Goal: Information Seeking & Learning: Check status

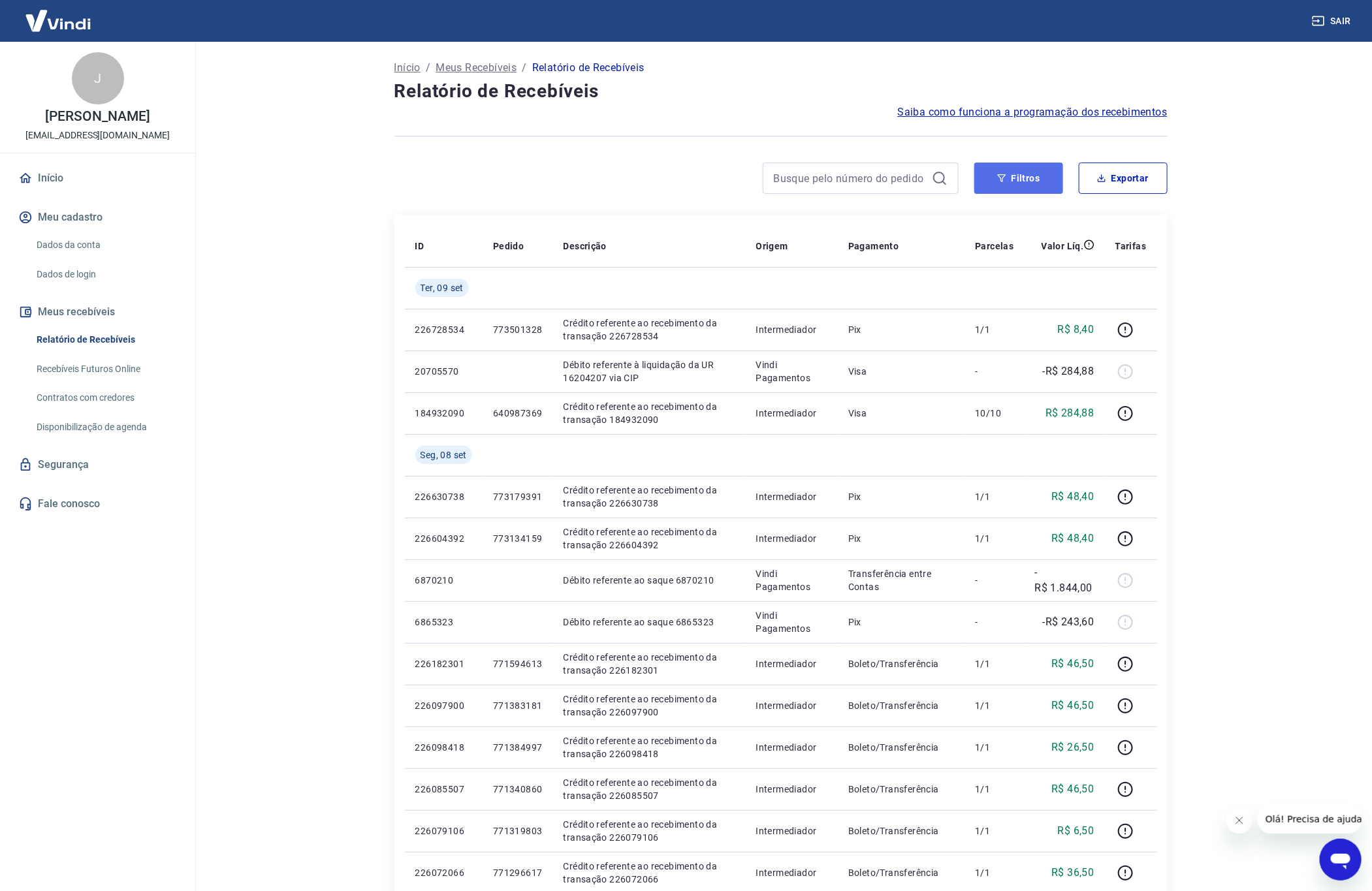
click at [1030, 185] on button "Filtros" at bounding box center [1018, 178] width 89 height 31
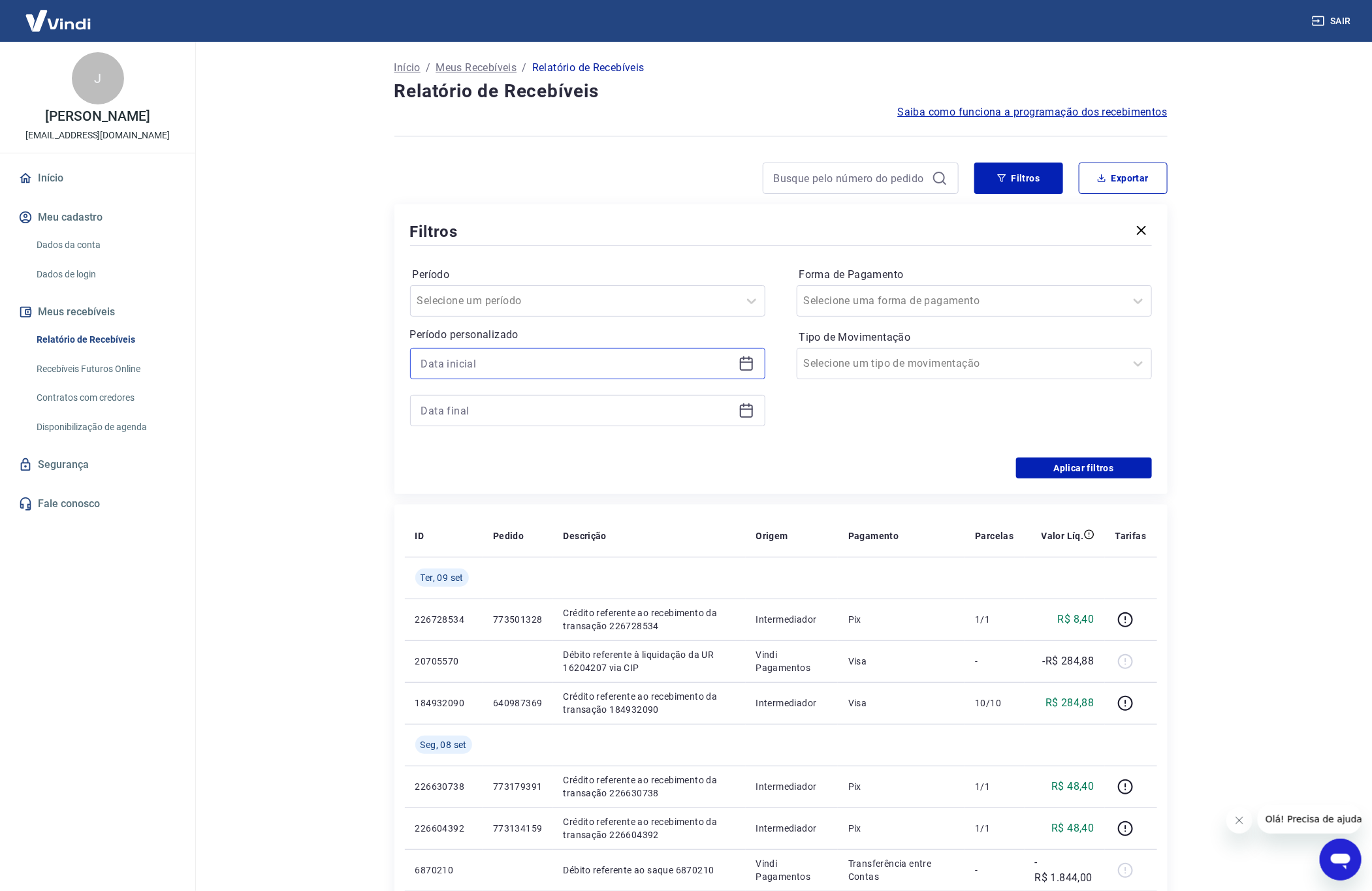
click at [625, 362] on input at bounding box center [578, 364] width 312 height 20
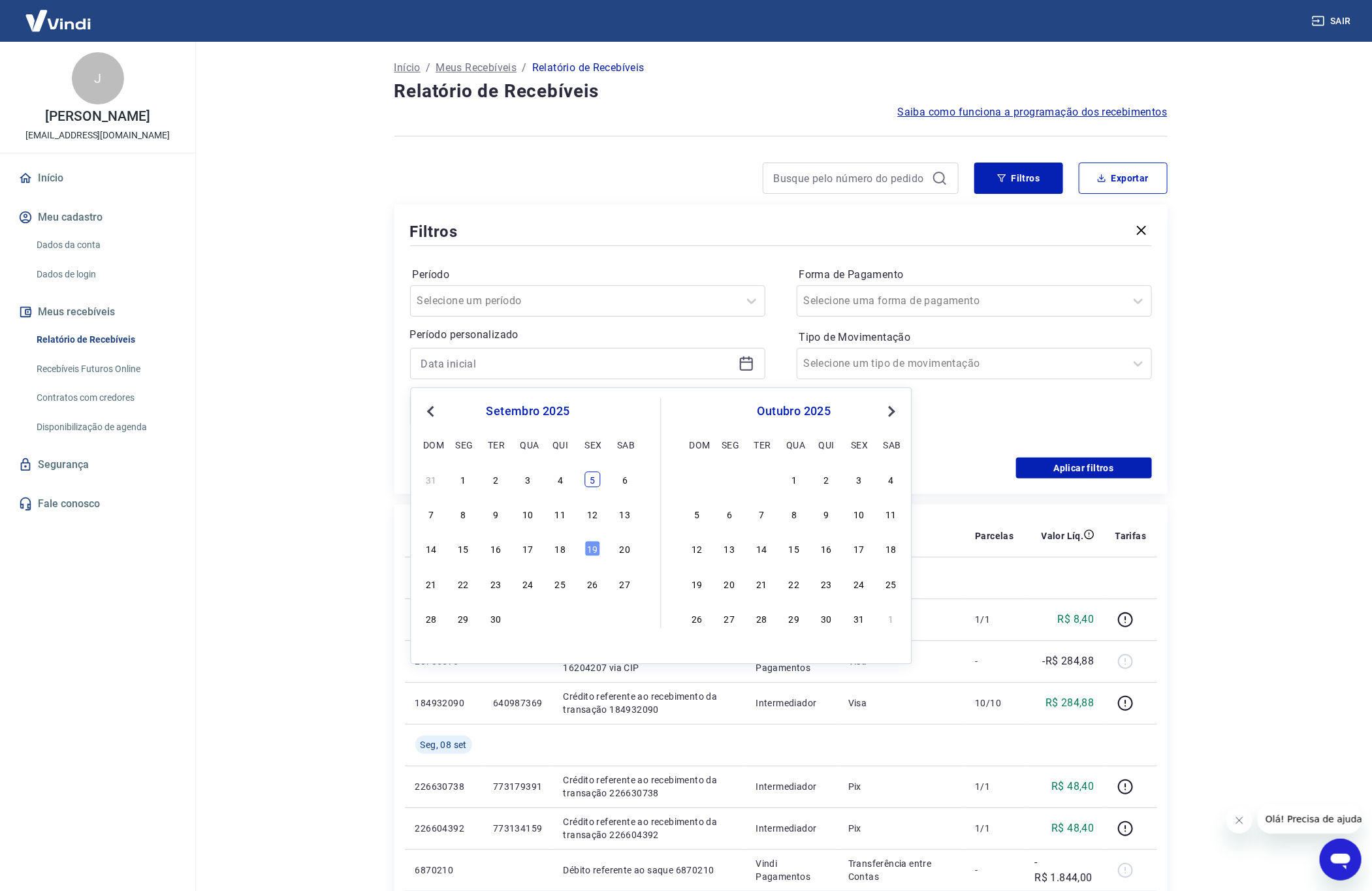
click at [586, 482] on div "5" at bounding box center [593, 479] width 16 height 16
type input "[DATE]"
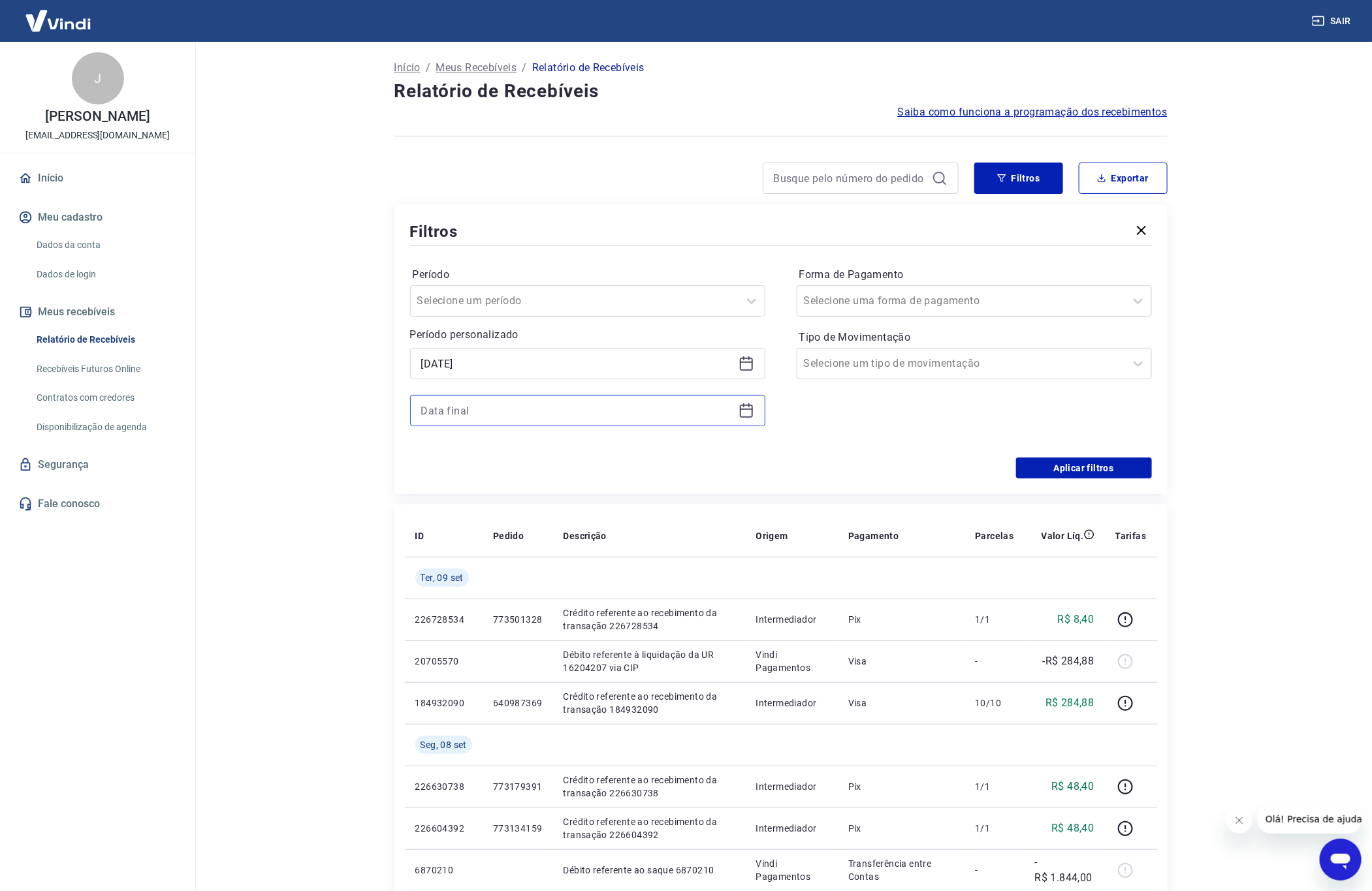
click at [500, 412] on input at bounding box center [578, 411] width 312 height 20
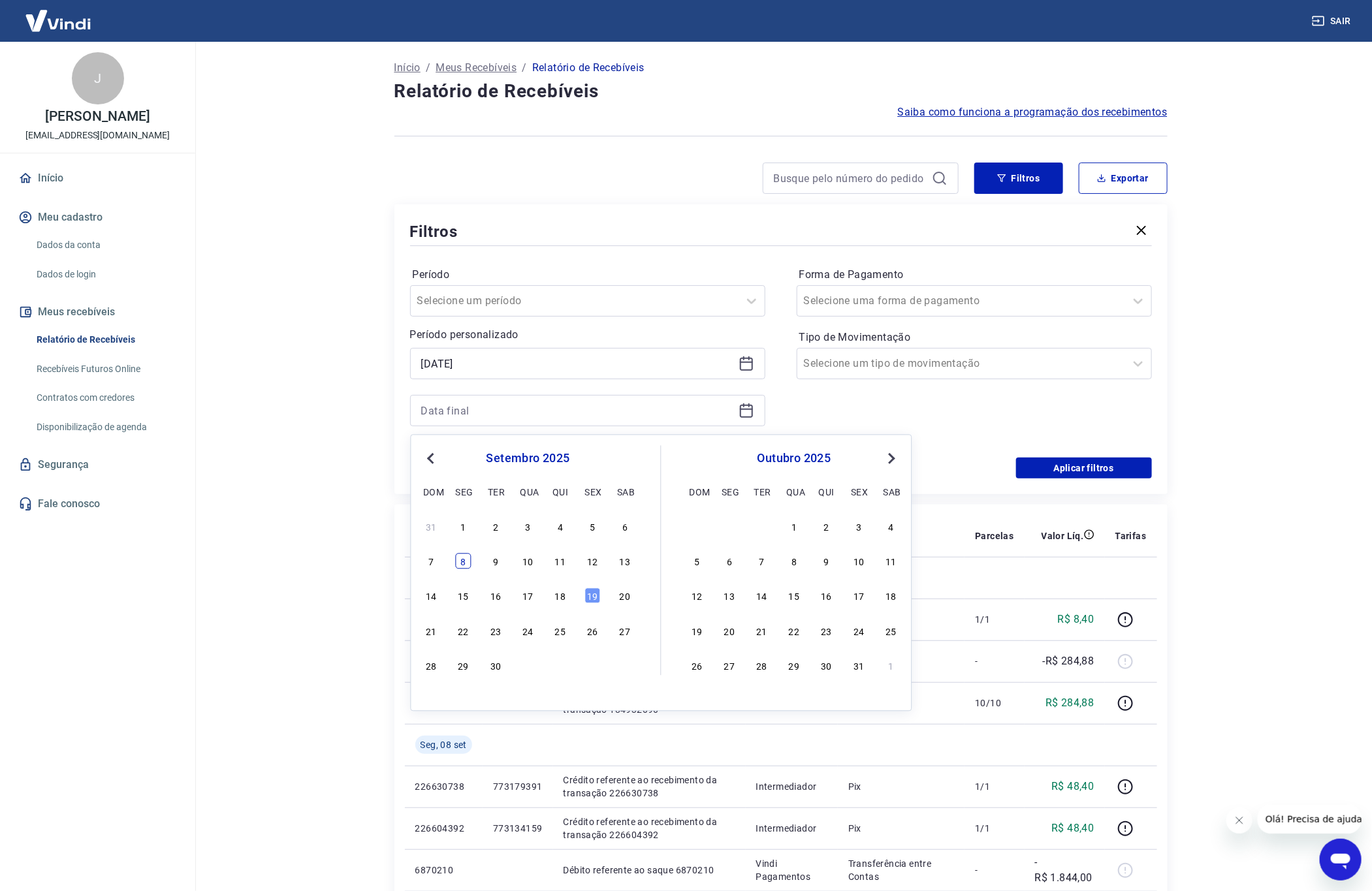
click at [459, 560] on div "8" at bounding box center [463, 561] width 16 height 16
type input "[DATE]"
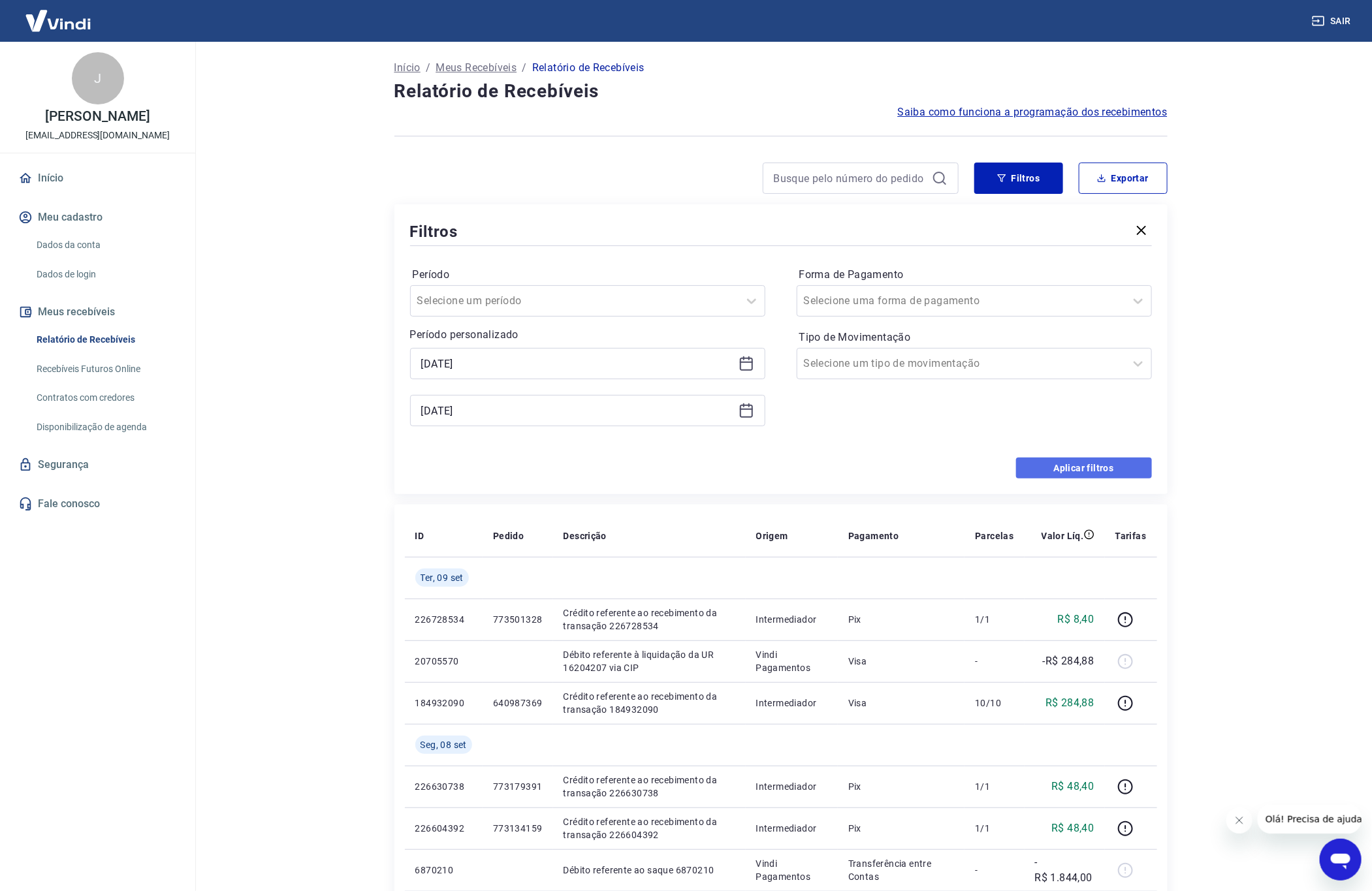
click at [1096, 467] on button "Aplicar filtros" at bounding box center [1083, 468] width 136 height 21
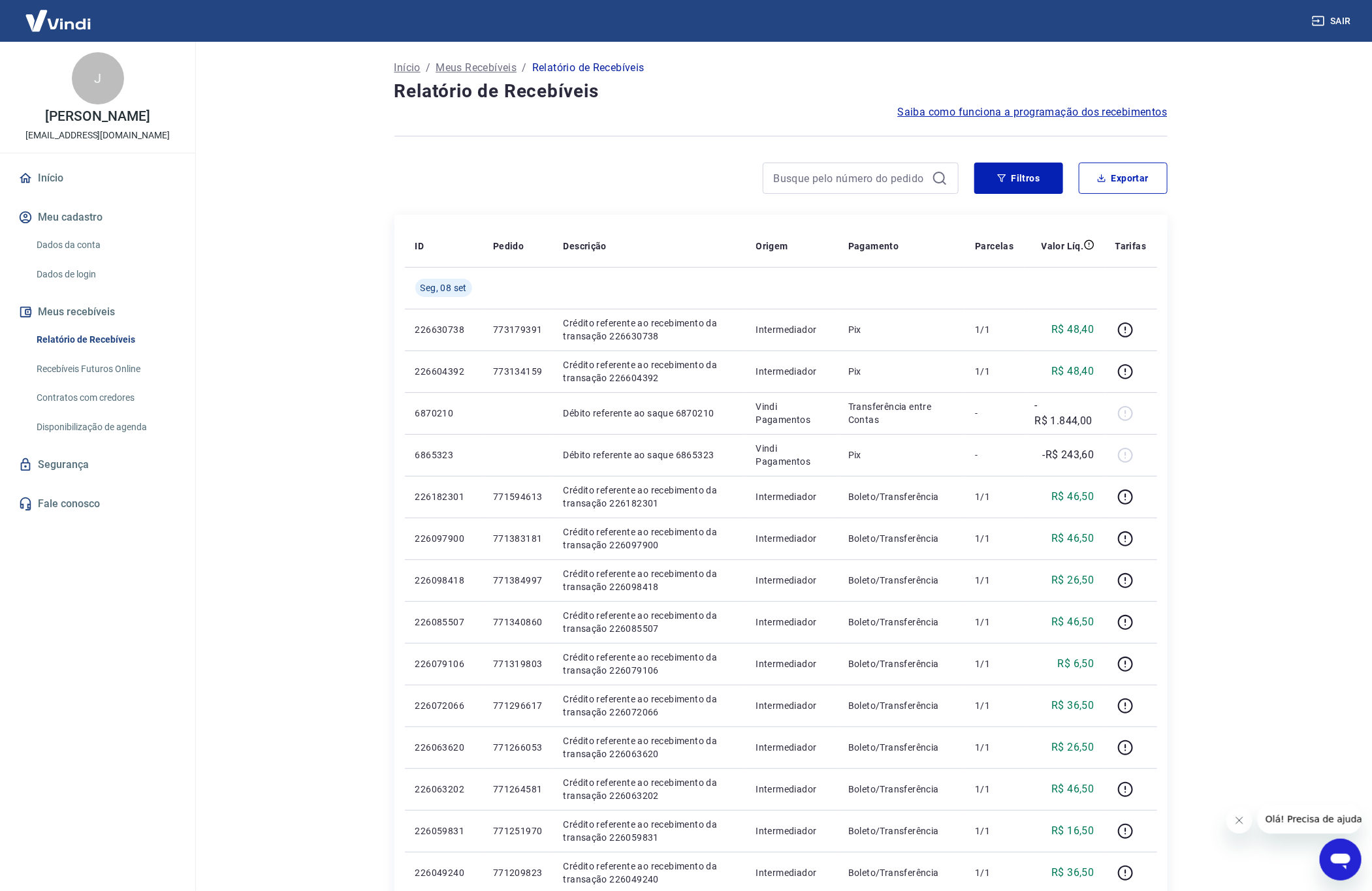
click at [1307, 231] on main "Início / Meus Recebíveis / Relatório de Recebíveis Relatório de Recebíveis Saib…" at bounding box center [781, 466] width 1182 height 849
click at [1124, 181] on button "Exportar" at bounding box center [1123, 178] width 89 height 31
type input "[DATE]"
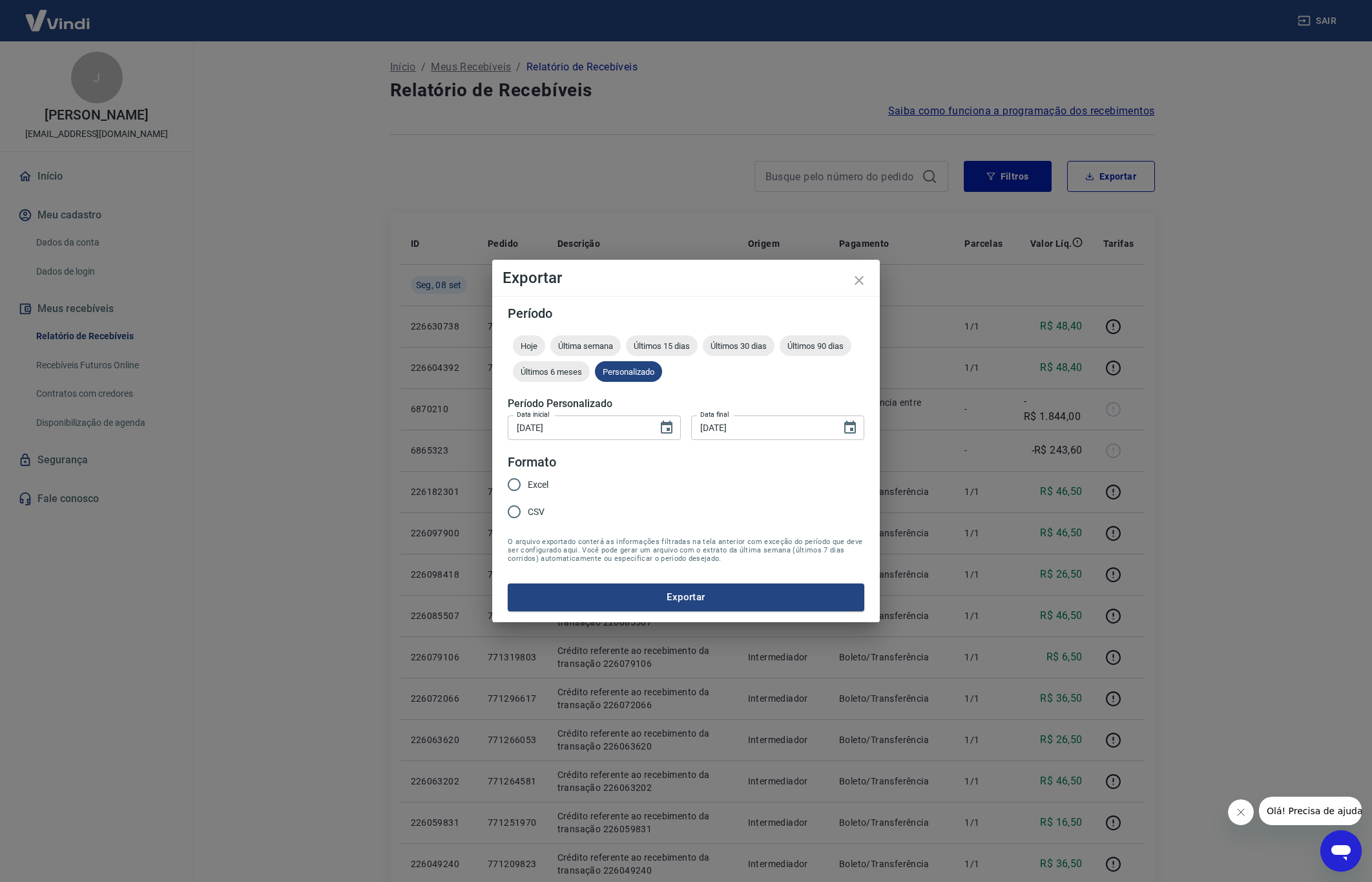
click at [539, 482] on span "Excel" at bounding box center [538, 484] width 21 height 14
click at [528, 482] on input "Excel" at bounding box center [514, 484] width 27 height 27
radio input "true"
click at [690, 597] on button "Exportar" at bounding box center [686, 597] width 357 height 27
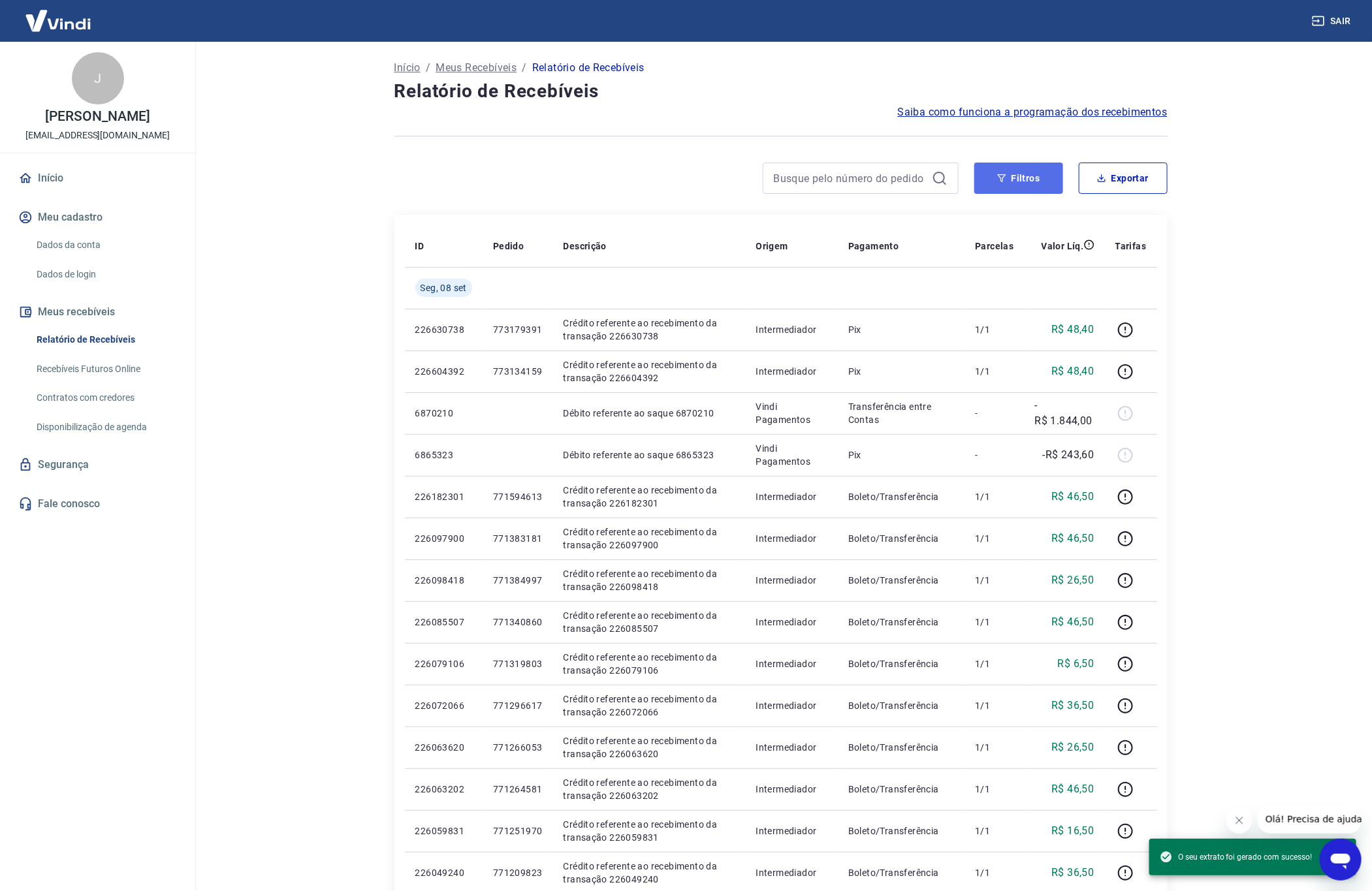
click at [1035, 178] on button "Filtros" at bounding box center [1018, 178] width 89 height 31
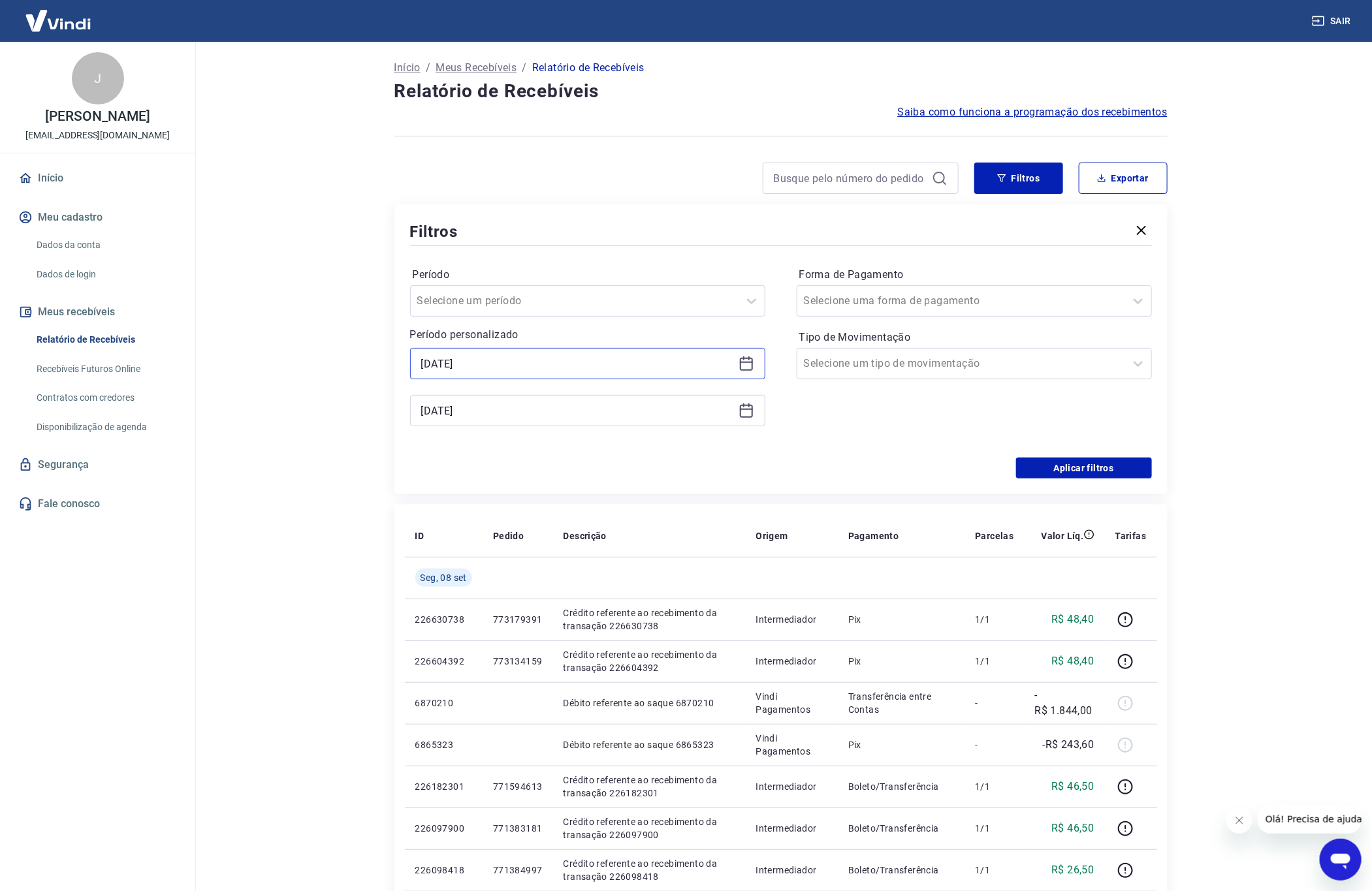
click at [604, 357] on input "[DATE]" at bounding box center [578, 364] width 312 height 20
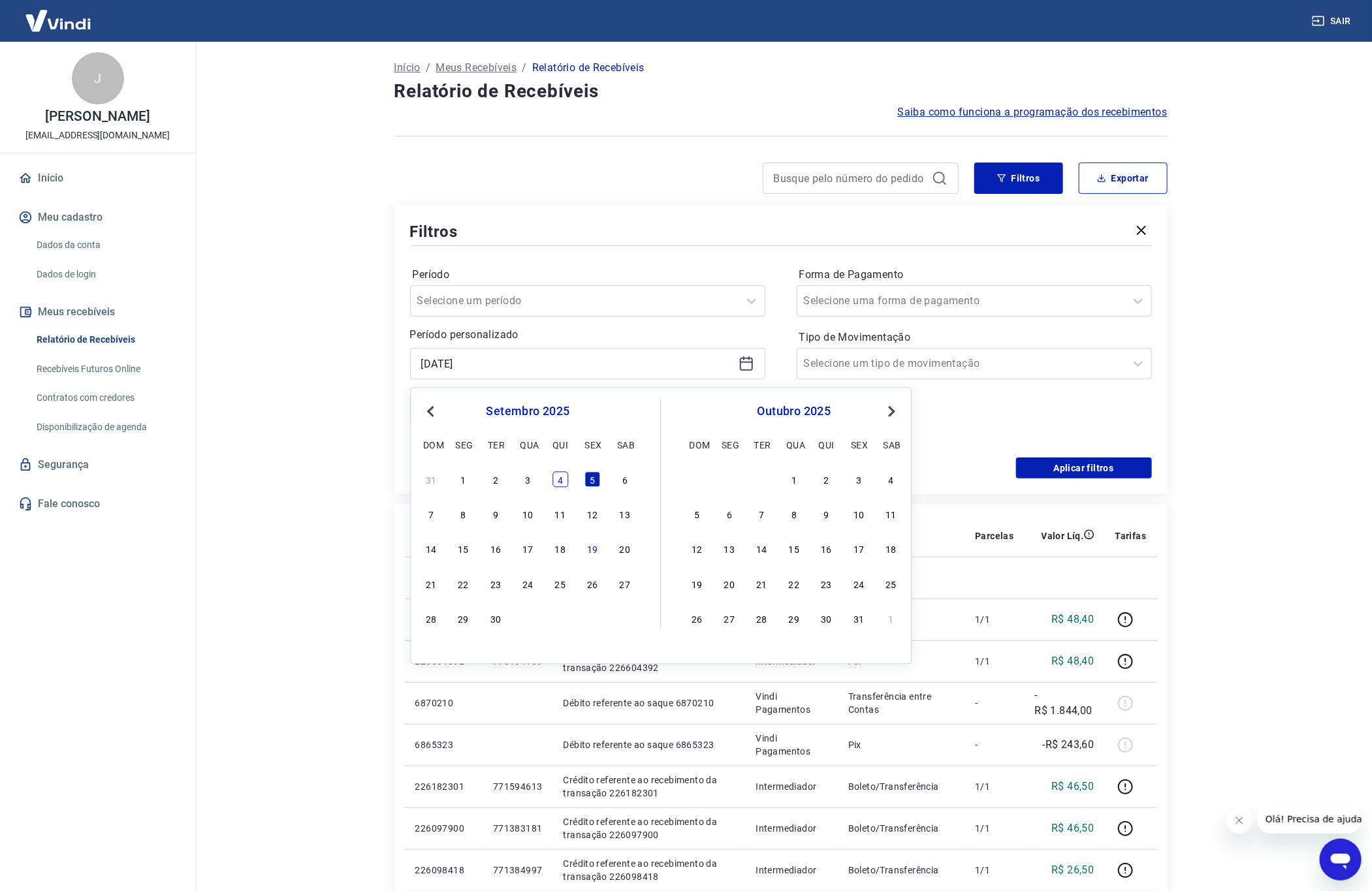
click at [553, 480] on div "4" at bounding box center [560, 479] width 16 height 16
type input "[DATE]"
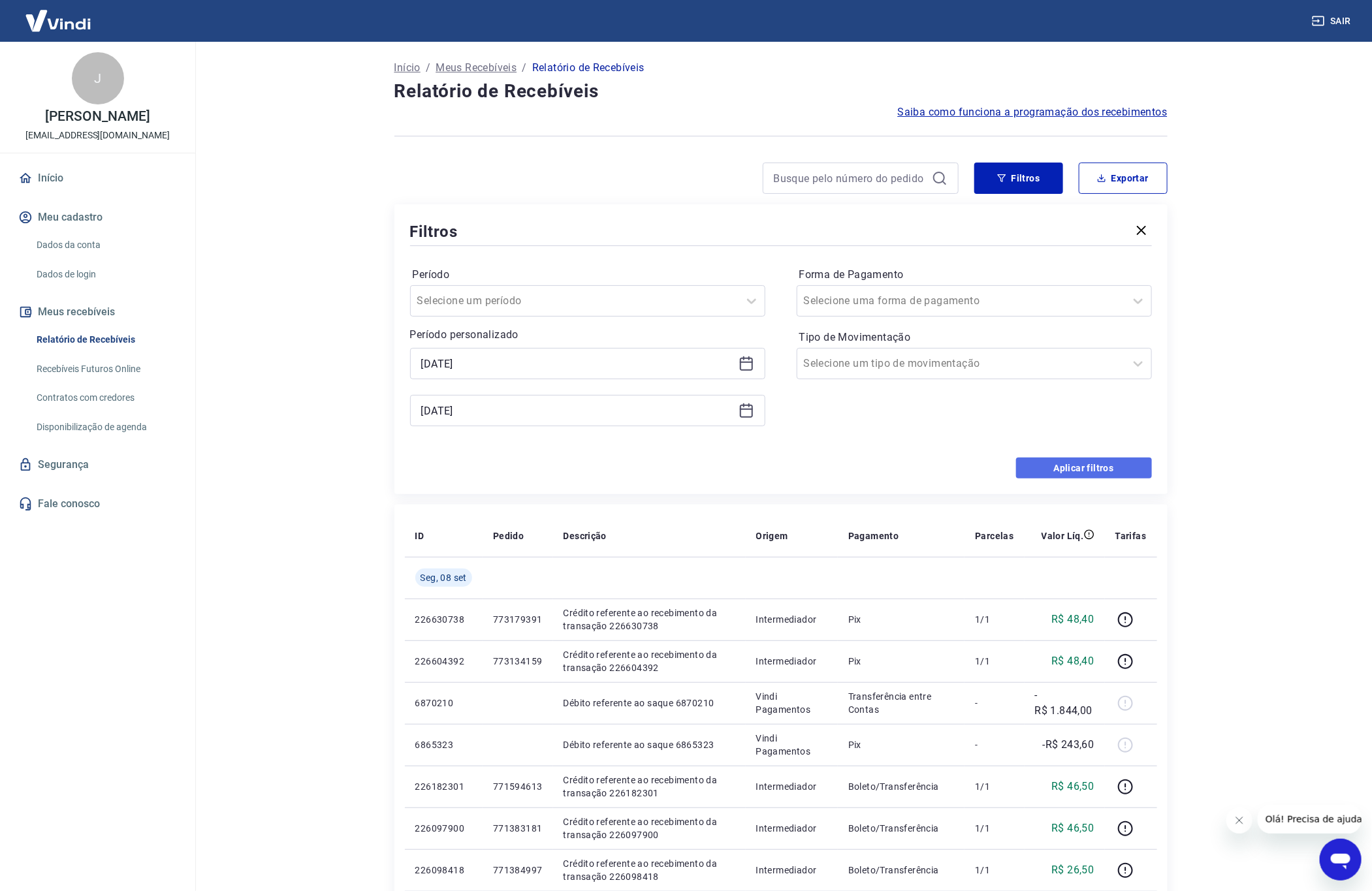
click at [1115, 468] on button "Aplicar filtros" at bounding box center [1083, 468] width 136 height 21
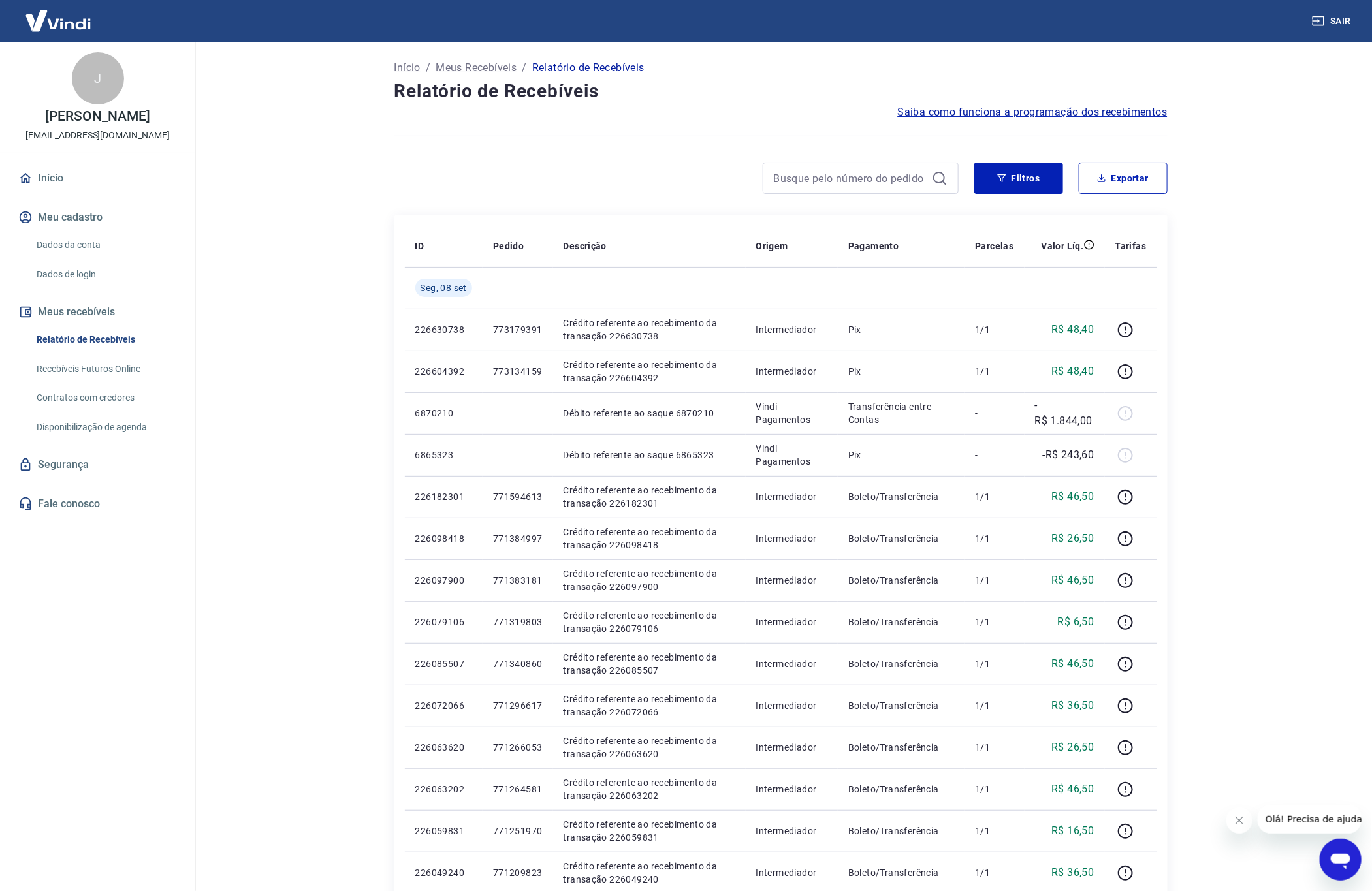
click at [1309, 298] on main "Início / Meus Recebíveis / Relatório de Recebíveis Relatório de Recebíveis Saib…" at bounding box center [781, 466] width 1182 height 849
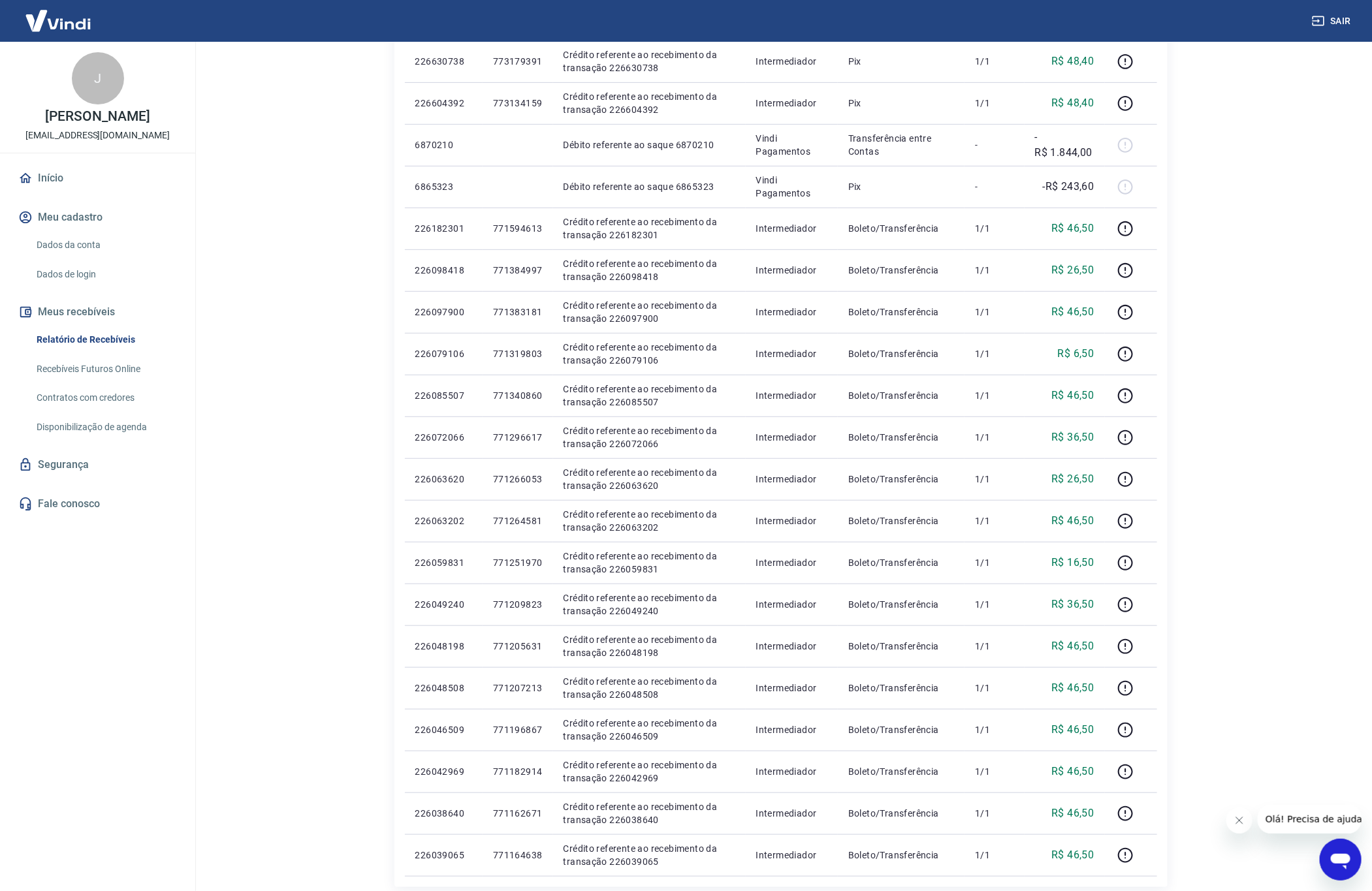
scroll to position [470, 0]
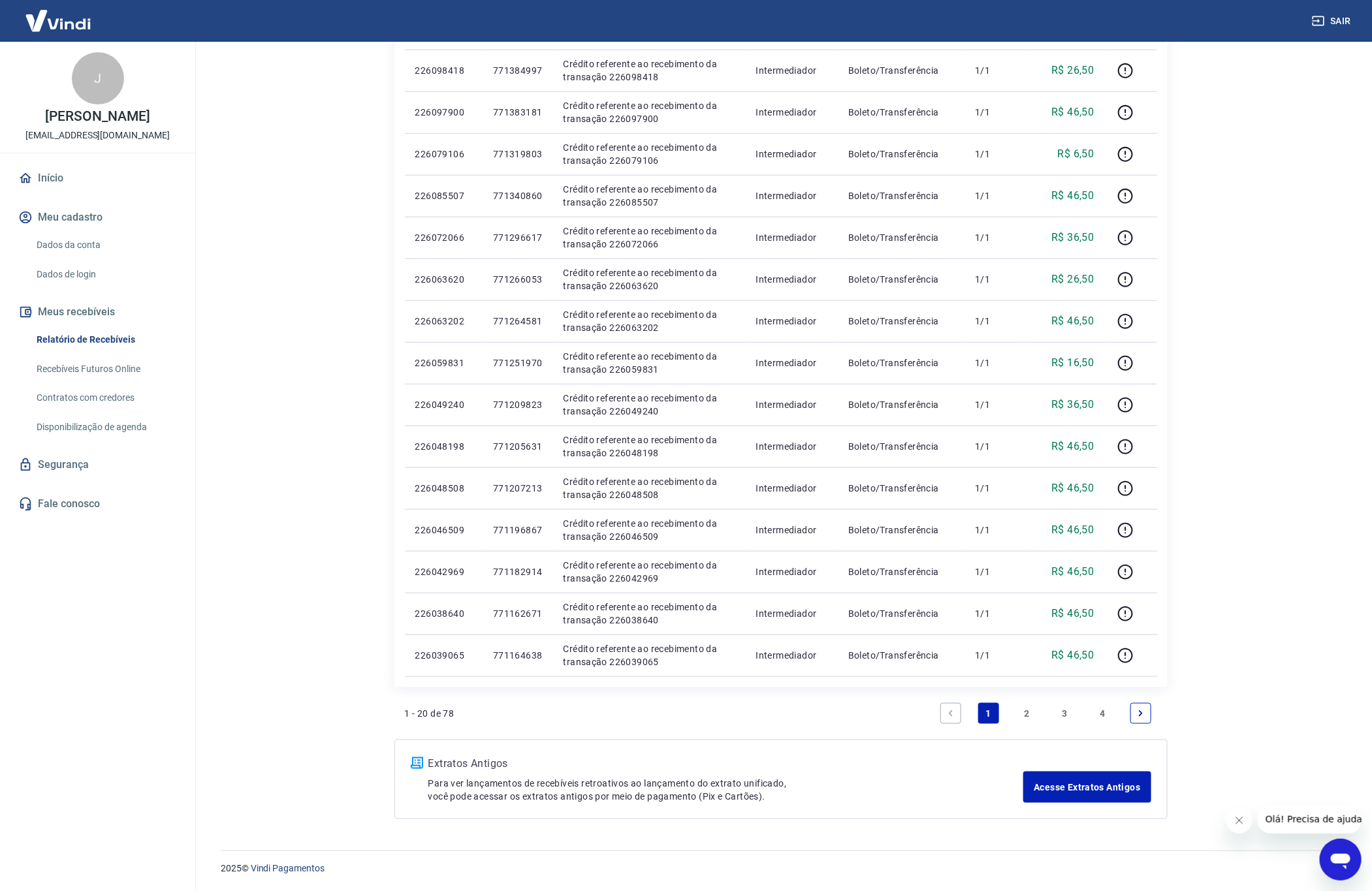
click at [1105, 709] on link "4" at bounding box center [1103, 714] width 21 height 21
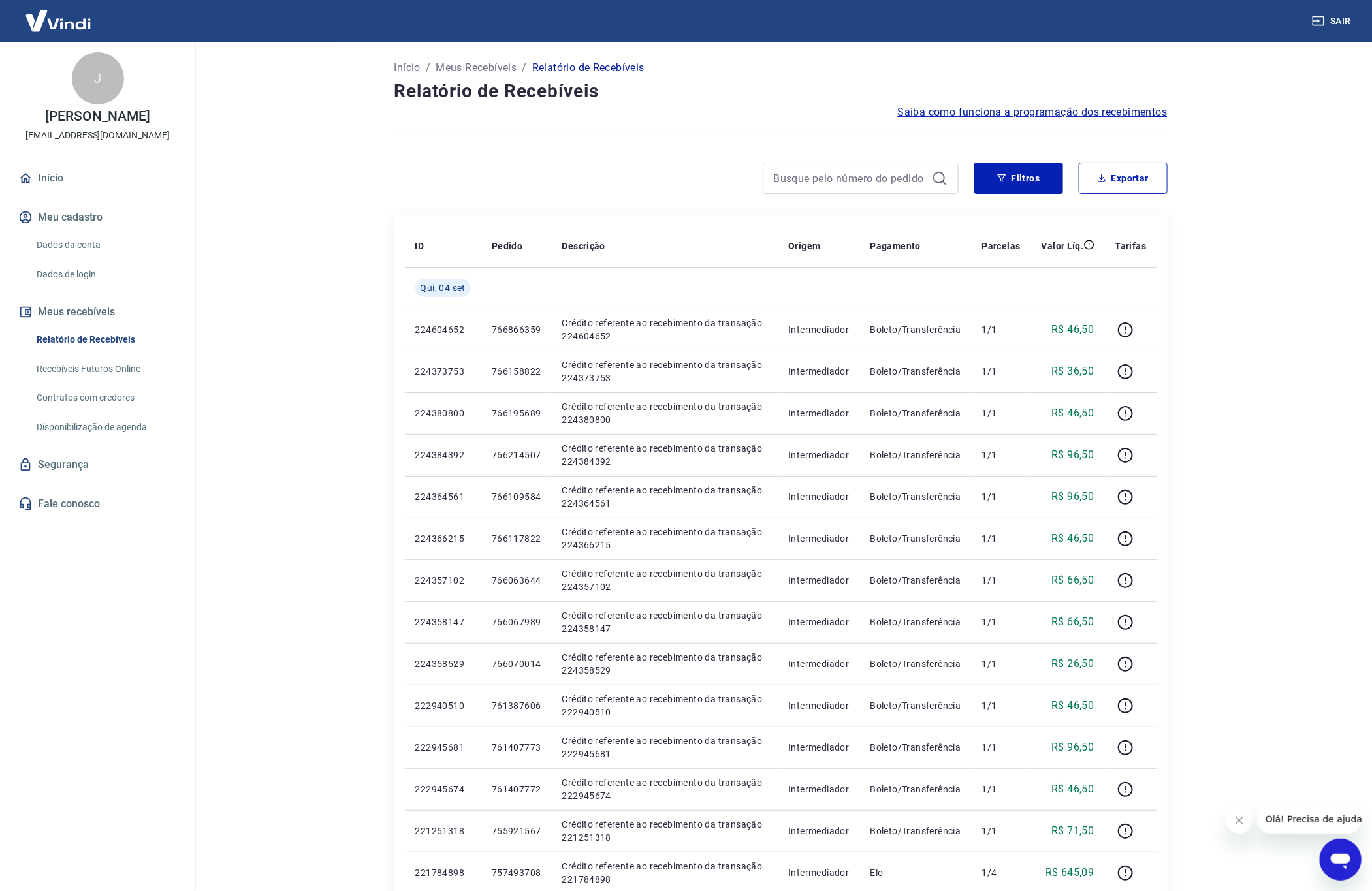
click at [1274, 347] on main "Início / Meus Recebíveis / Relatório de Recebíveis Relatório de Recebíveis Saib…" at bounding box center [781, 466] width 1182 height 849
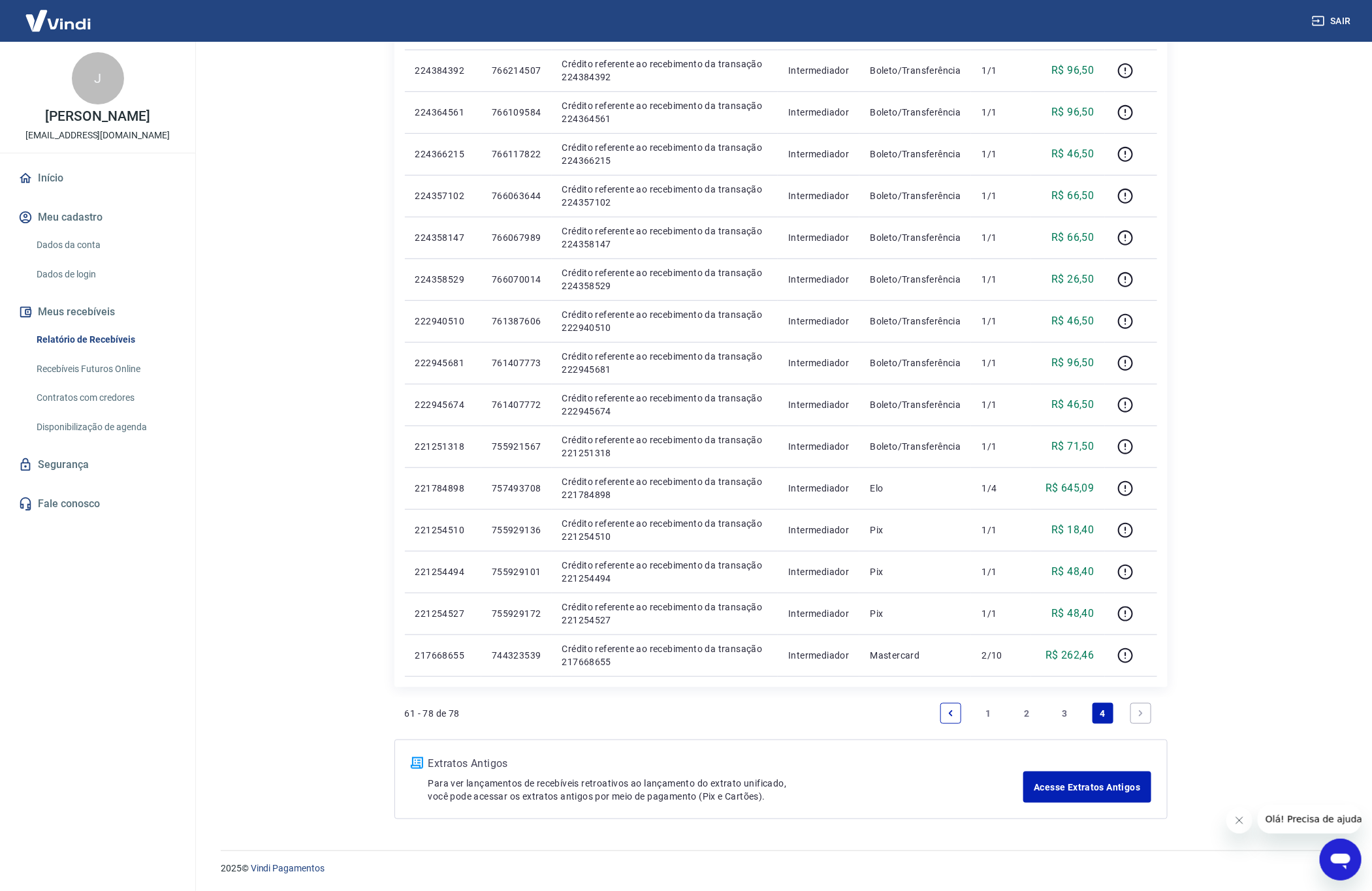
click at [1066, 709] on link "3" at bounding box center [1065, 714] width 21 height 21
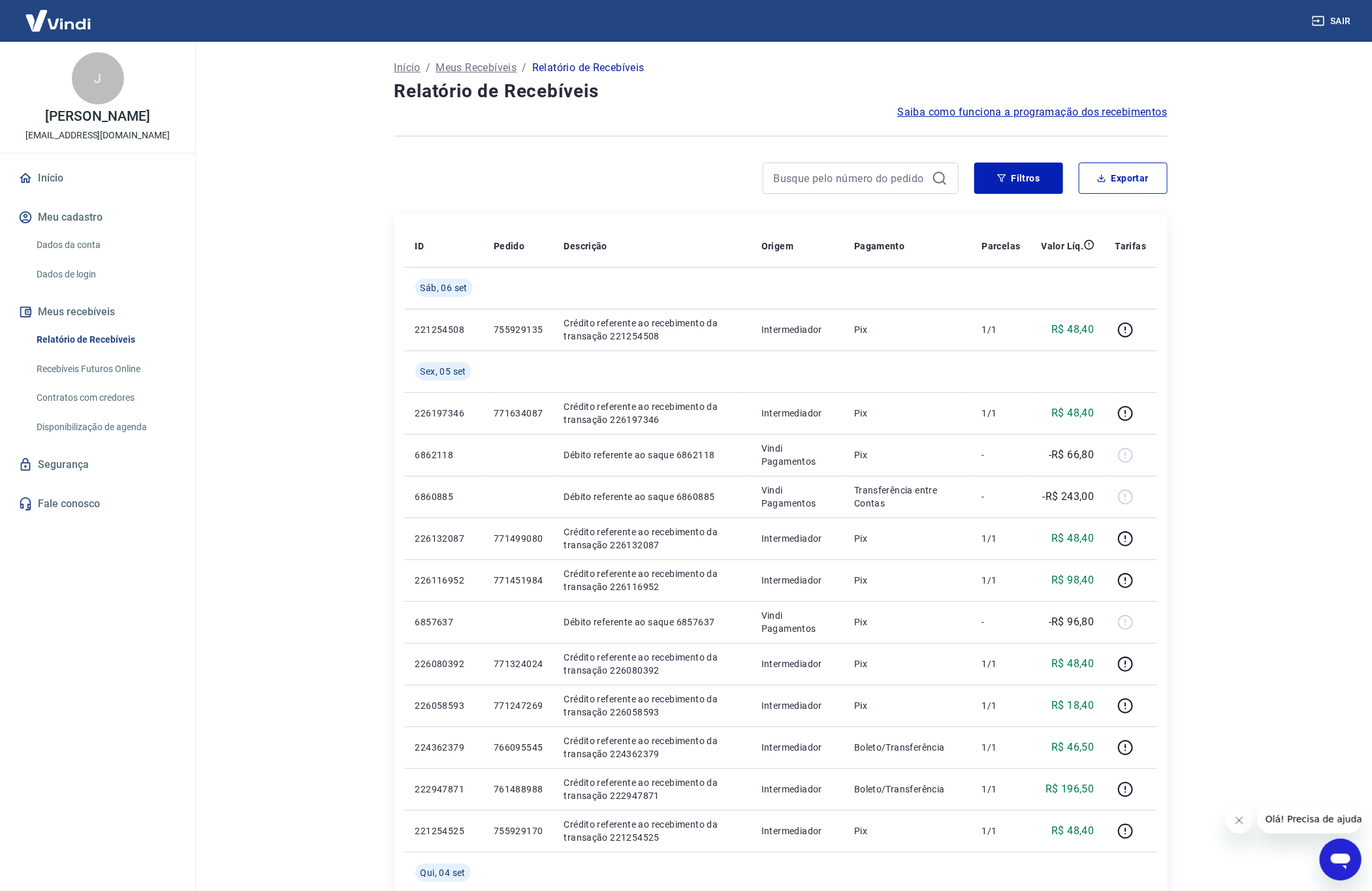
click at [1298, 339] on main "Início / Meus Recebíveis / Relatório de Recebíveis Relatório de Recebíveis Saib…" at bounding box center [781, 466] width 1182 height 849
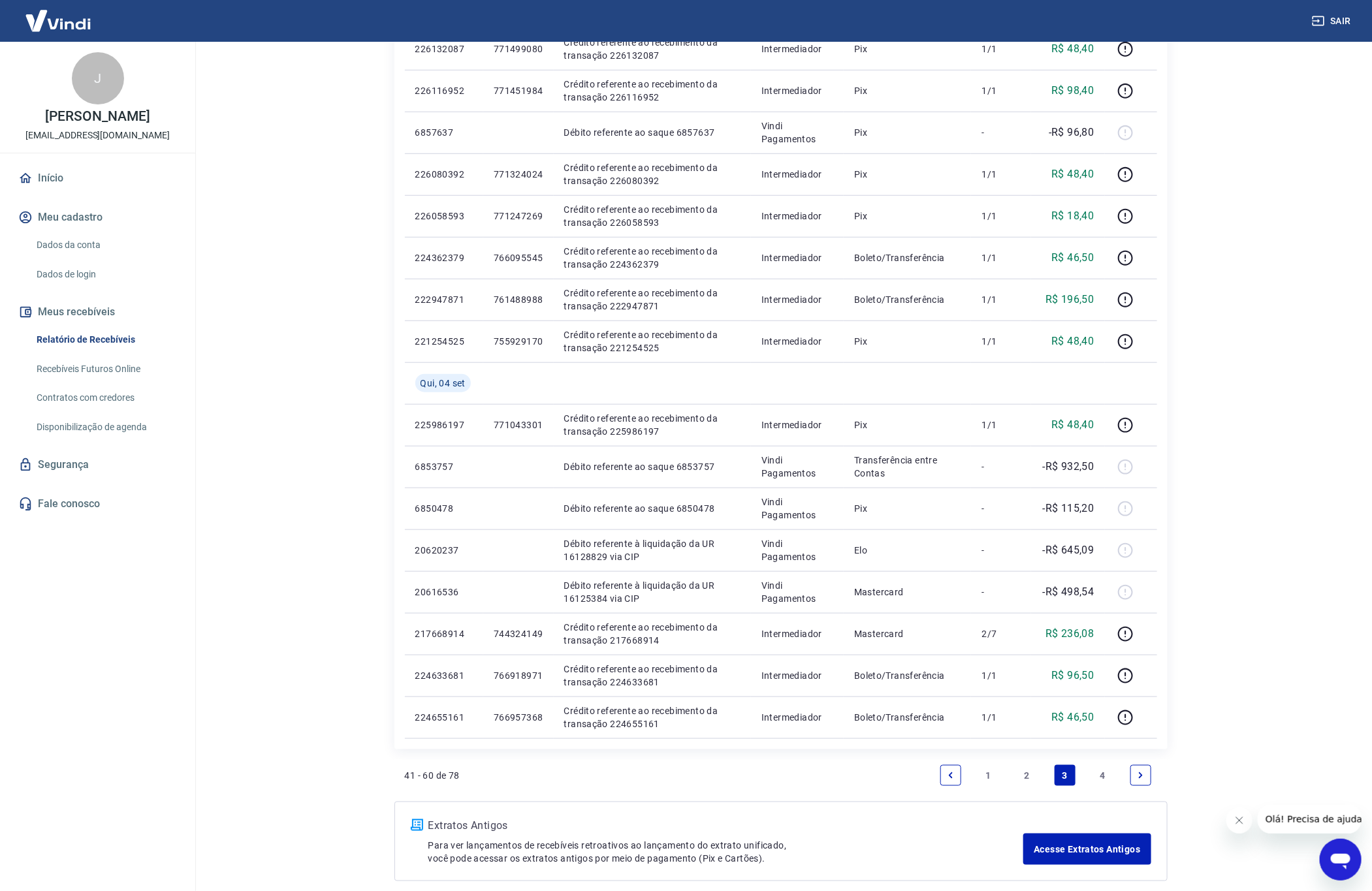
scroll to position [455, 0]
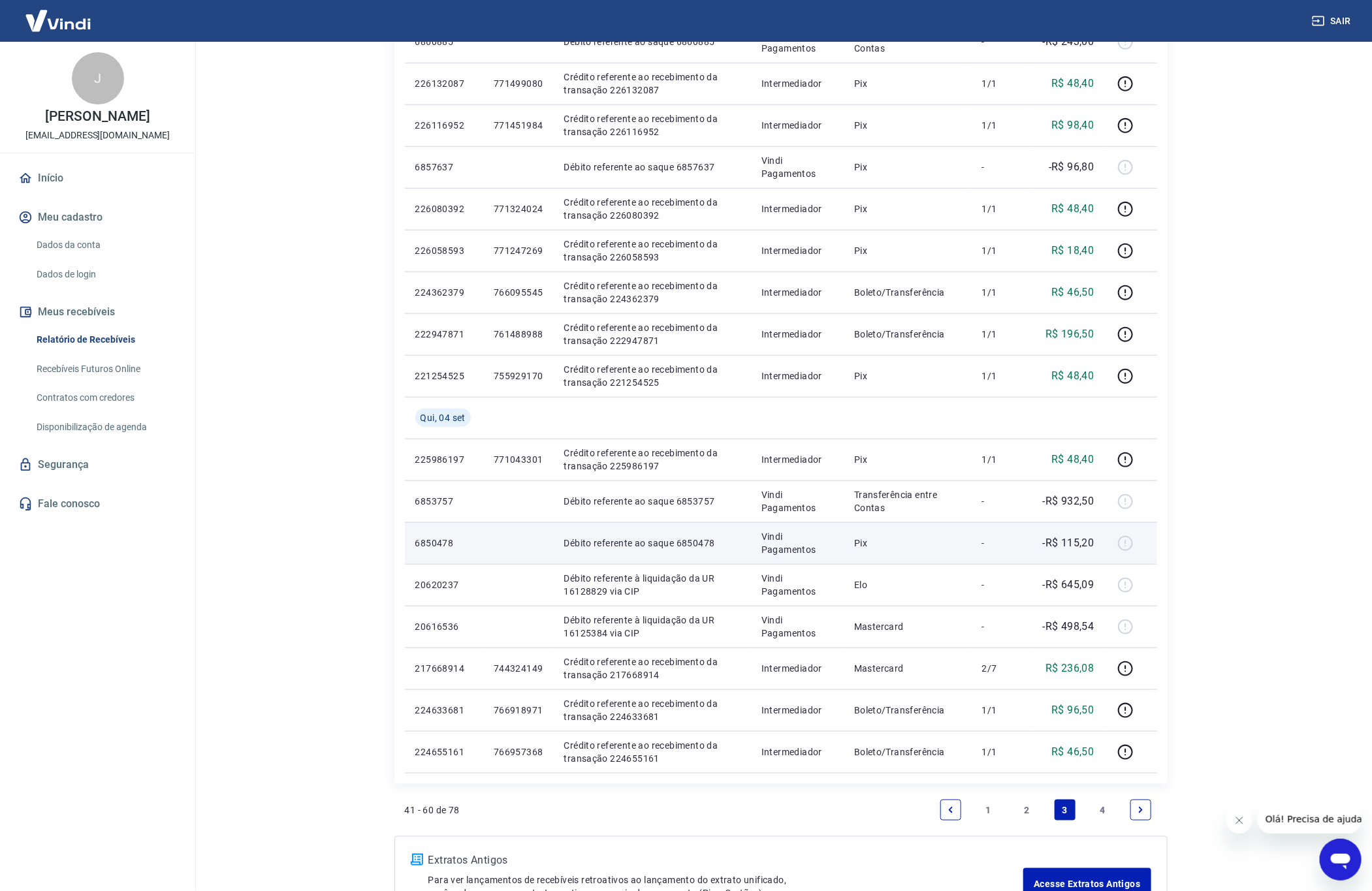
click at [1080, 540] on p "-R$ 115,20" at bounding box center [1069, 542] width 52 height 16
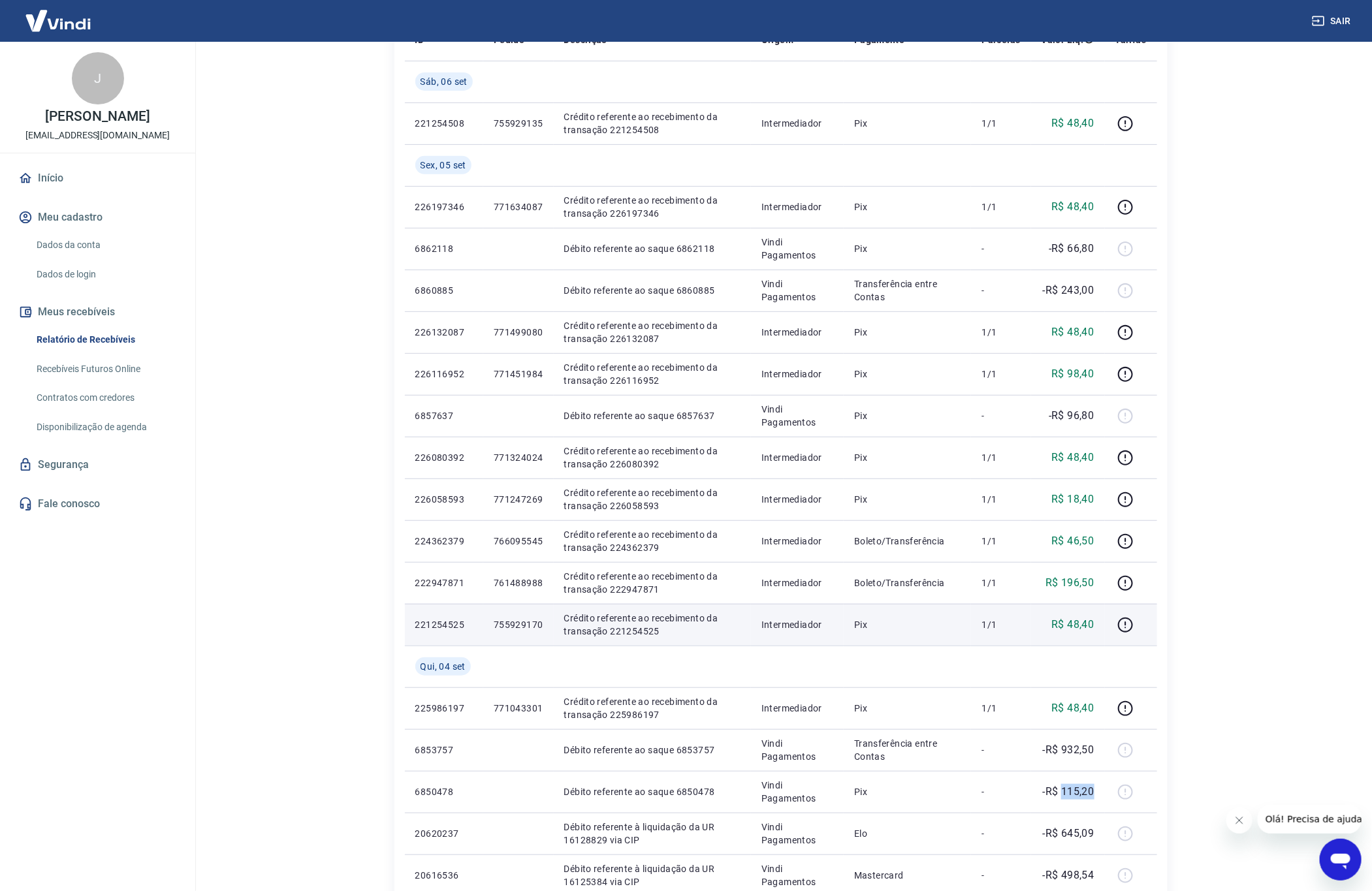
scroll to position [161, 0]
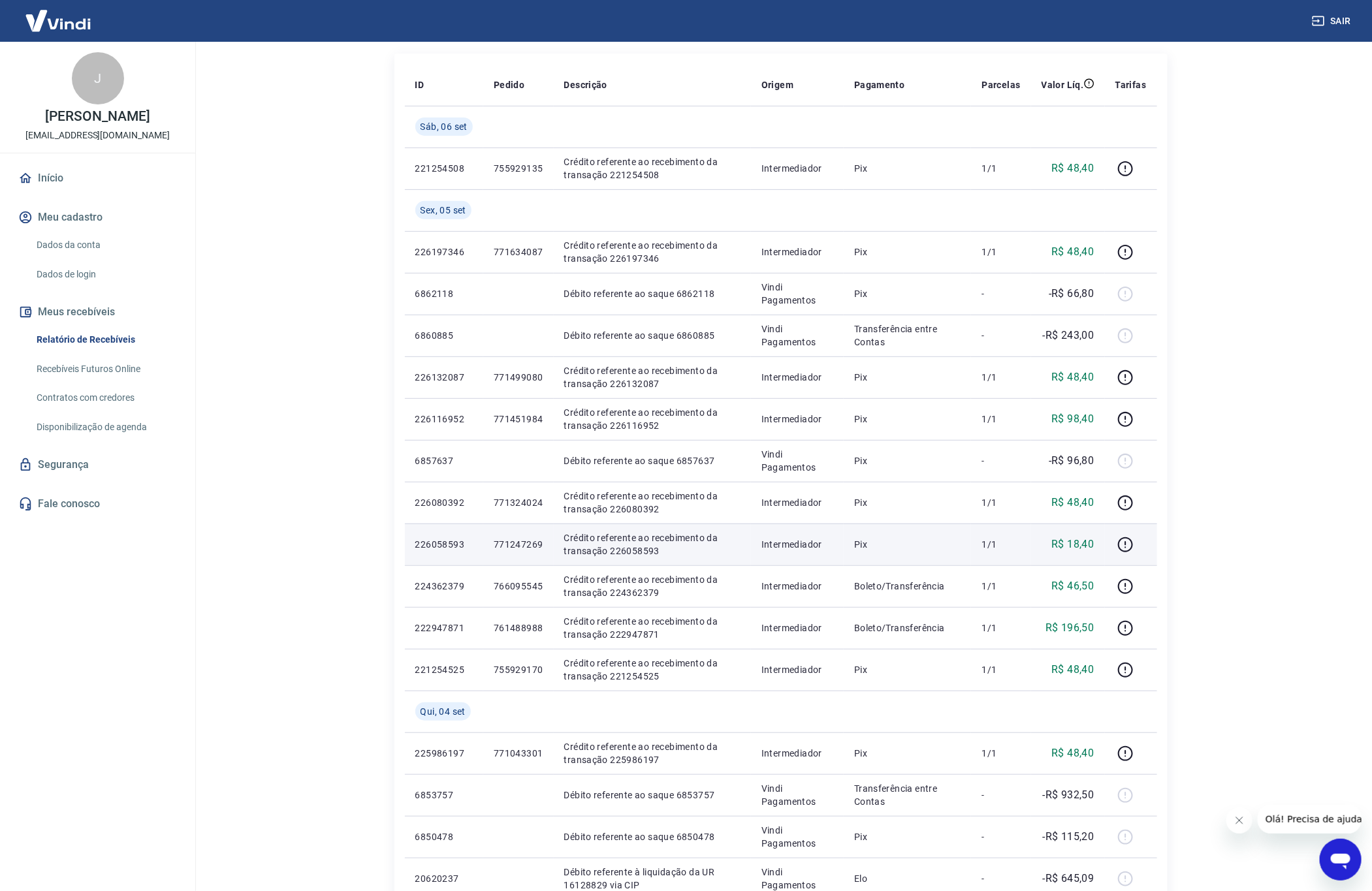
click at [1078, 549] on p "R$ 18,40" at bounding box center [1073, 544] width 42 height 16
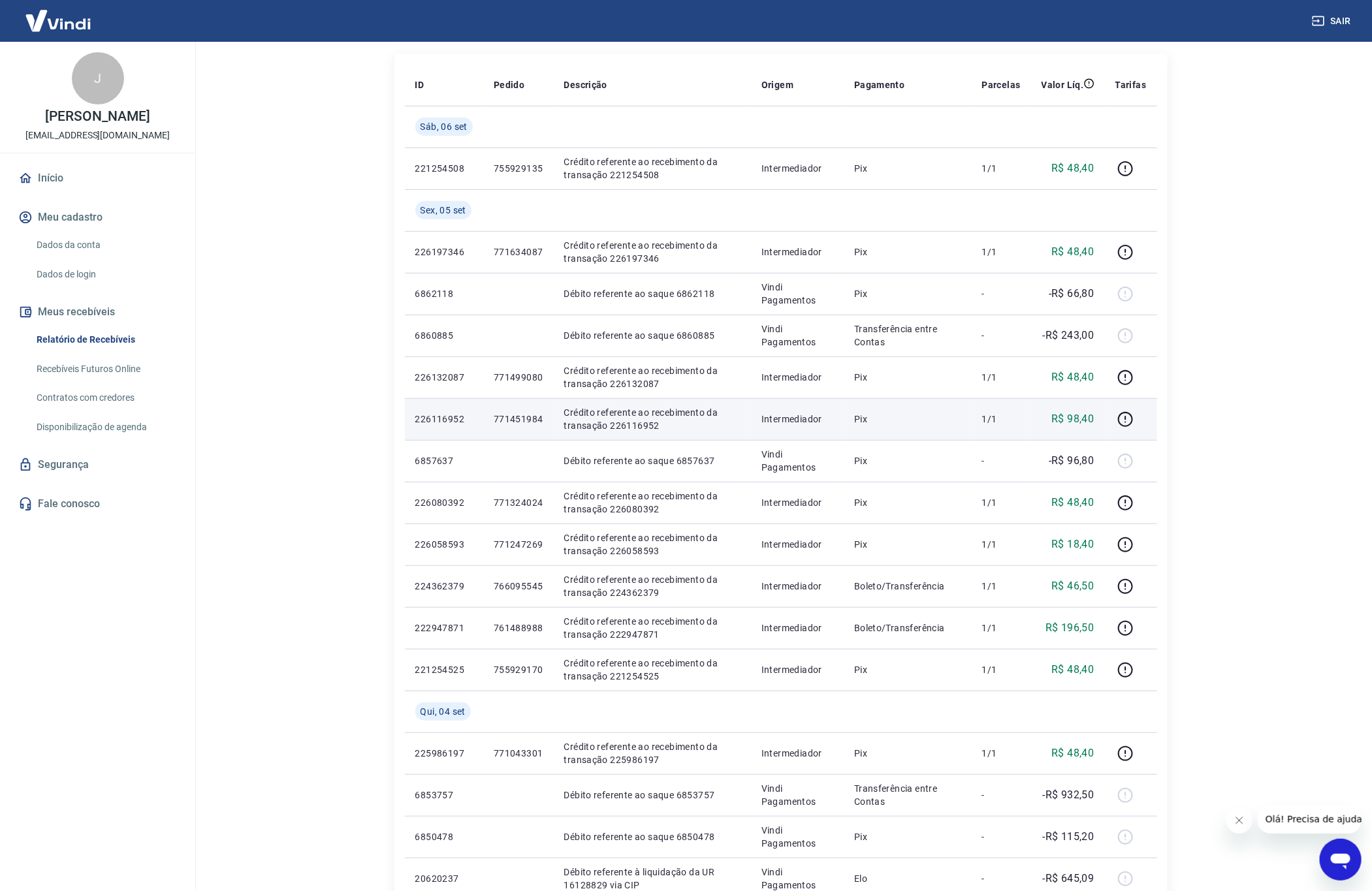
click at [1078, 421] on p "R$ 98,40" at bounding box center [1073, 419] width 42 height 16
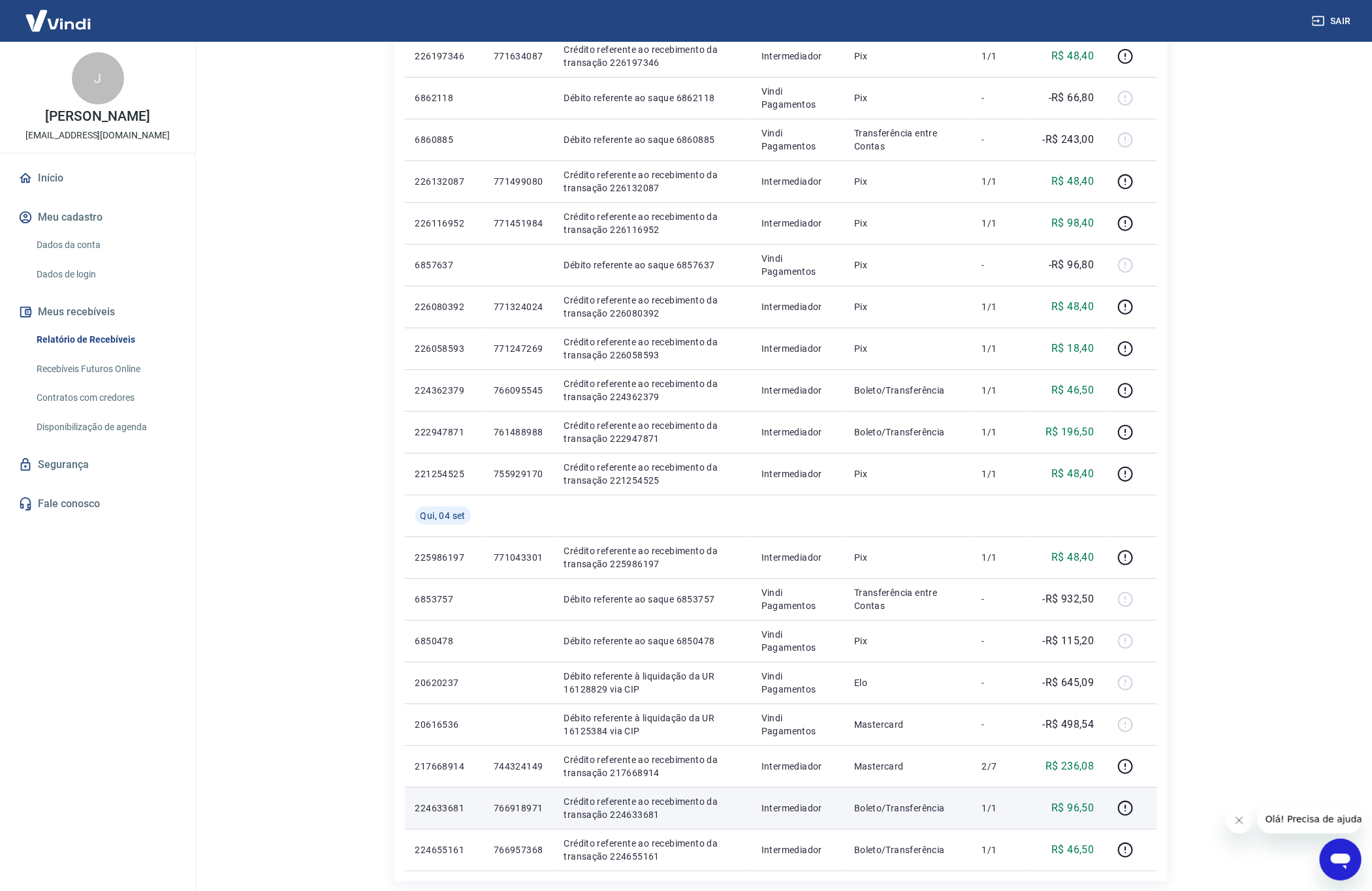
scroll to position [553, 0]
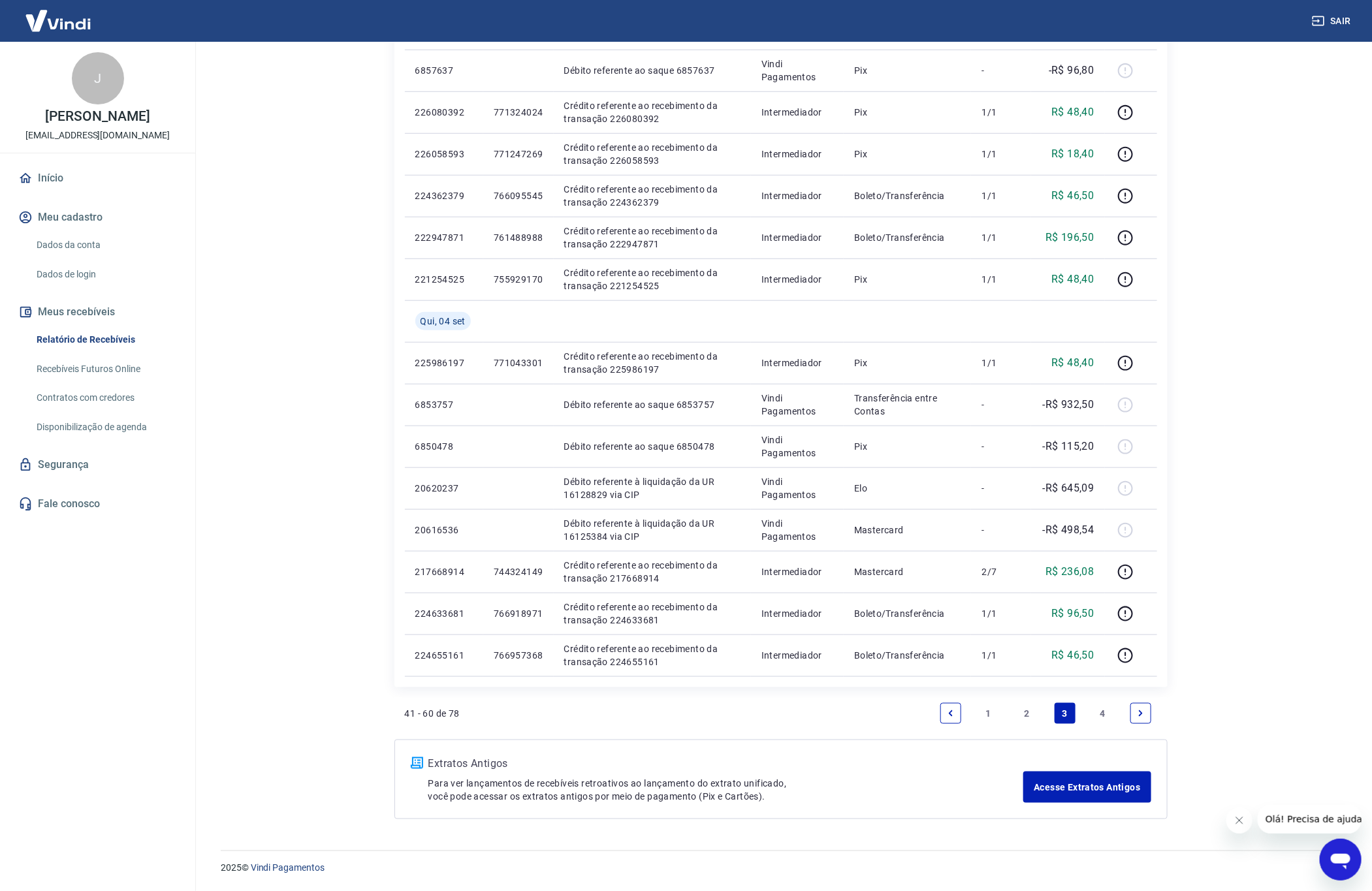
click at [953, 705] on link "Previous page" at bounding box center [951, 714] width 21 height 21
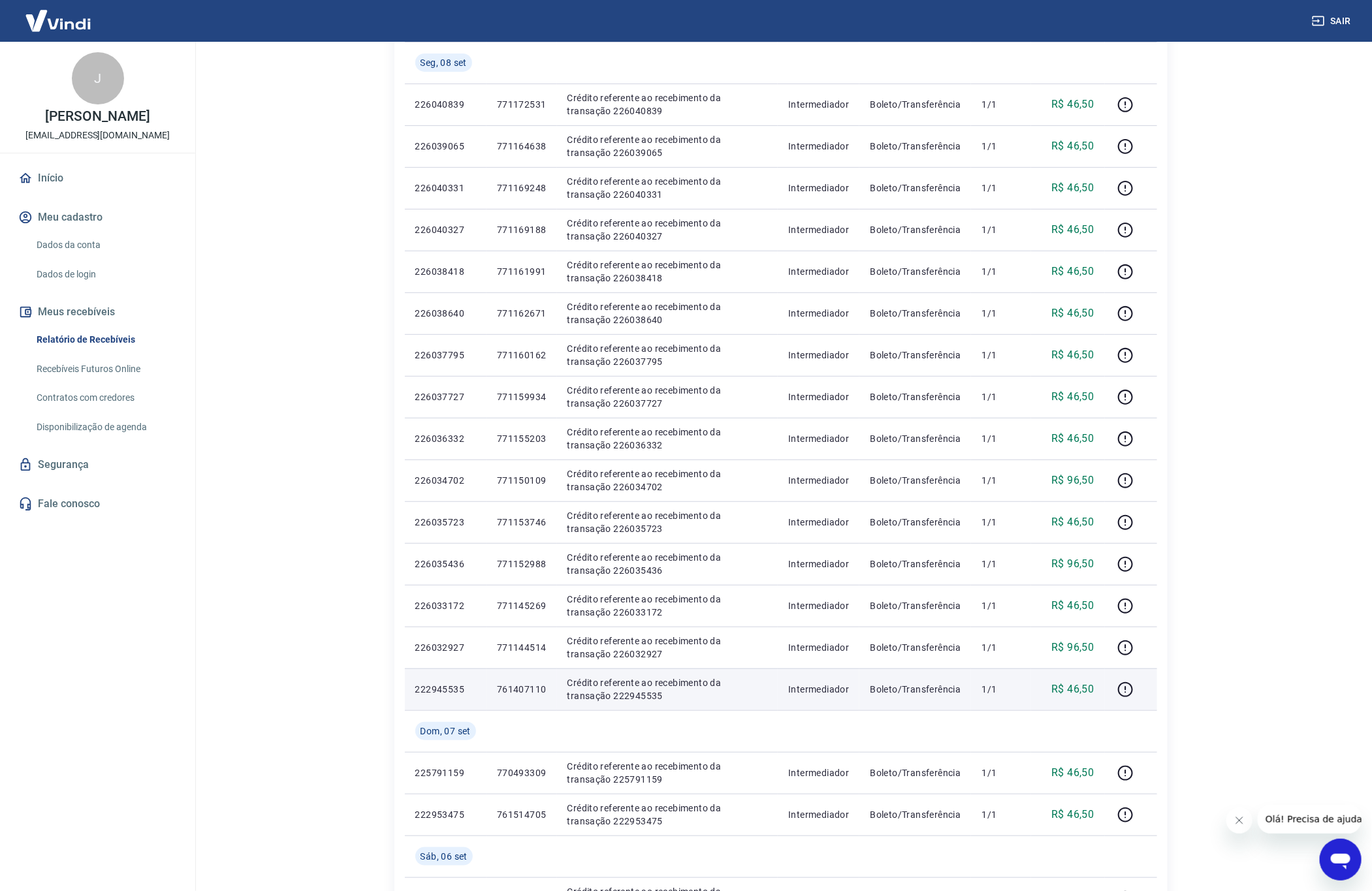
scroll to position [553, 0]
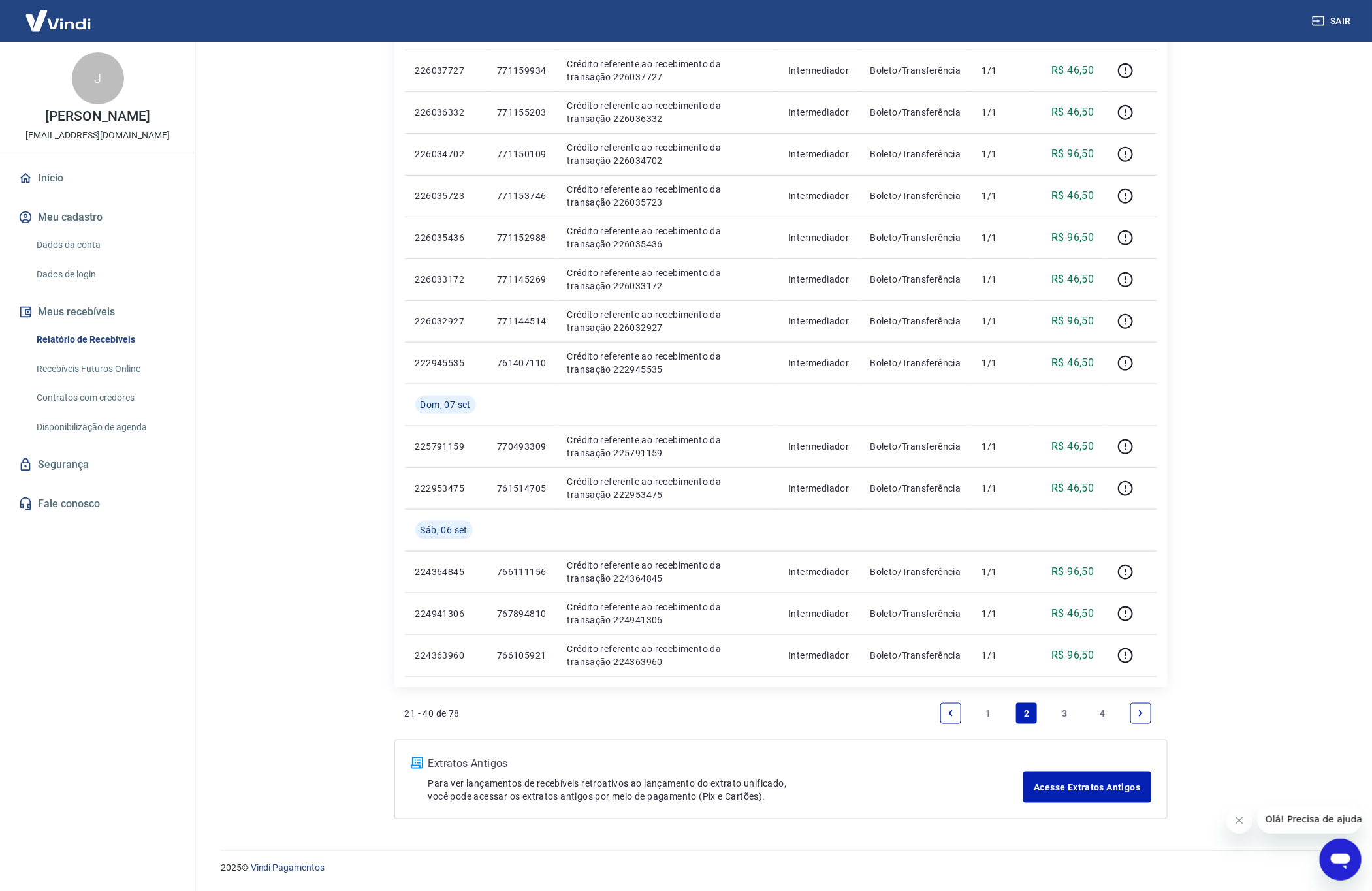
click at [949, 709] on icon "Previous page" at bounding box center [951, 714] width 9 height 9
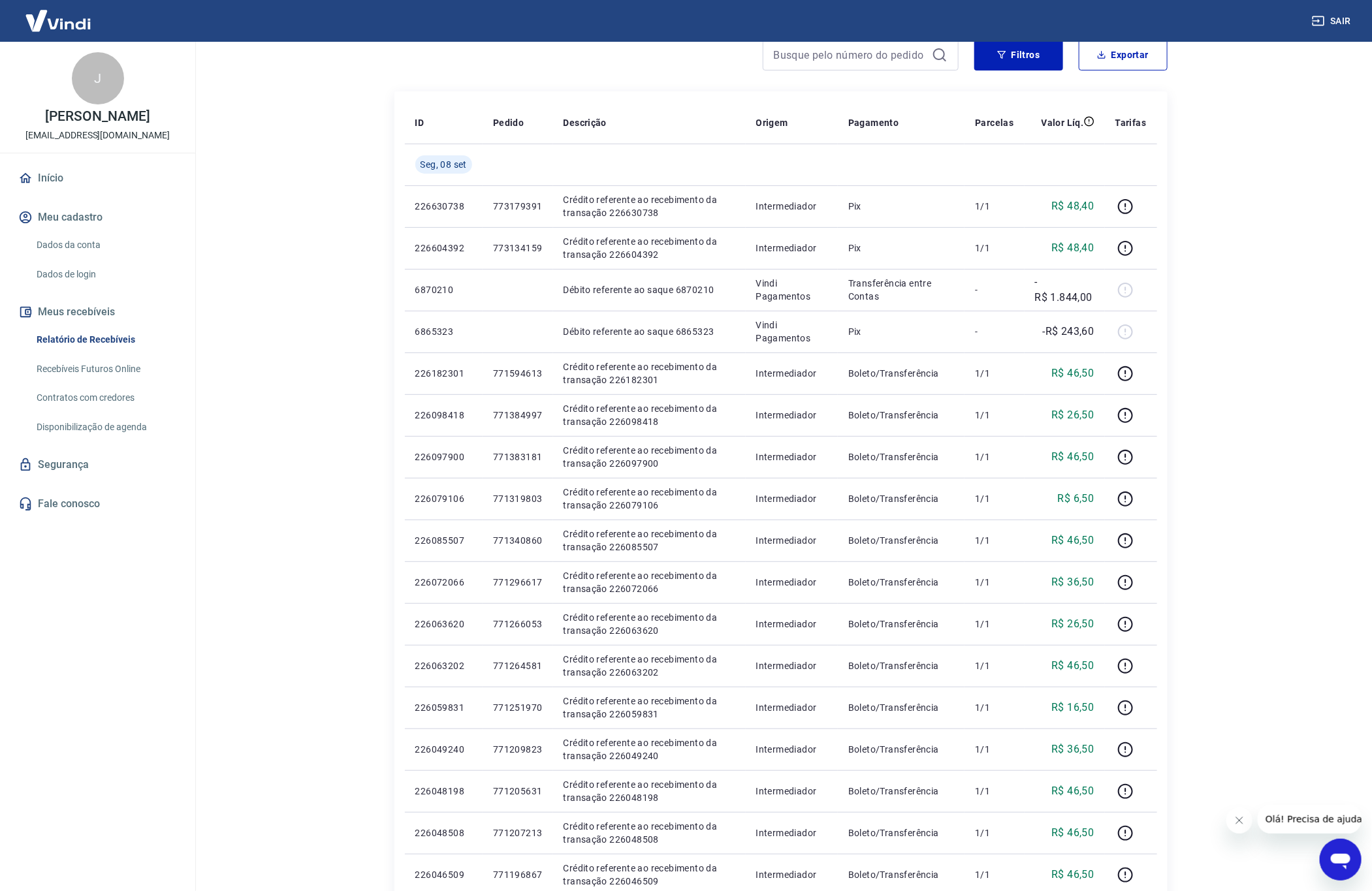
scroll to position [78, 0]
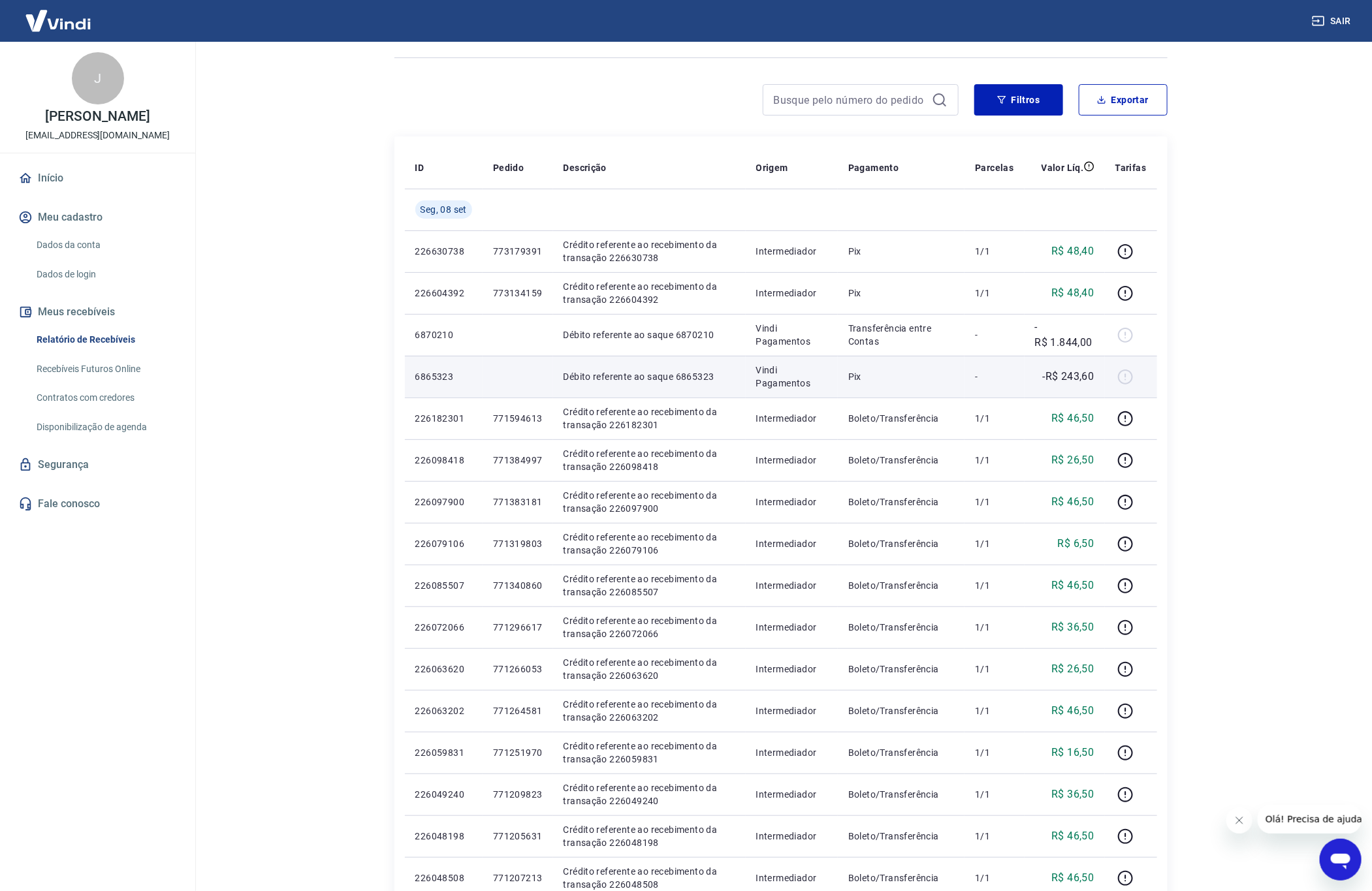
click at [1076, 370] on p "-R$ 243,60" at bounding box center [1069, 377] width 52 height 16
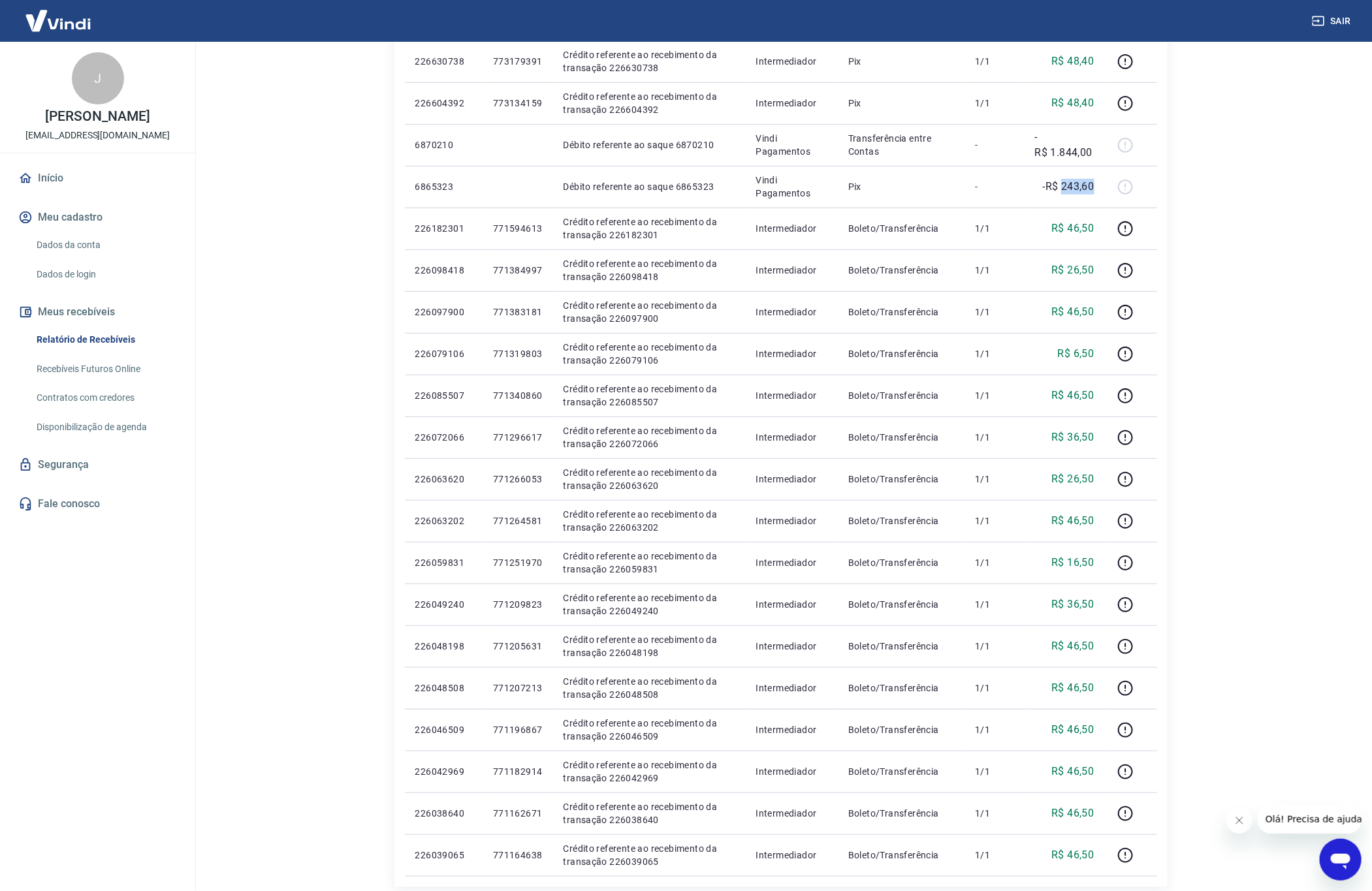
scroll to position [0, 0]
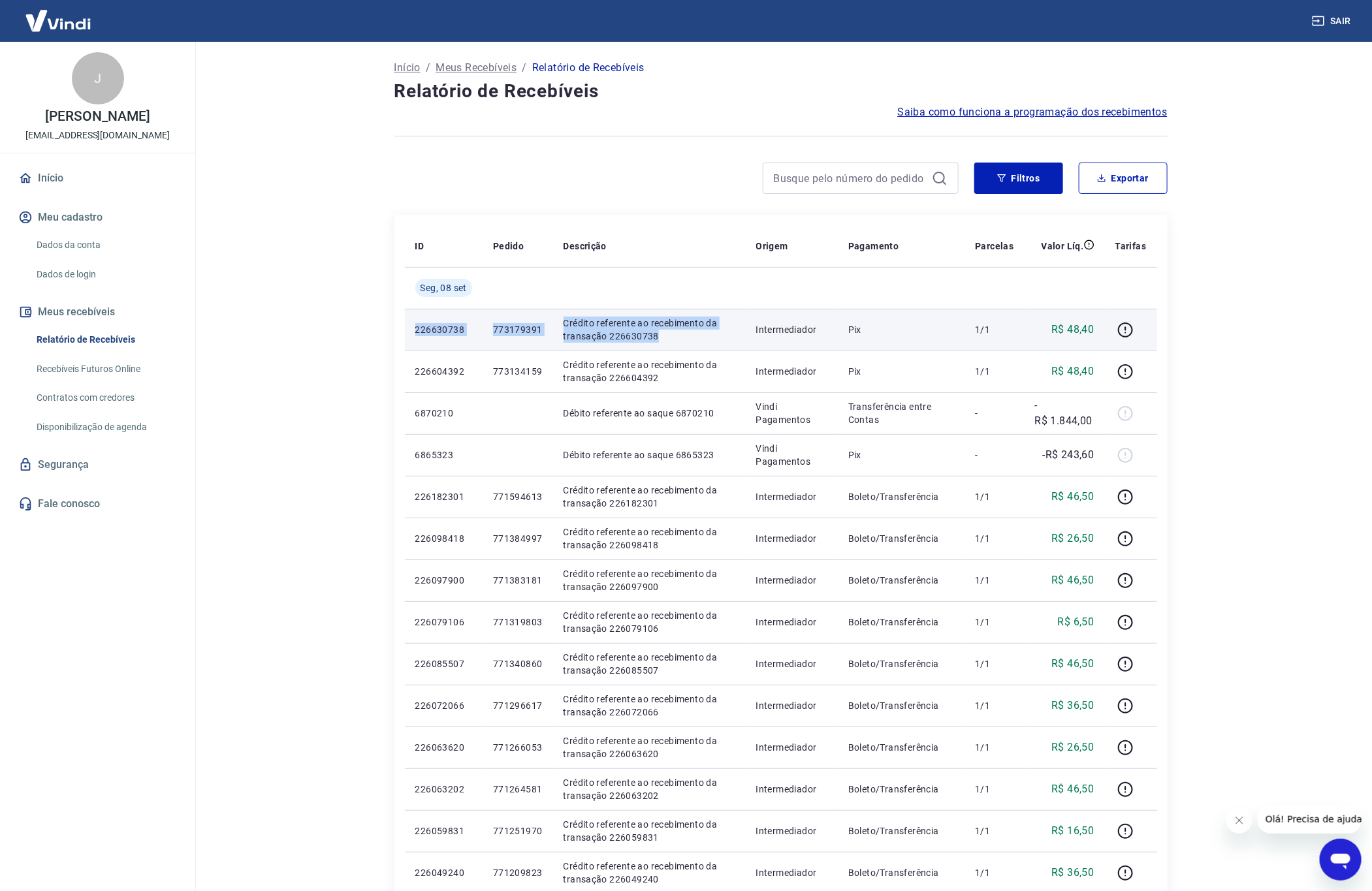
copy tr "226630738 773179391 Crédito referente ao recebimento da transação 226630738"
drag, startPoint x: 412, startPoint y: 327, endPoint x: 665, endPoint y: 337, distance: 253.2
click at [665, 337] on tr "226630738 773179391 Crédito referente ao recebimento da transação 226630738 Int…" at bounding box center [781, 329] width 752 height 42
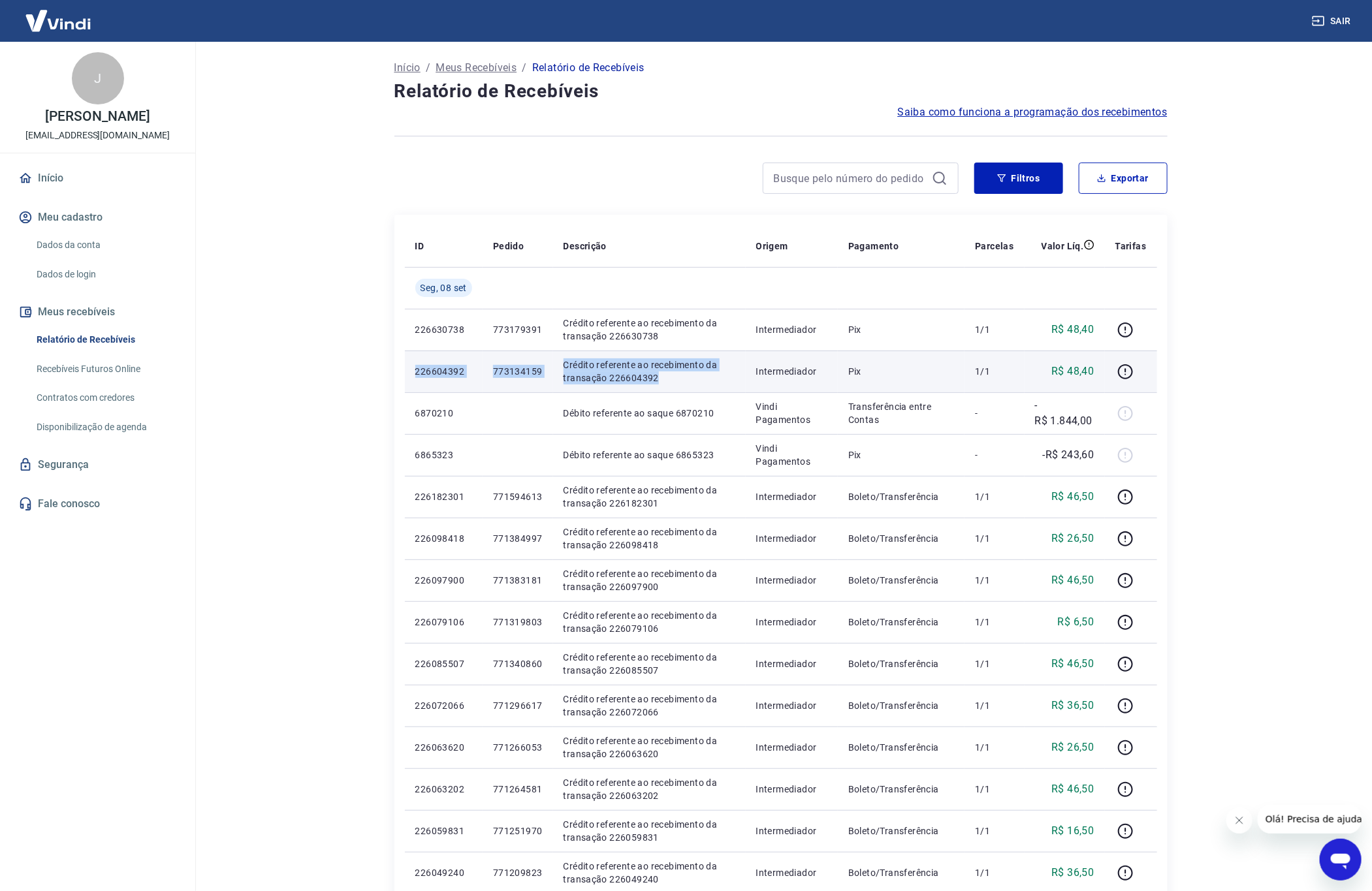
copy tr "226604392 773134159 Crédito referente ao recebimento da transação 226604392"
drag, startPoint x: 414, startPoint y: 370, endPoint x: 666, endPoint y: 383, distance: 252.3
click at [666, 383] on tr "226604392 773134159 Crédito referente ao recebimento da transação 226604392 Int…" at bounding box center [781, 371] width 752 height 42
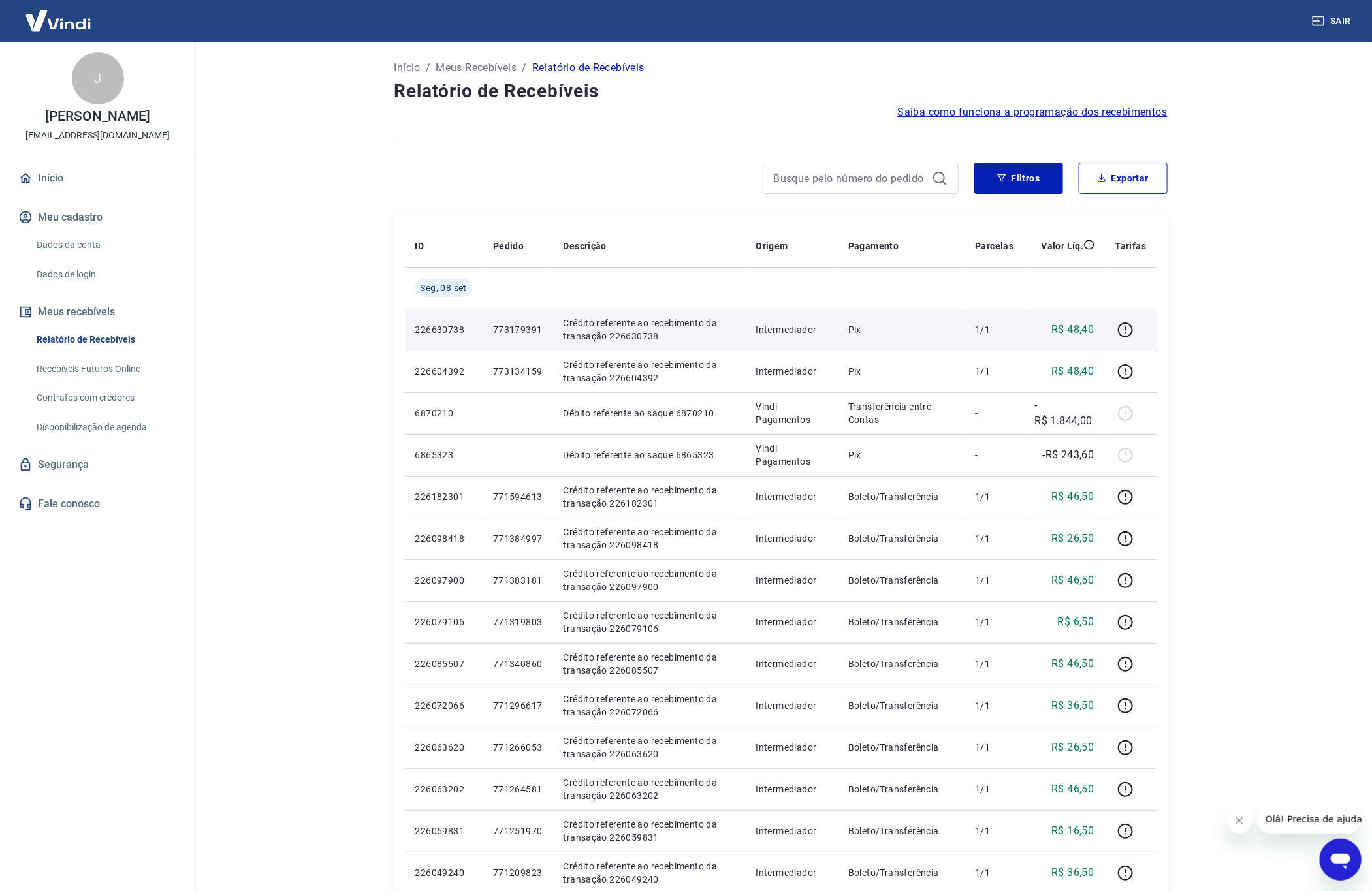
click at [1087, 330] on p "R$ 48,40" at bounding box center [1073, 330] width 42 height 16
copy p "48,40"
click at [1087, 330] on p "R$ 48,40" at bounding box center [1073, 330] width 42 height 16
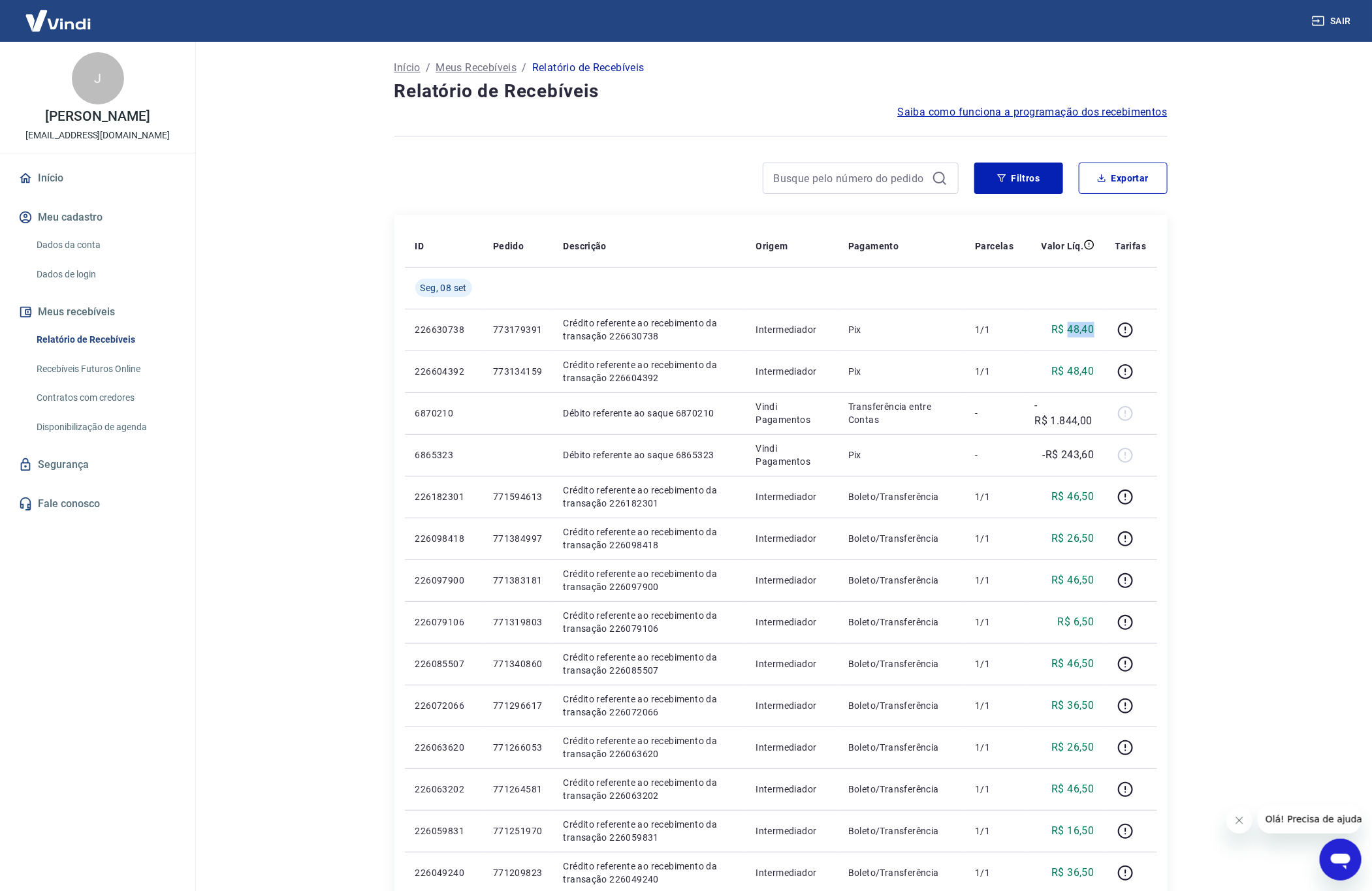
click at [88, 239] on link "Dados da conta" at bounding box center [105, 245] width 149 height 27
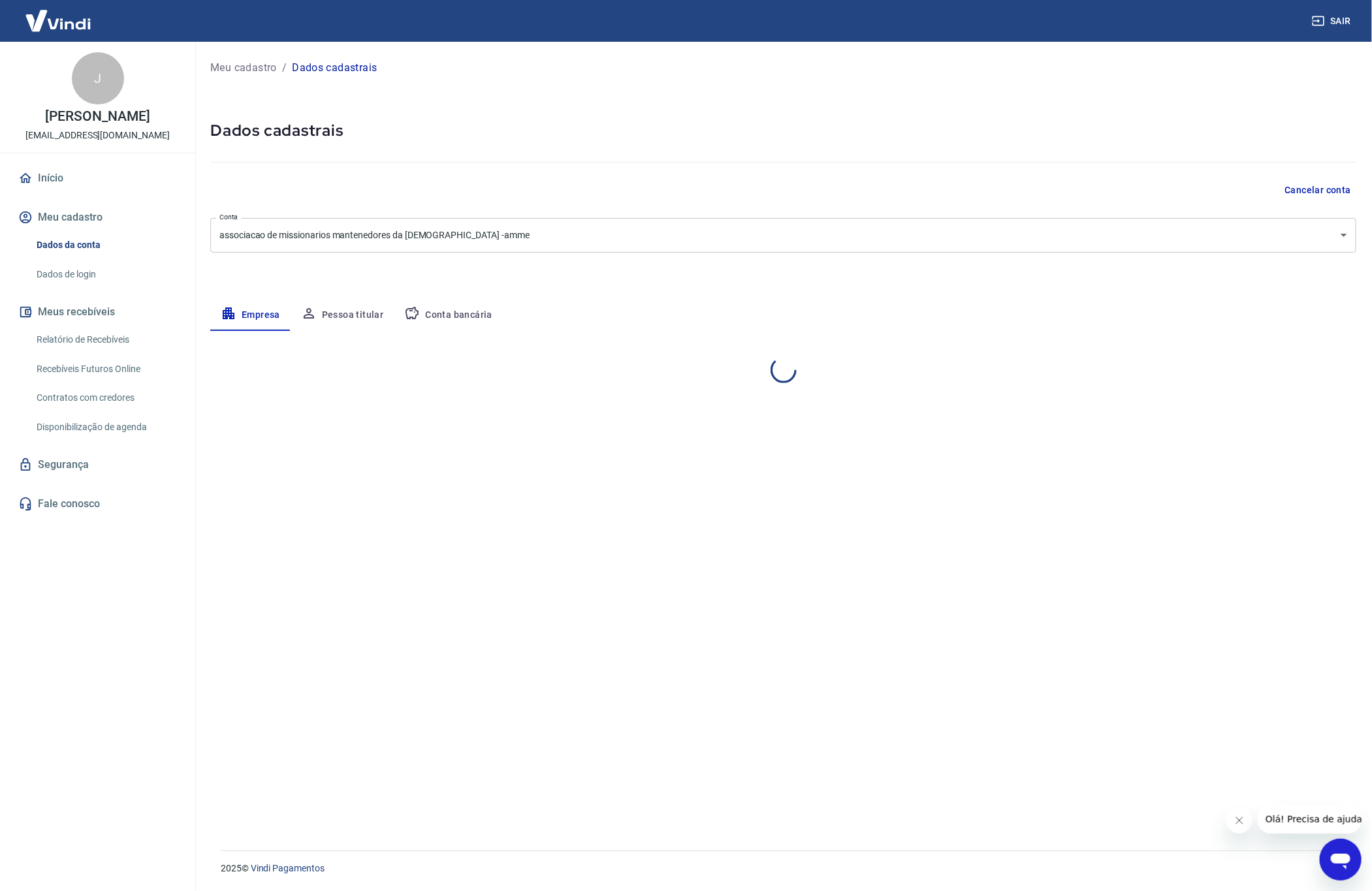
select select "SP"
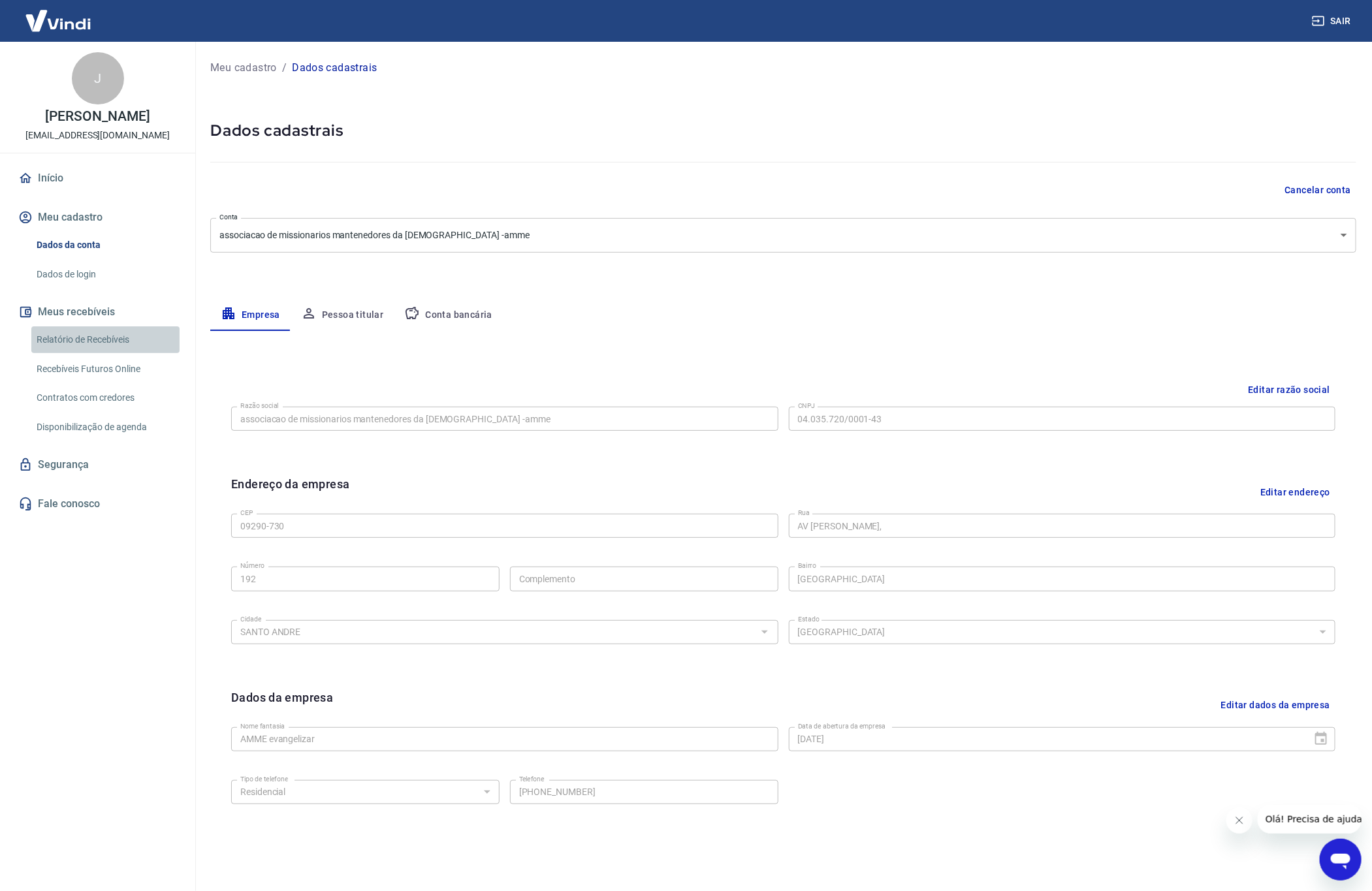
click at [61, 337] on link "Relatório de Recebíveis" at bounding box center [105, 339] width 149 height 27
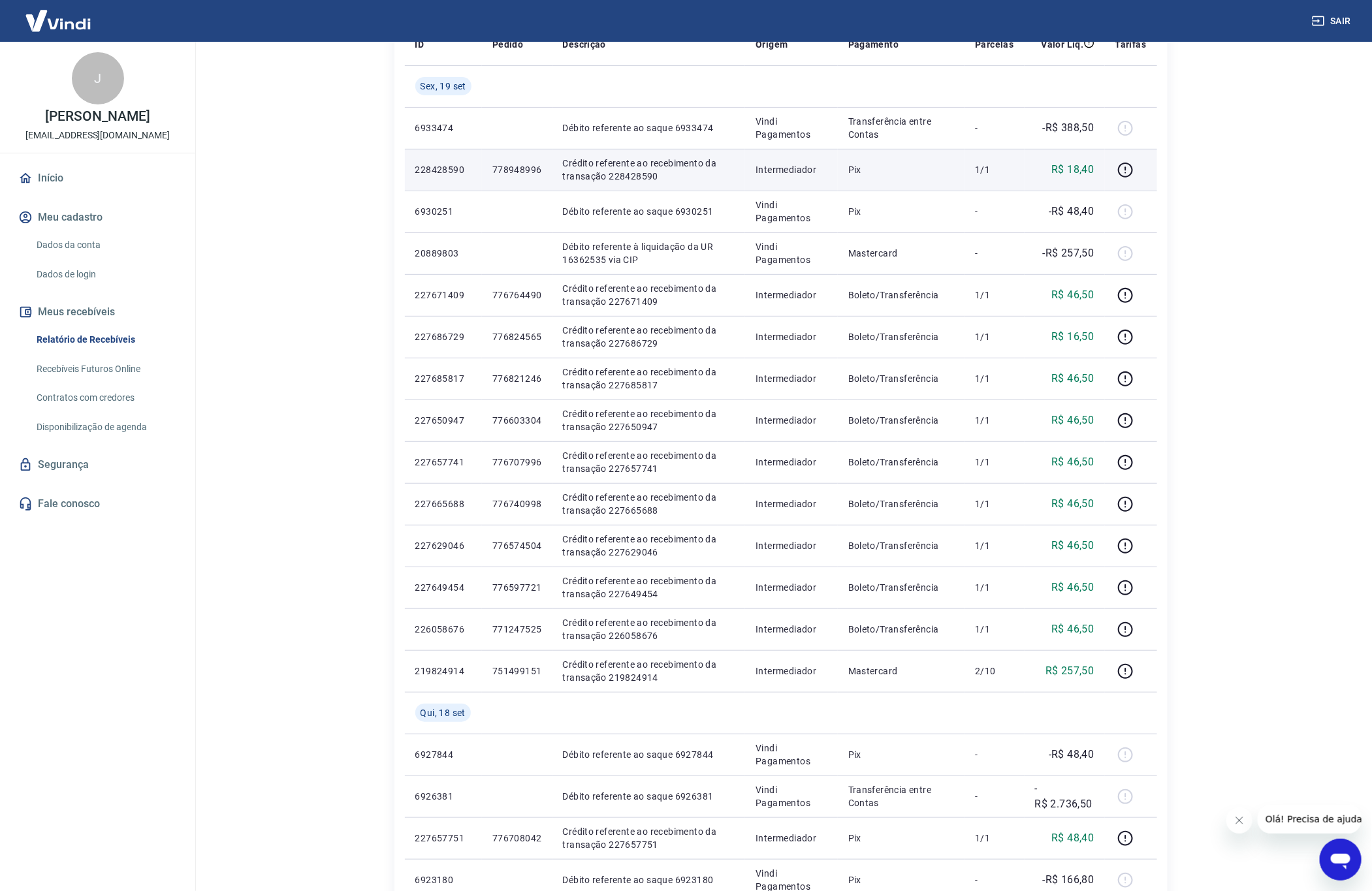
scroll to position [511, 0]
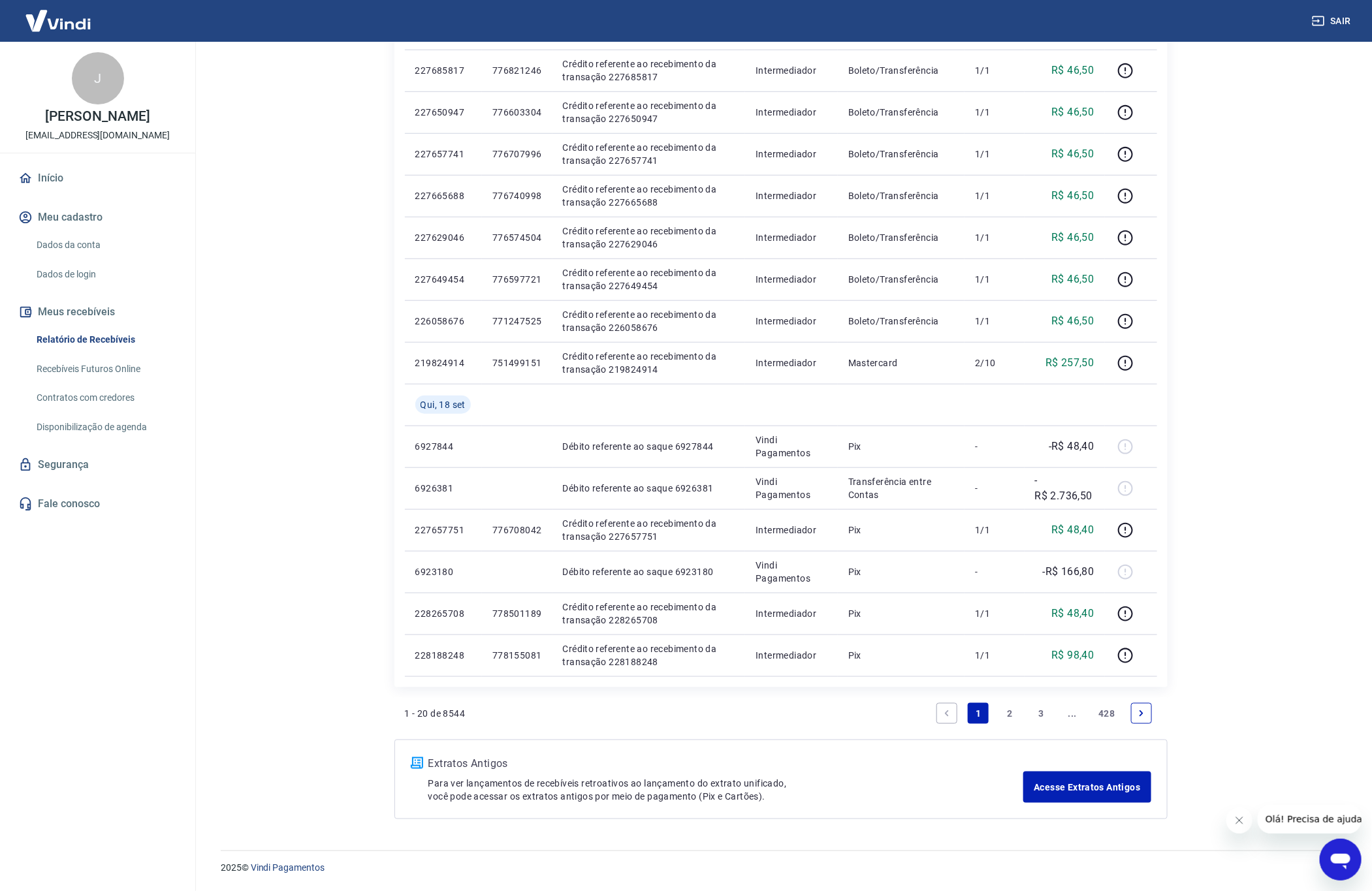
click at [1078, 714] on link "..." at bounding box center [1073, 714] width 21 height 21
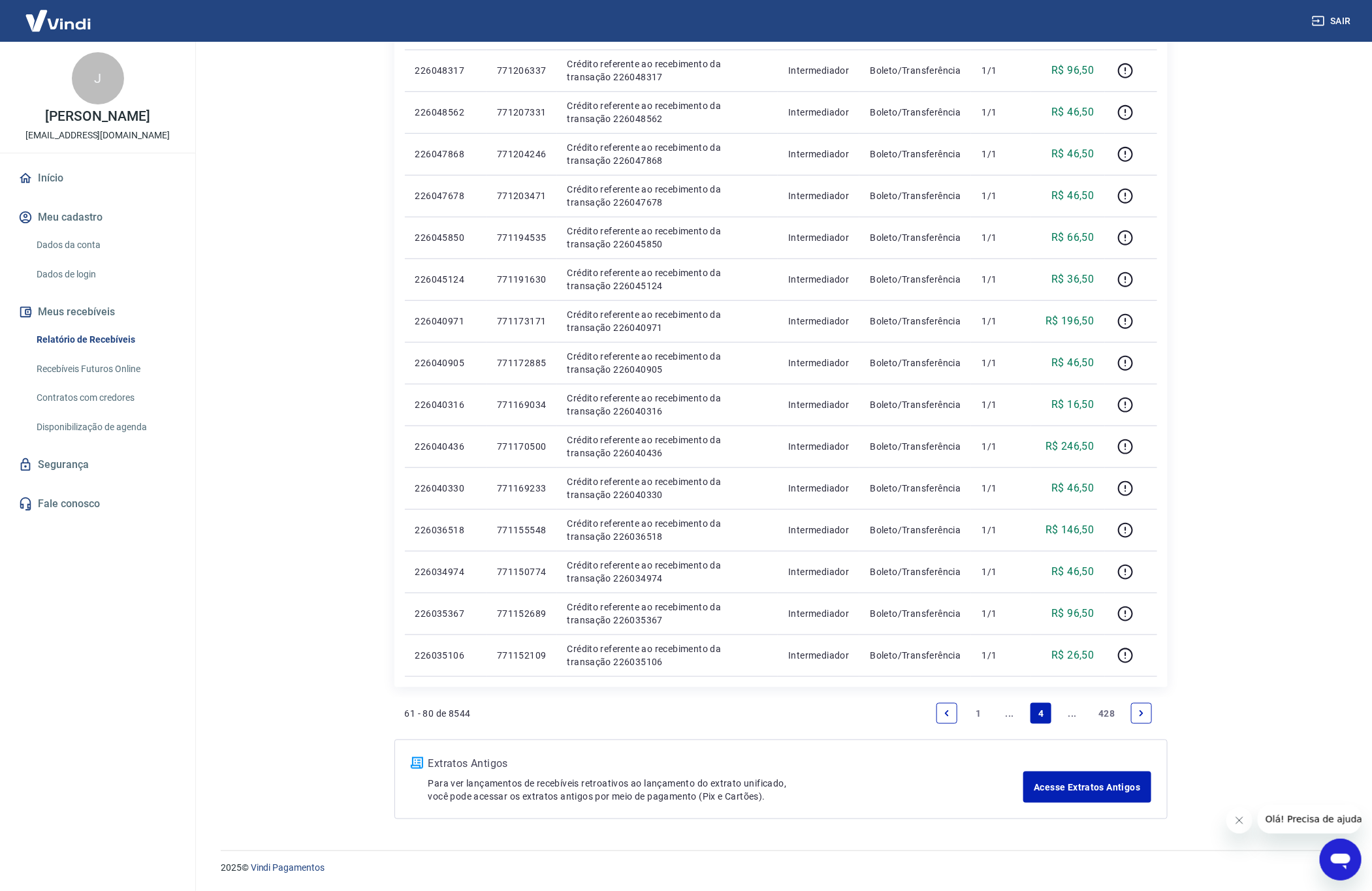
scroll to position [511, 0]
click at [1137, 707] on link "Next page" at bounding box center [1142, 714] width 21 height 21
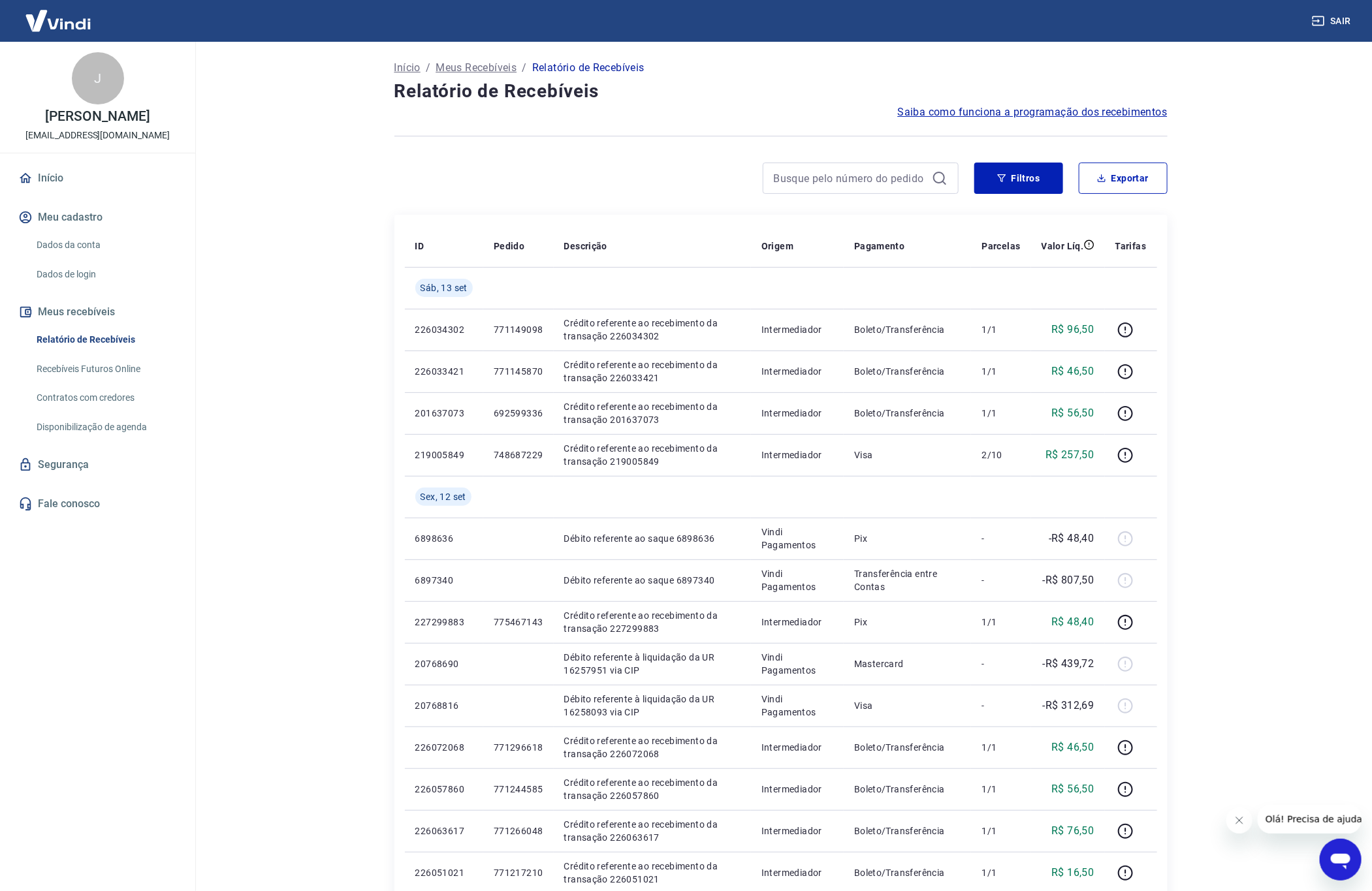
scroll to position [511, 0]
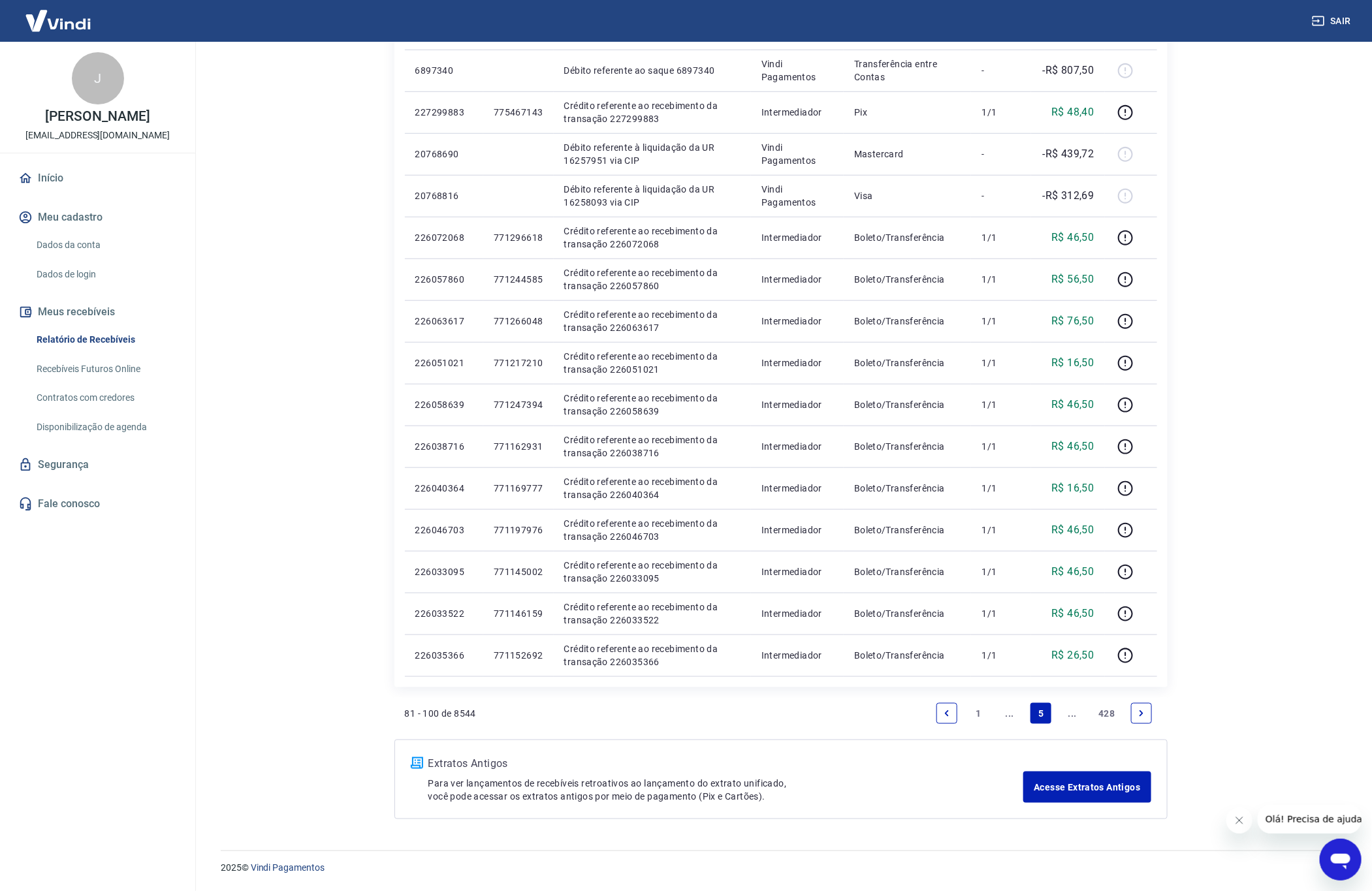
click at [1137, 707] on link "Next page" at bounding box center [1142, 714] width 21 height 21
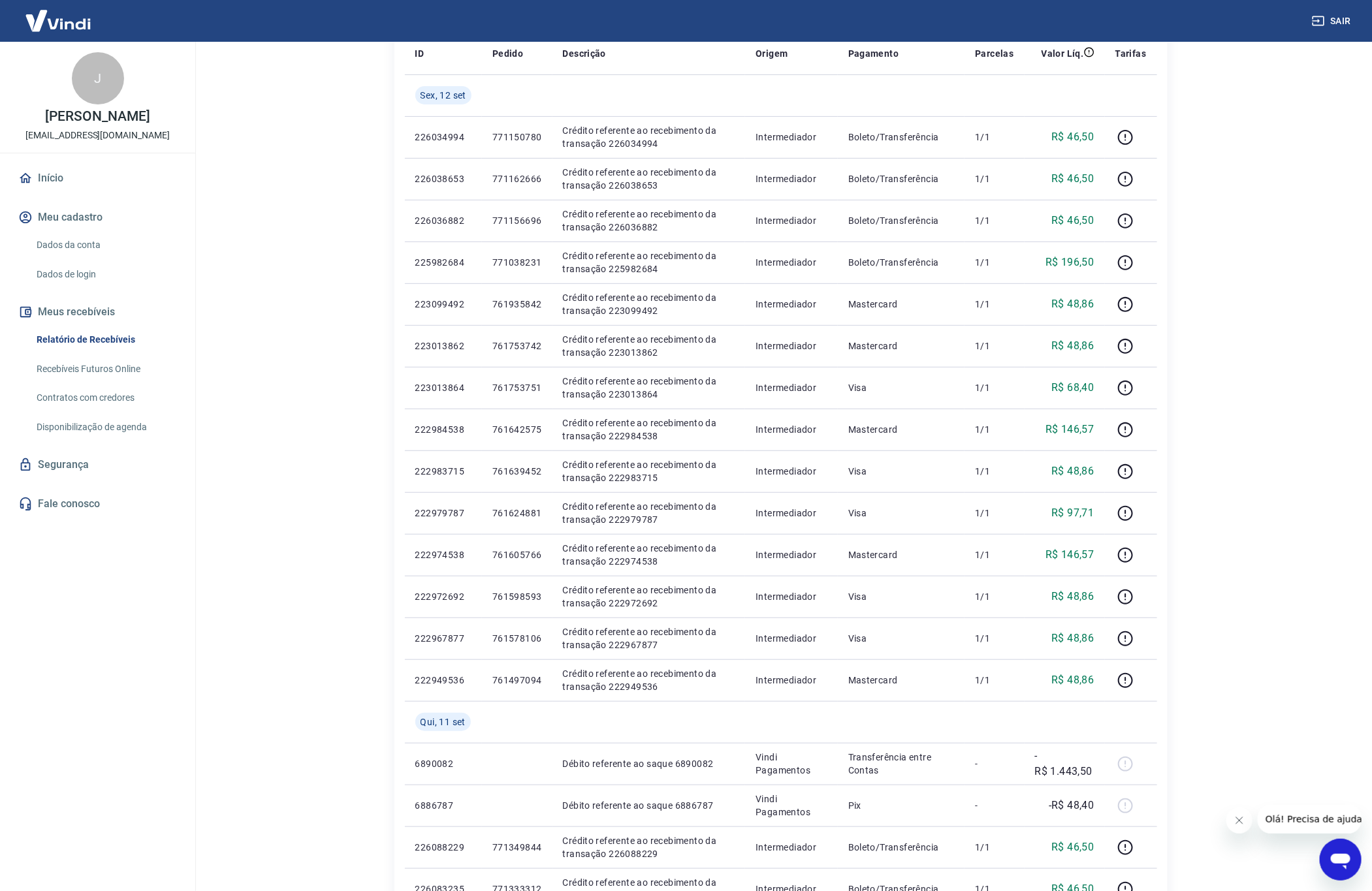
scroll to position [511, 0]
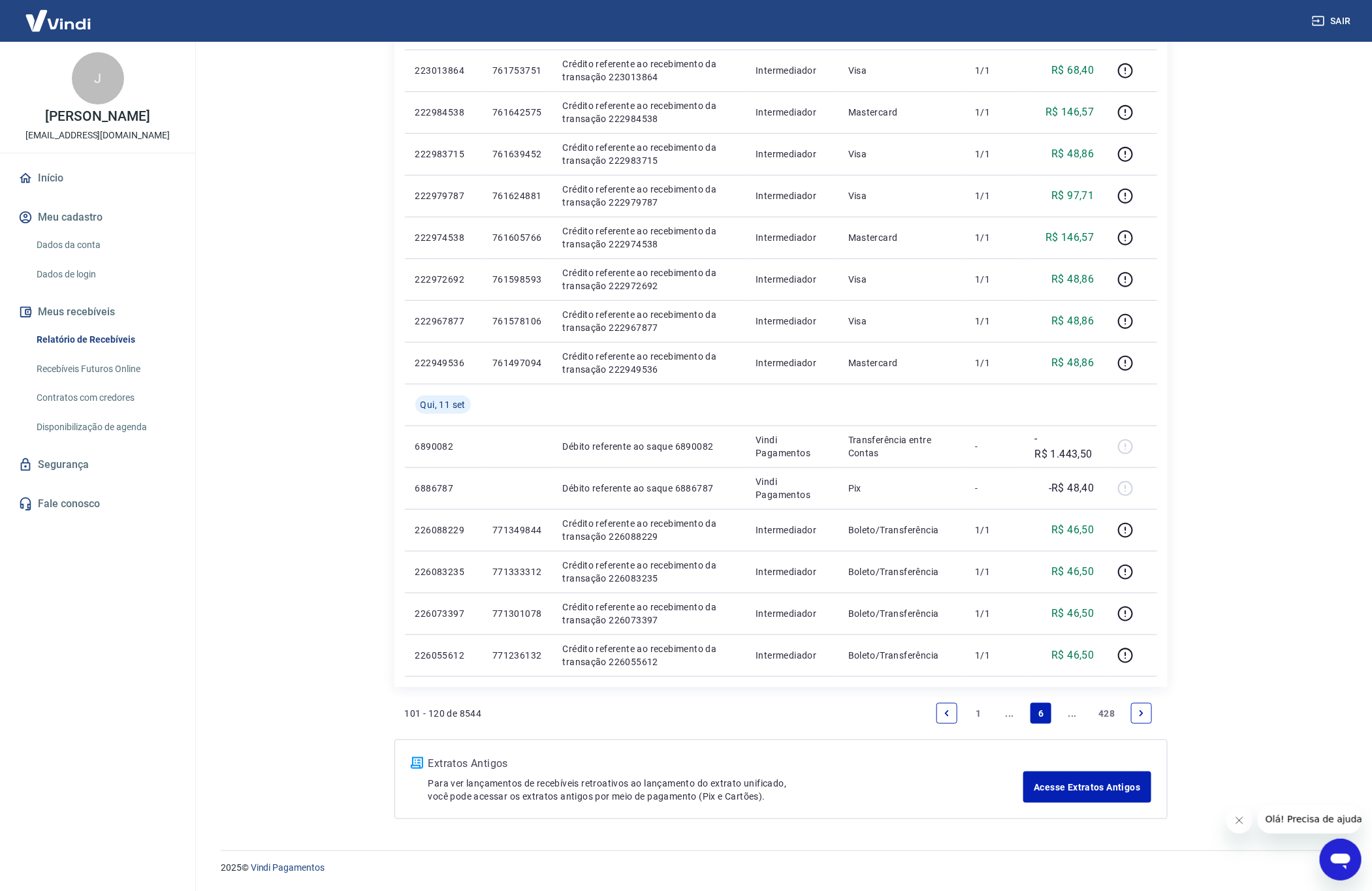
click at [1139, 711] on icon "Next page" at bounding box center [1142, 714] width 9 height 9
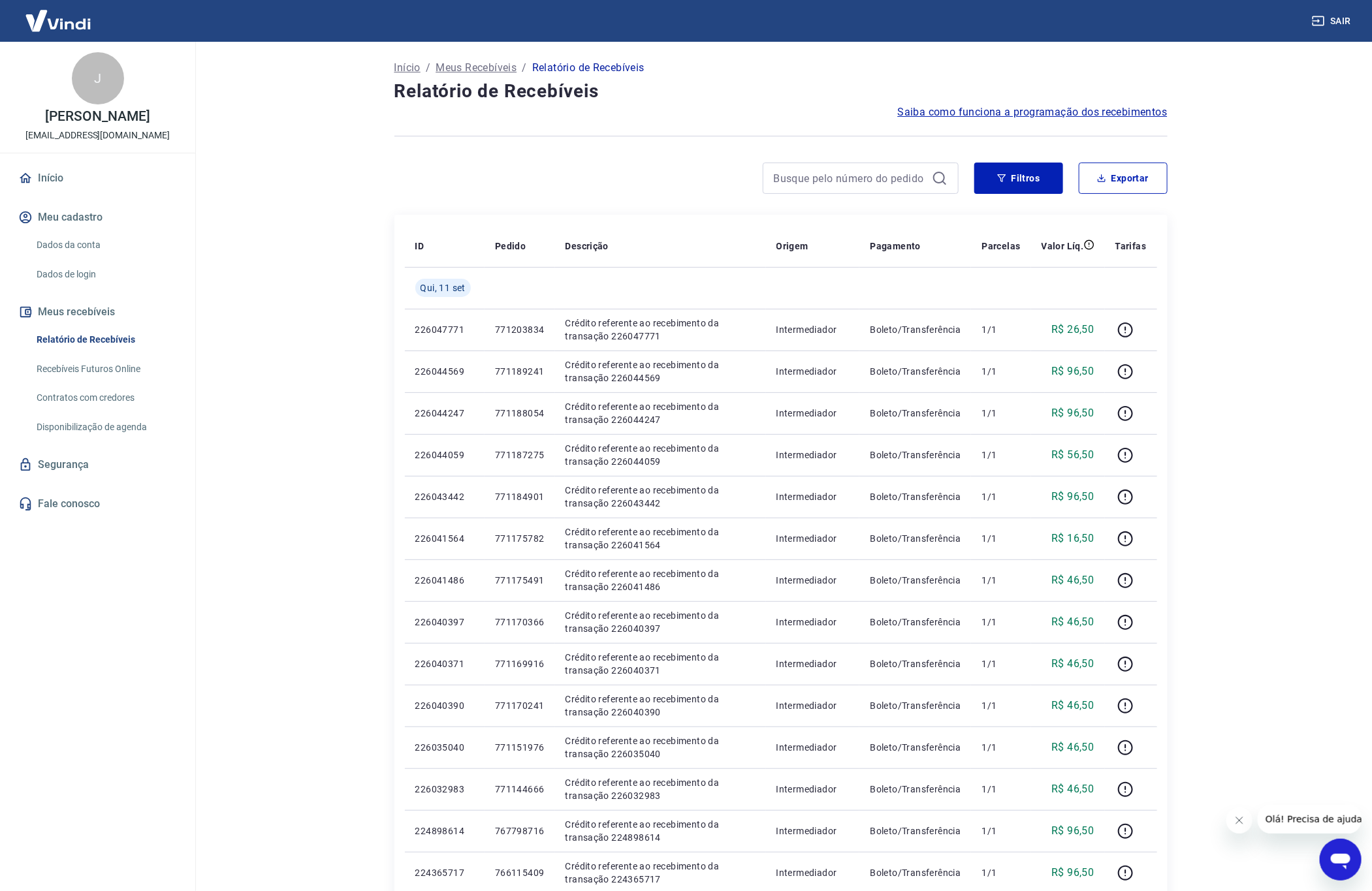
scroll to position [553, 0]
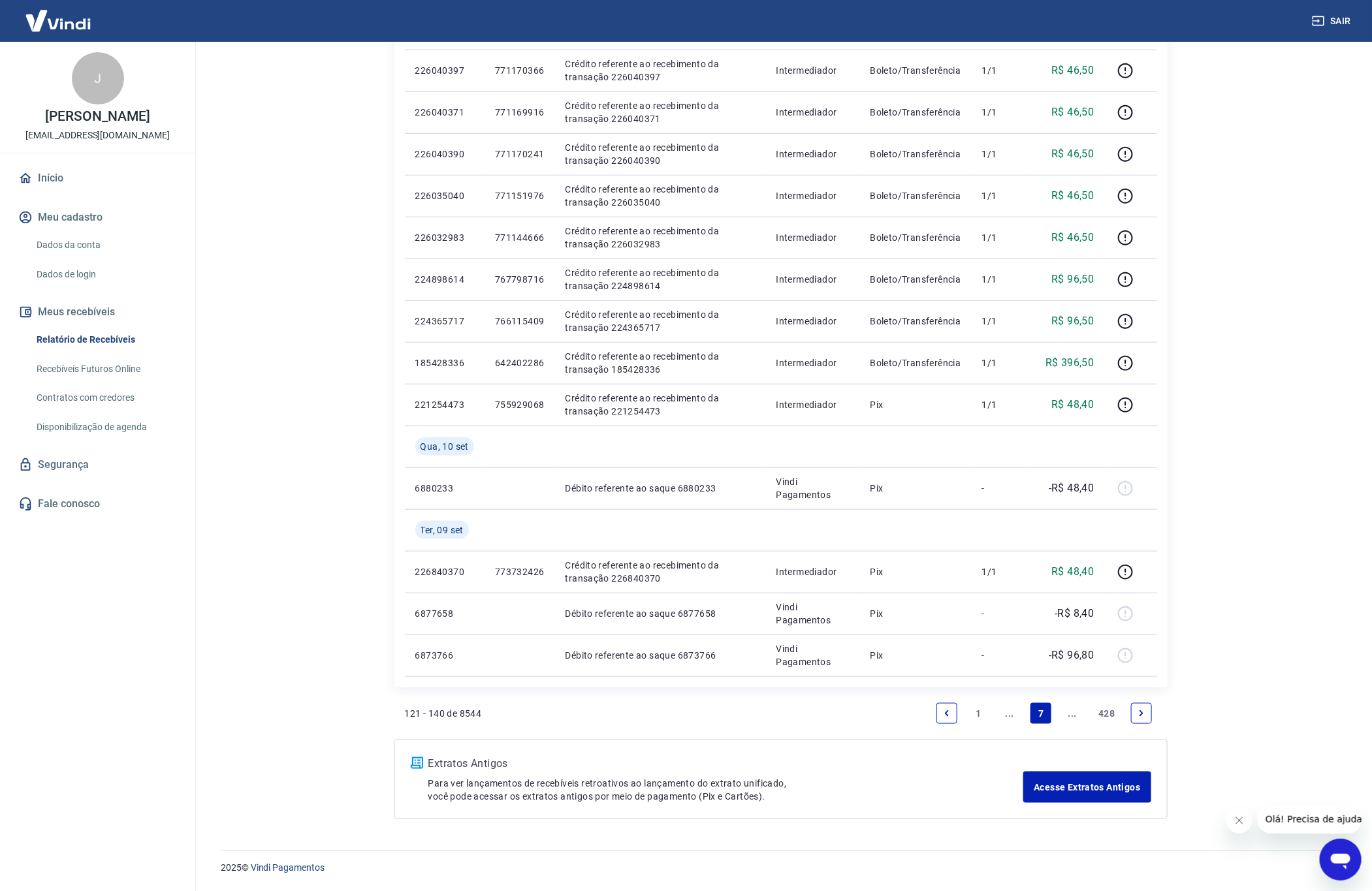
click at [1144, 709] on icon "Next page" at bounding box center [1142, 714] width 9 height 9
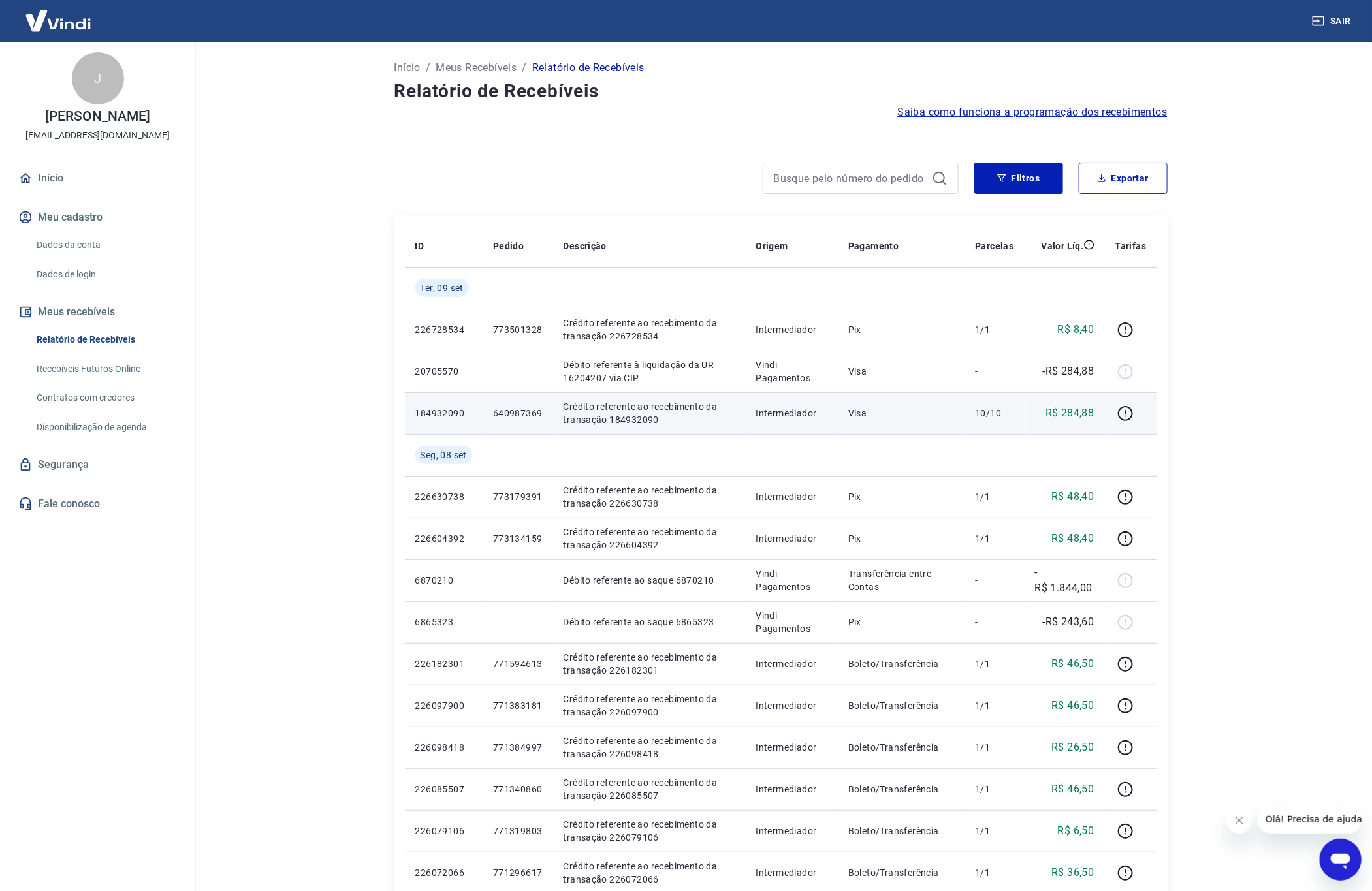
click at [1083, 410] on p "R$ 284,88" at bounding box center [1070, 413] width 49 height 16
copy p "284,88"
click at [1126, 416] on icon "button" at bounding box center [1126, 416] width 2 height 2
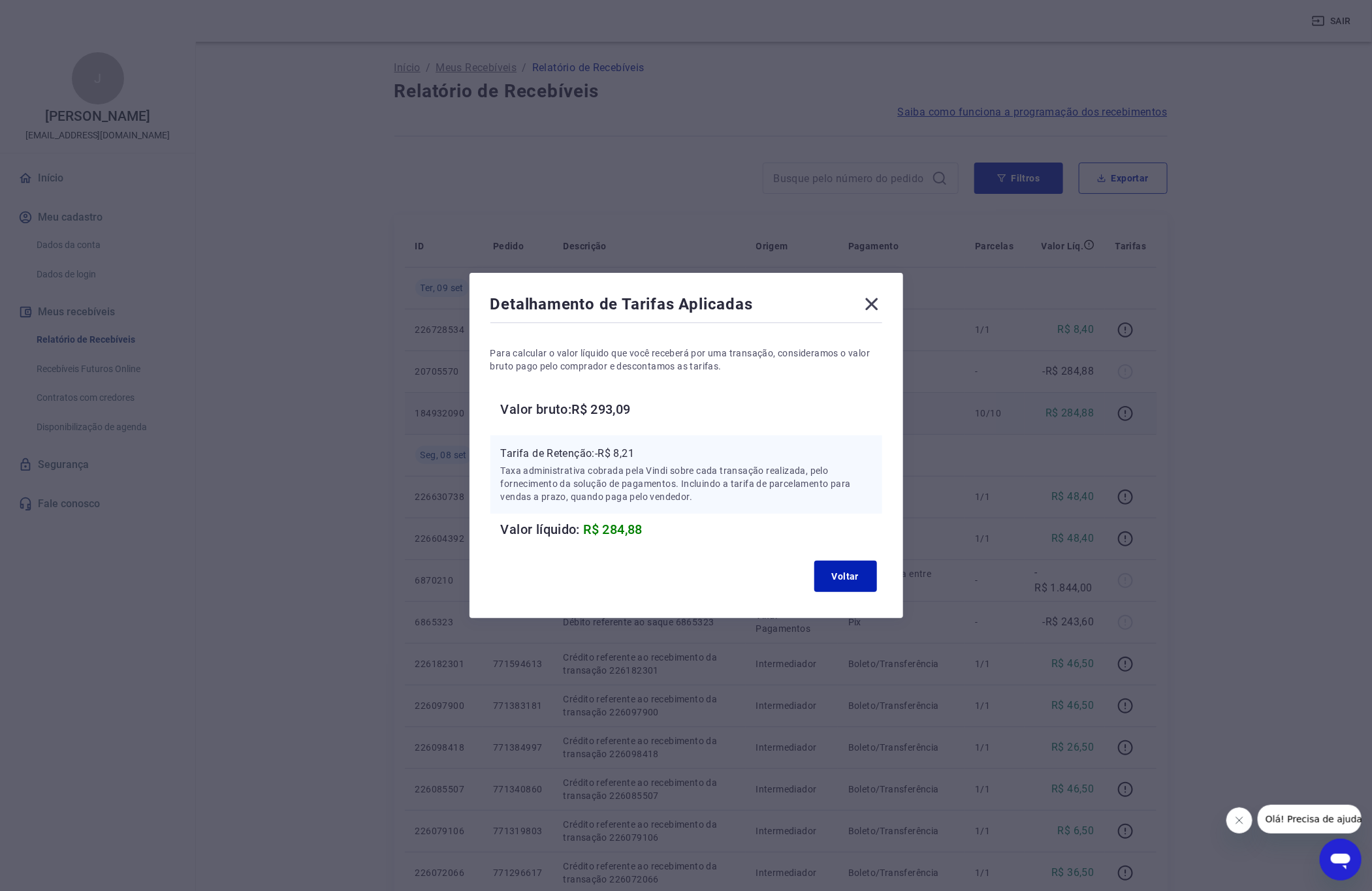
click at [631, 455] on p "Tarifa de Retenção: -R$ 8,21" at bounding box center [686, 453] width 371 height 16
copy p "8,21"
click at [878, 300] on icon at bounding box center [871, 305] width 12 height 12
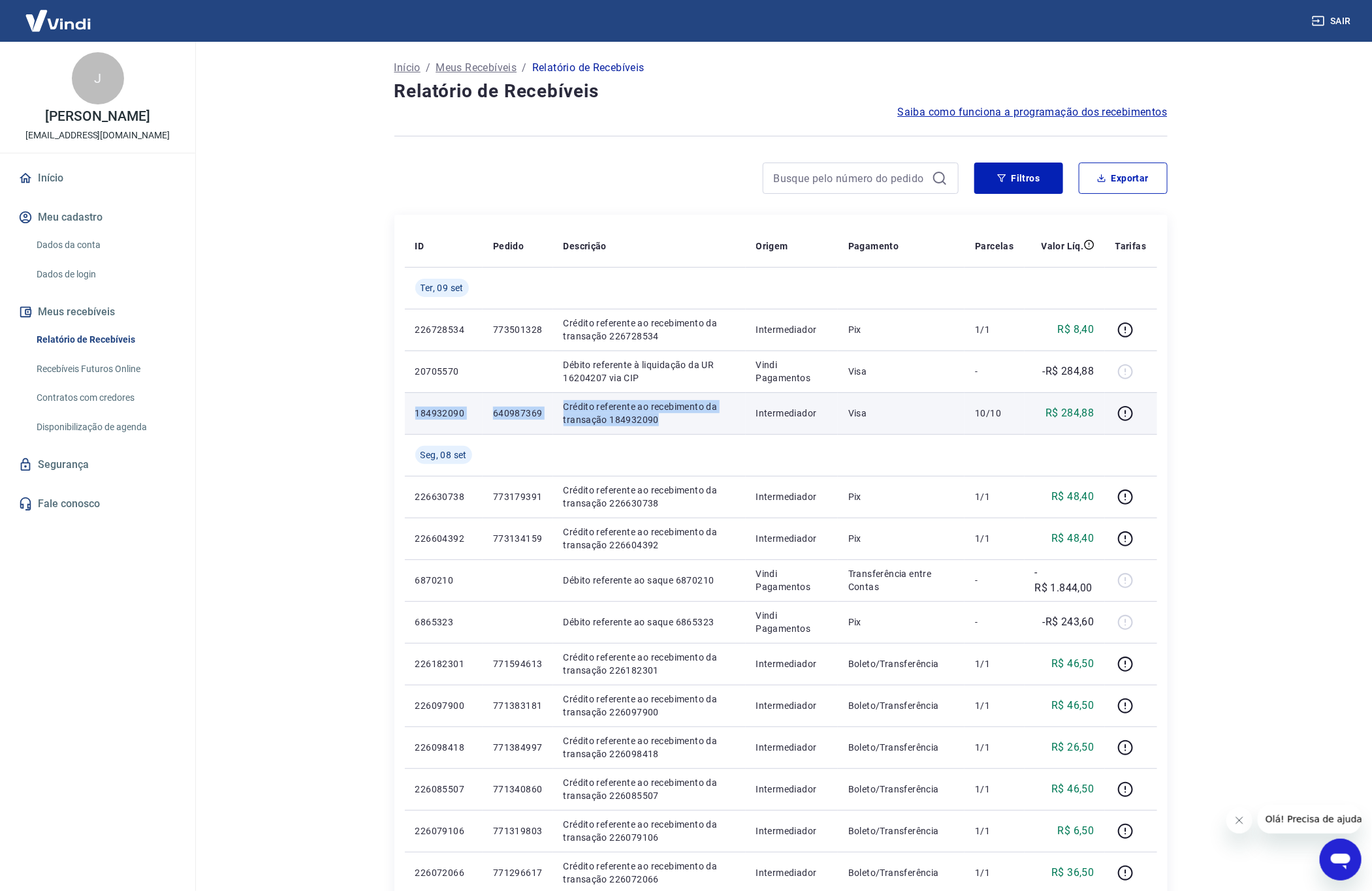
drag, startPoint x: 416, startPoint y: 414, endPoint x: 658, endPoint y: 429, distance: 242.5
click at [658, 429] on tr "184932090 640987369 Crédito referente ao recebimento da transação 184932090 Int…" at bounding box center [781, 413] width 752 height 42
copy tr "184932090 640987369 Crédito referente ao recebimento da transação 184932090"
click at [1129, 408] on icon "button" at bounding box center [1126, 414] width 17 height 17
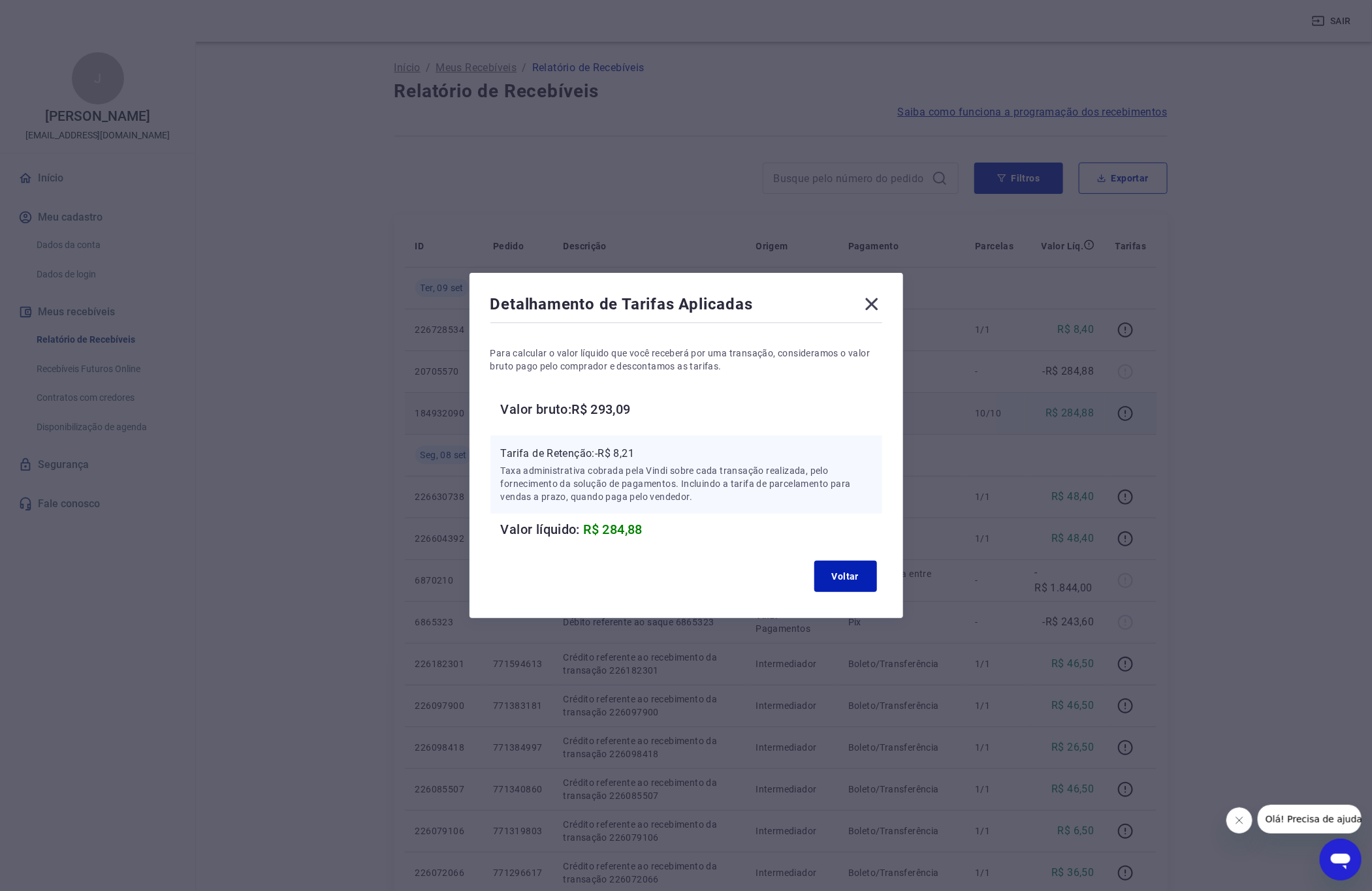
click at [882, 304] on icon at bounding box center [872, 305] width 21 height 21
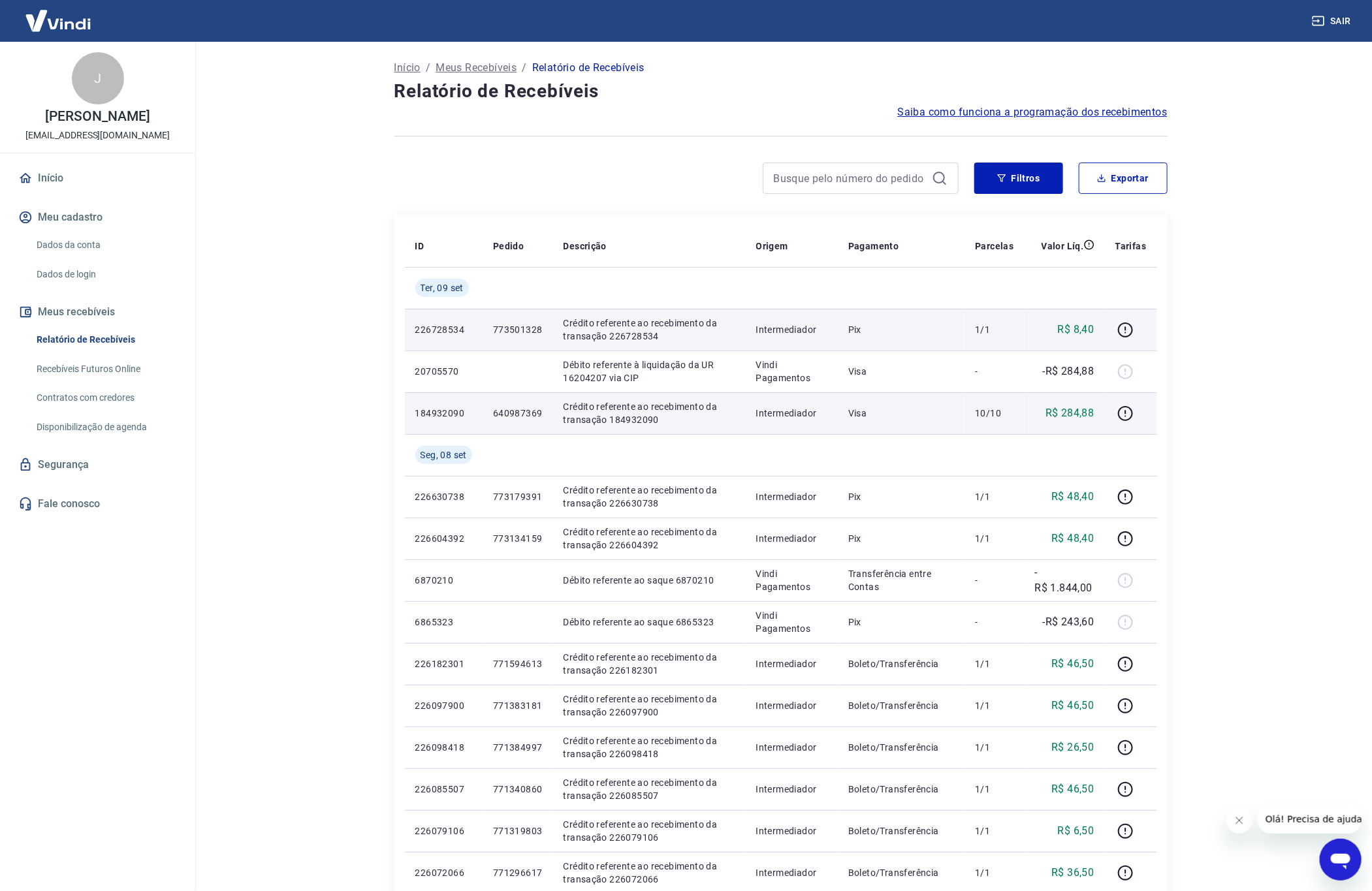
click at [1082, 331] on p "R$ 8,40" at bounding box center [1076, 330] width 36 height 16
copy tr "226728534 773501328 Crédito referente ao recebimento da transação 226728534"
drag, startPoint x: 414, startPoint y: 329, endPoint x: 663, endPoint y: 339, distance: 249.2
click at [663, 339] on tr "226728534 773501328 Crédito referente ao recebimento da transação 226728534 Int…" at bounding box center [781, 329] width 752 height 42
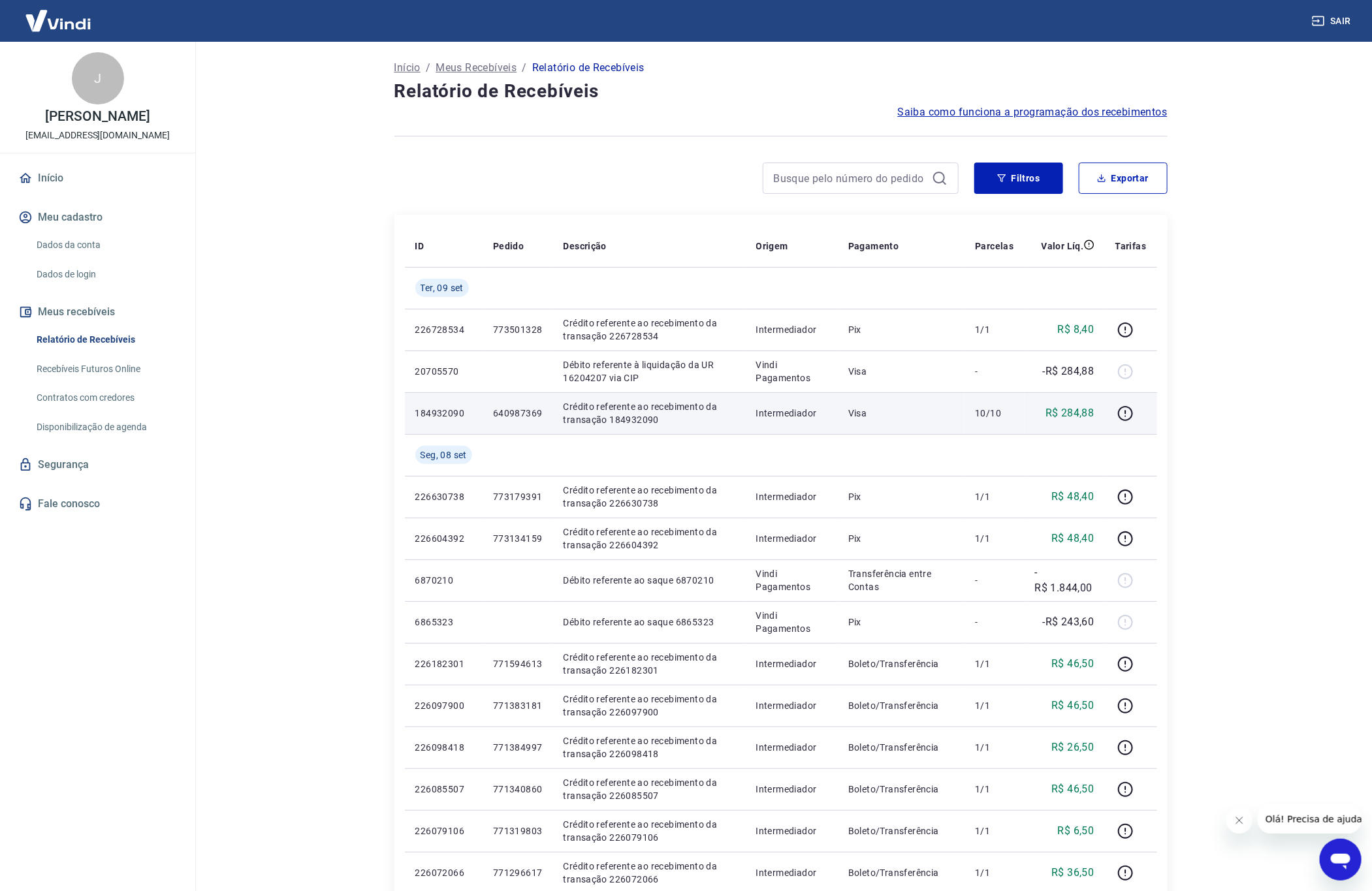
click at [1213, 294] on main "Início / Meus Recebíveis / Relatório de Recebíveis Relatório de Recebíveis Saib…" at bounding box center [781, 466] width 1182 height 849
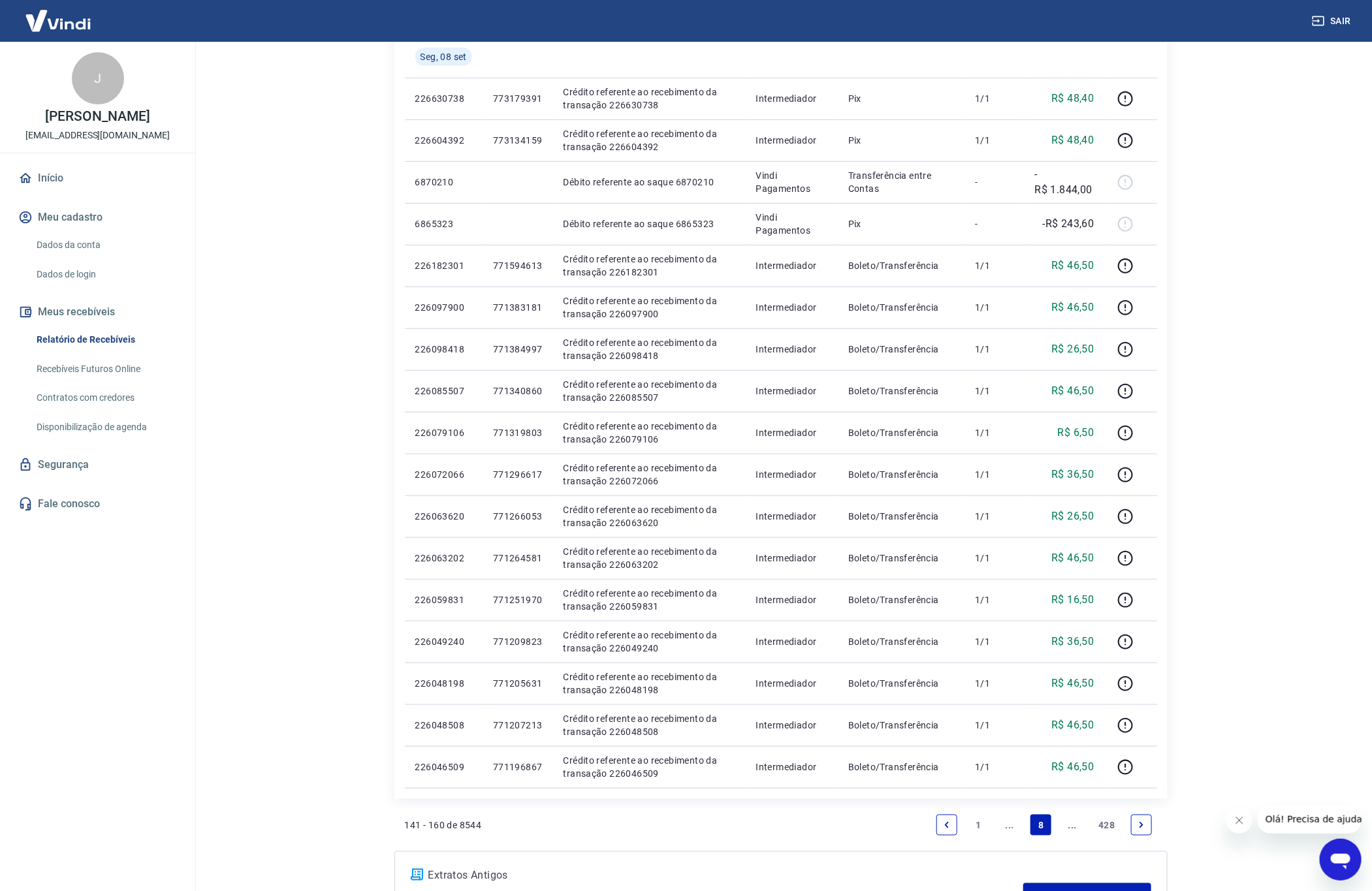
scroll to position [511, 0]
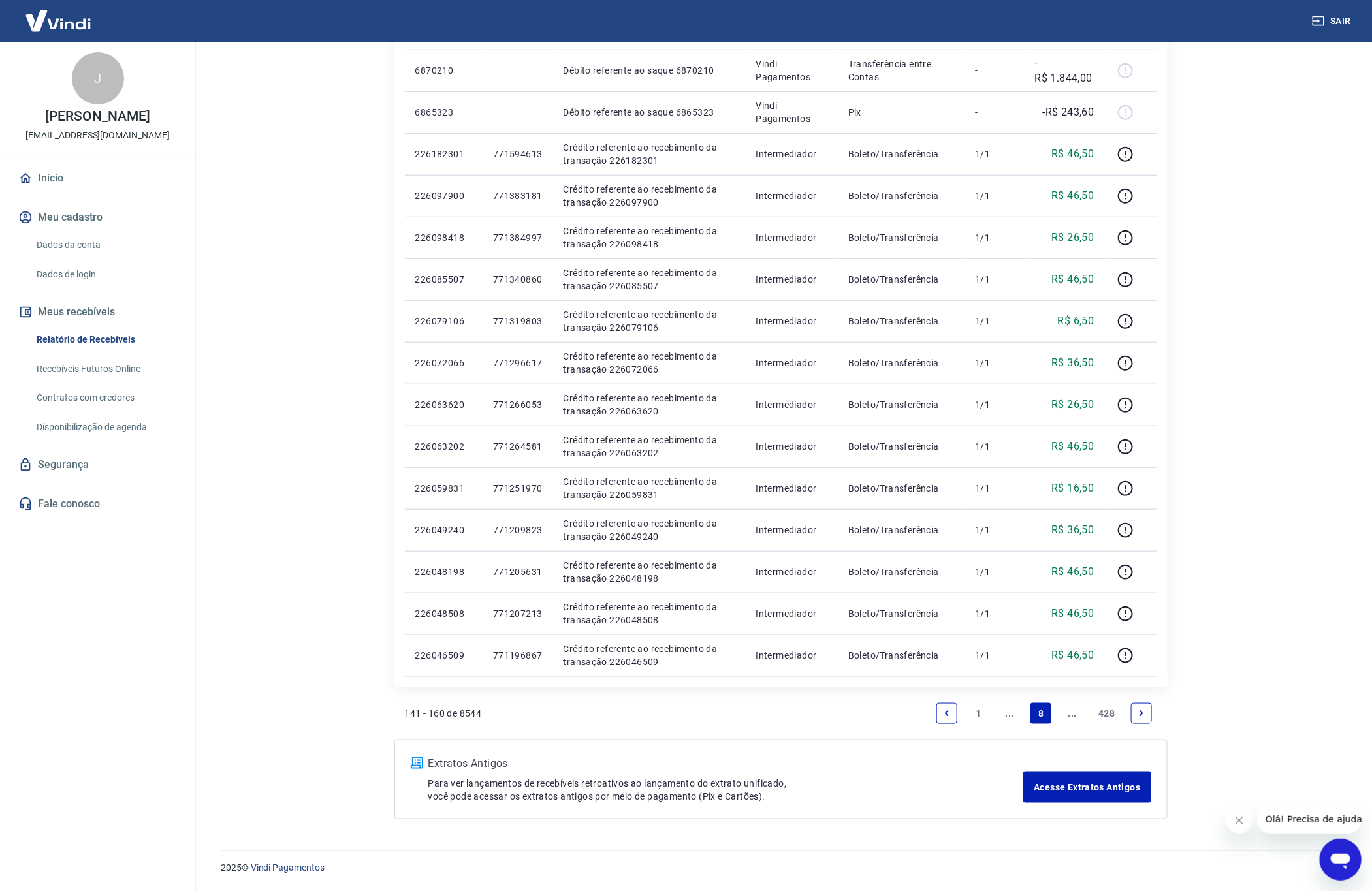
click at [948, 713] on icon "Previous page" at bounding box center [947, 714] width 9 height 9
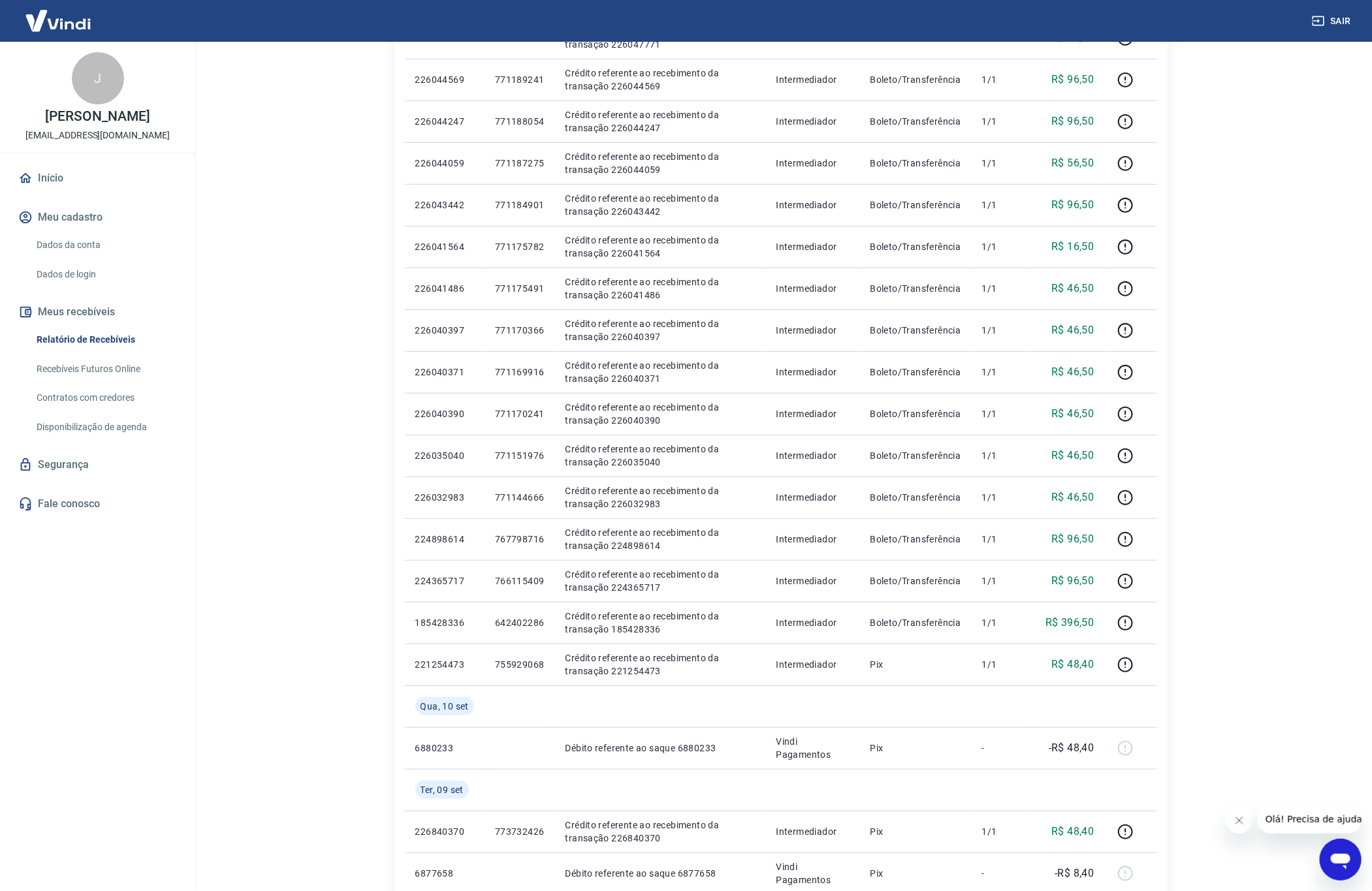
scroll to position [553, 0]
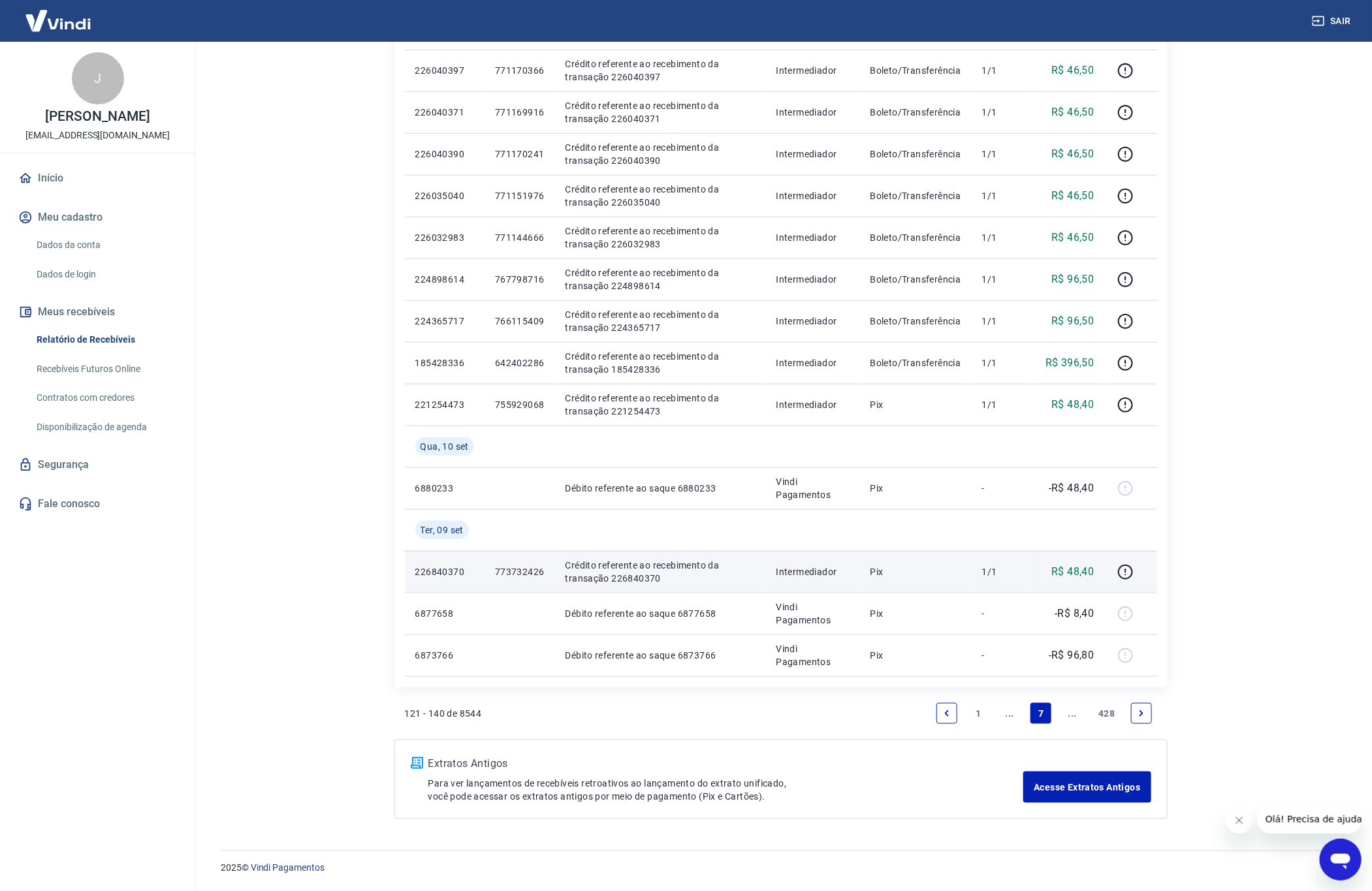
click at [1078, 572] on p "R$ 48,40" at bounding box center [1073, 571] width 42 height 16
copy p "48,40"
copy tr "226840370 773732426 Crédito referente ao recebimento da transação 226840370"
drag, startPoint x: 413, startPoint y: 571, endPoint x: 668, endPoint y: 574, distance: 255.0
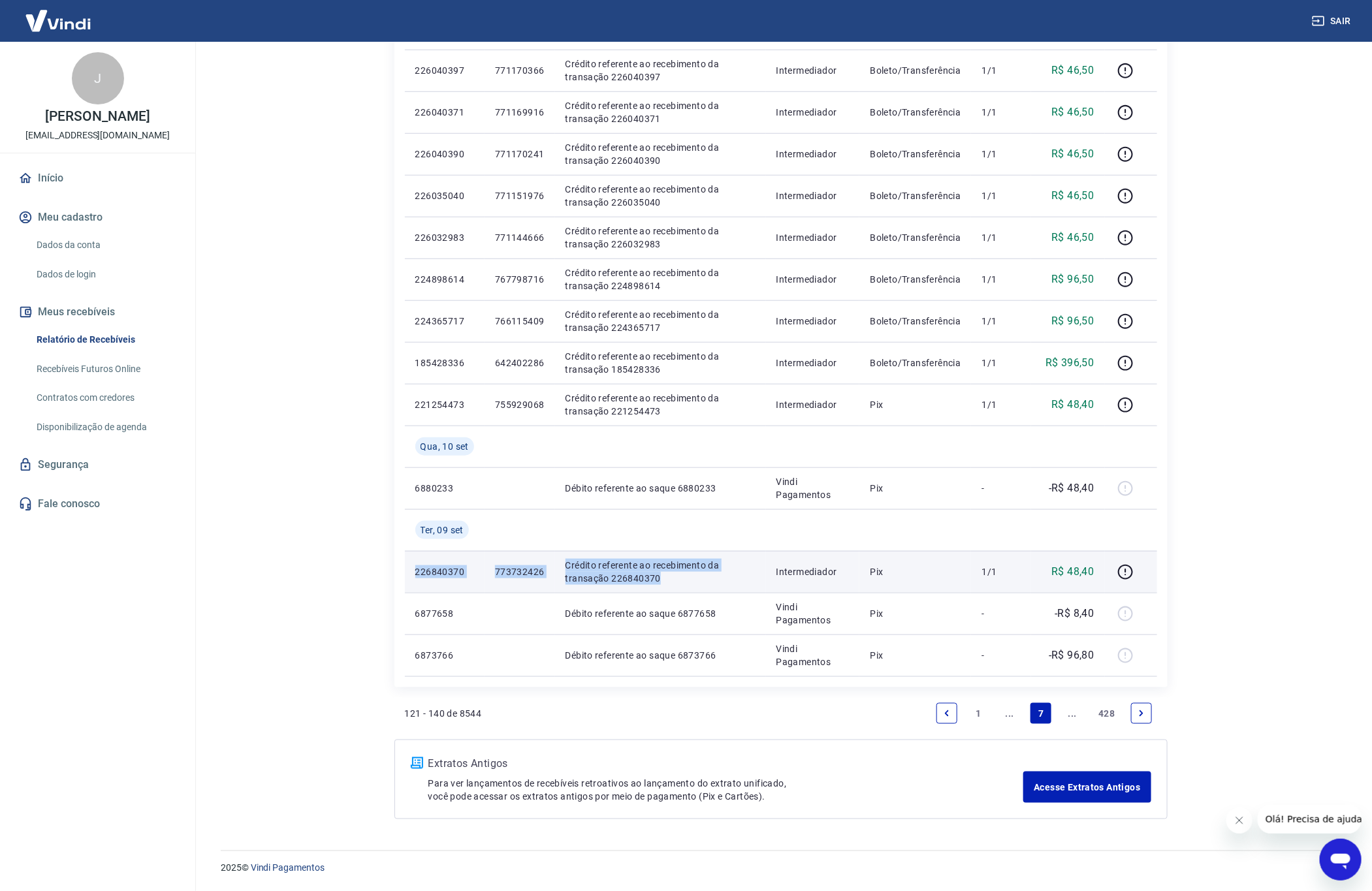
click at [668, 574] on tr "226840370 773732426 Crédito referente ao recebimento da transação 226840370 Int…" at bounding box center [781, 571] width 752 height 42
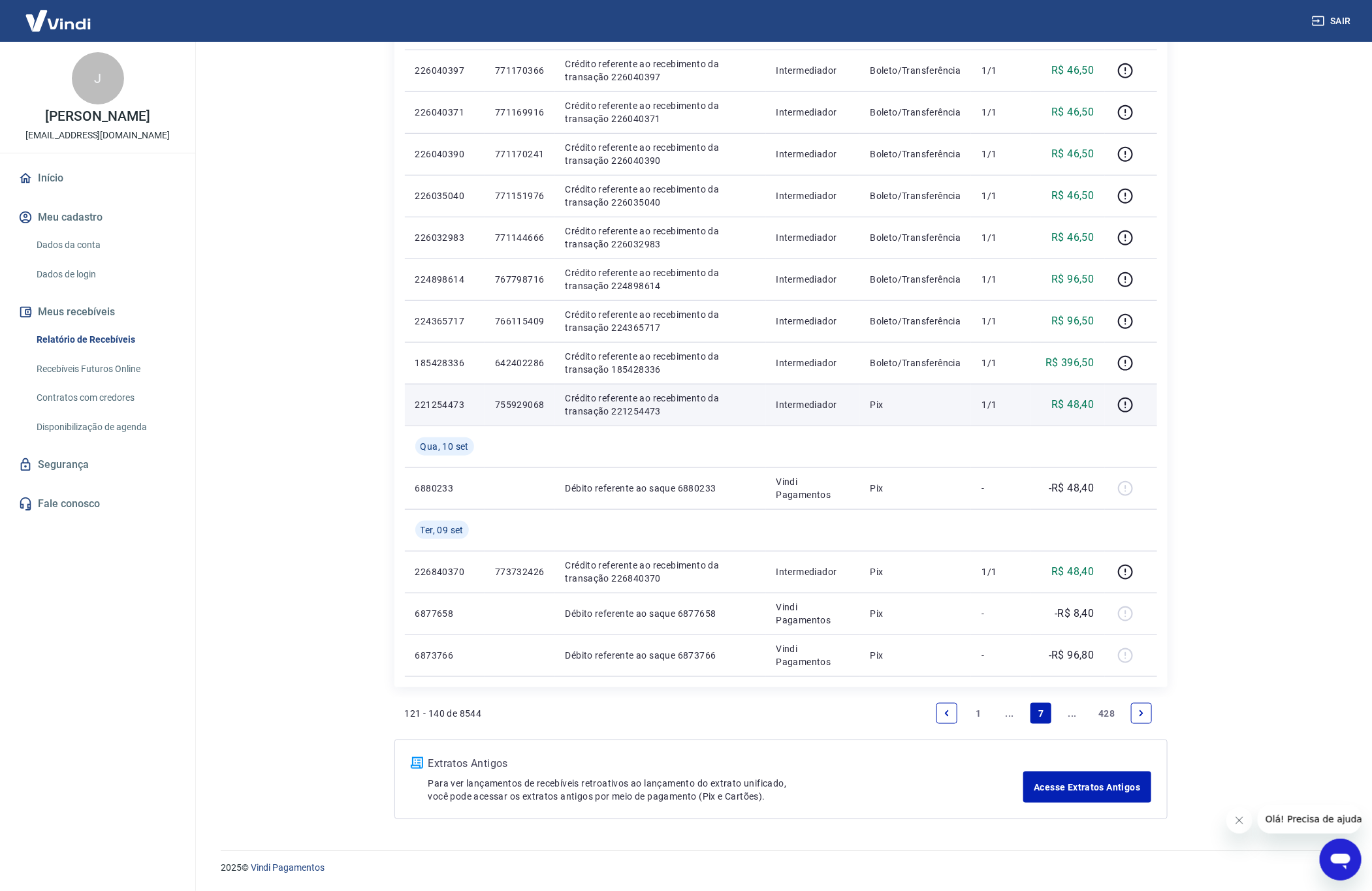
click at [1083, 403] on p "R$ 48,40" at bounding box center [1073, 405] width 42 height 16
drag, startPoint x: 413, startPoint y: 403, endPoint x: 657, endPoint y: 408, distance: 244.1
click at [657, 408] on tr "221254473 755929068 Crédito referente ao recebimento da transação 221254473 Int…" at bounding box center [781, 405] width 752 height 42
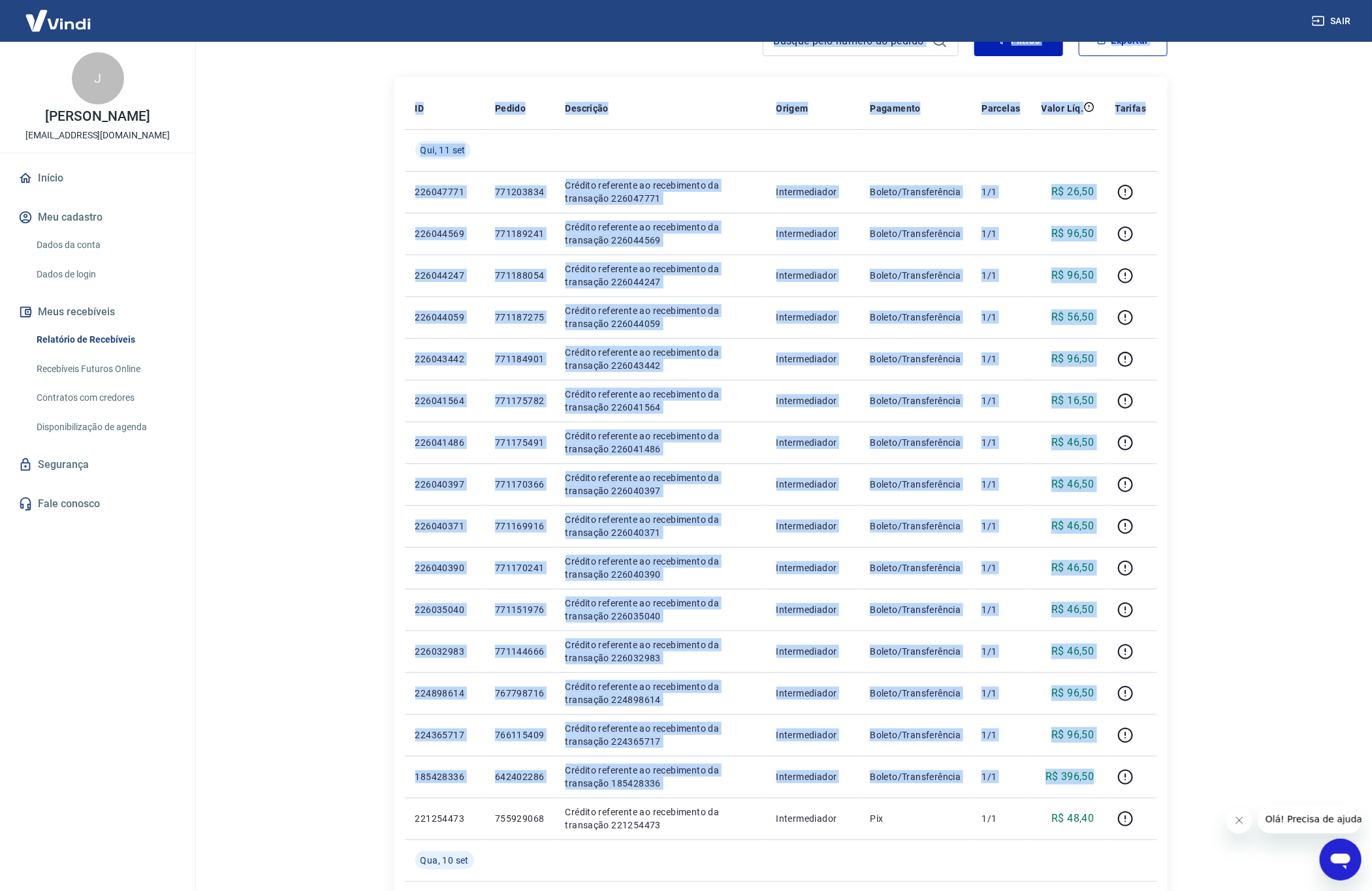
scroll to position [0, 0]
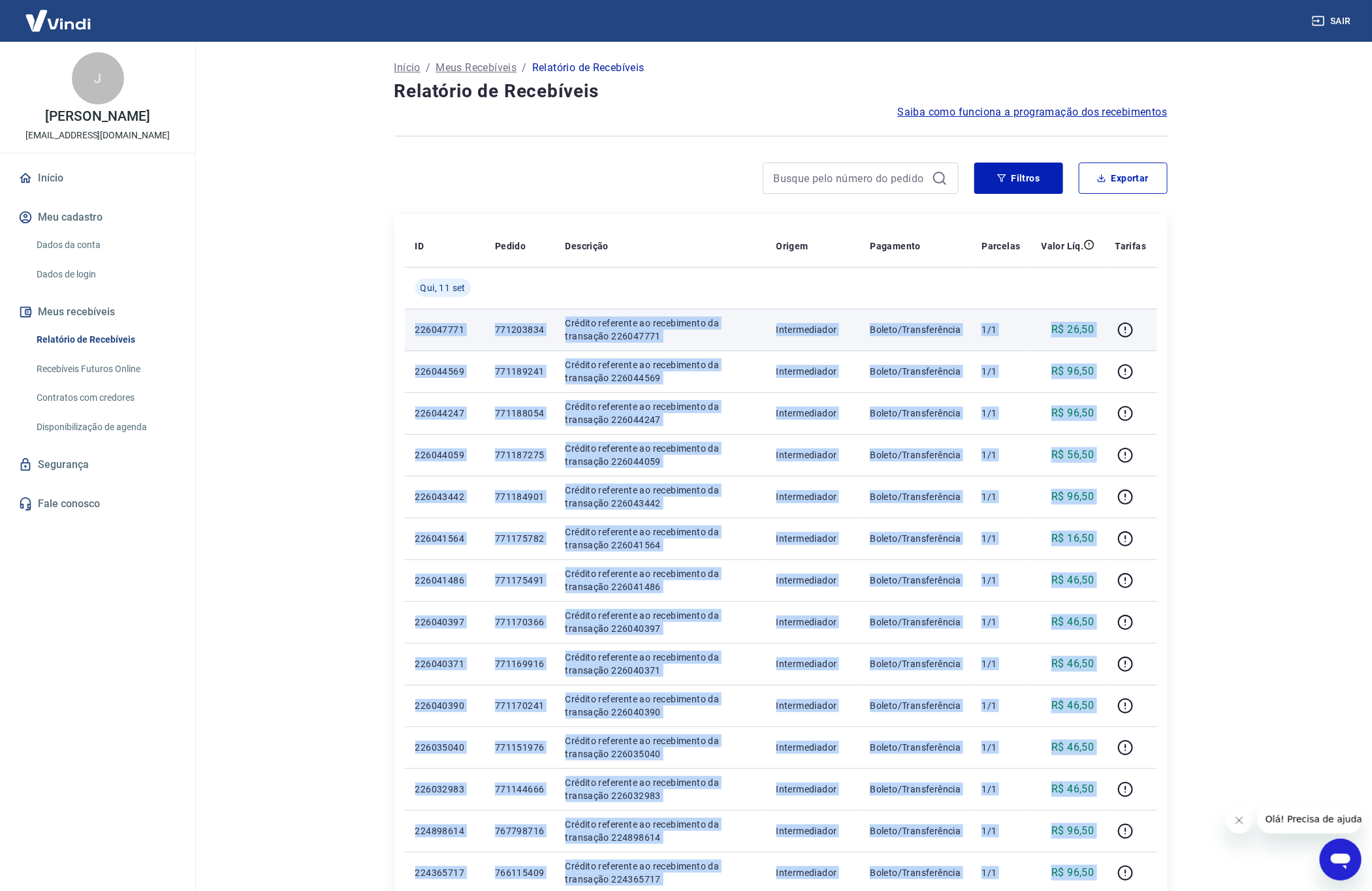
drag, startPoint x: 1101, startPoint y: 359, endPoint x: 414, endPoint y: 337, distance: 687.4
click at [414, 337] on tbody "[DATE] 226047771 771203834 Crédito referente ao recebimento da transação 226047…" at bounding box center [781, 747] width 752 height 961
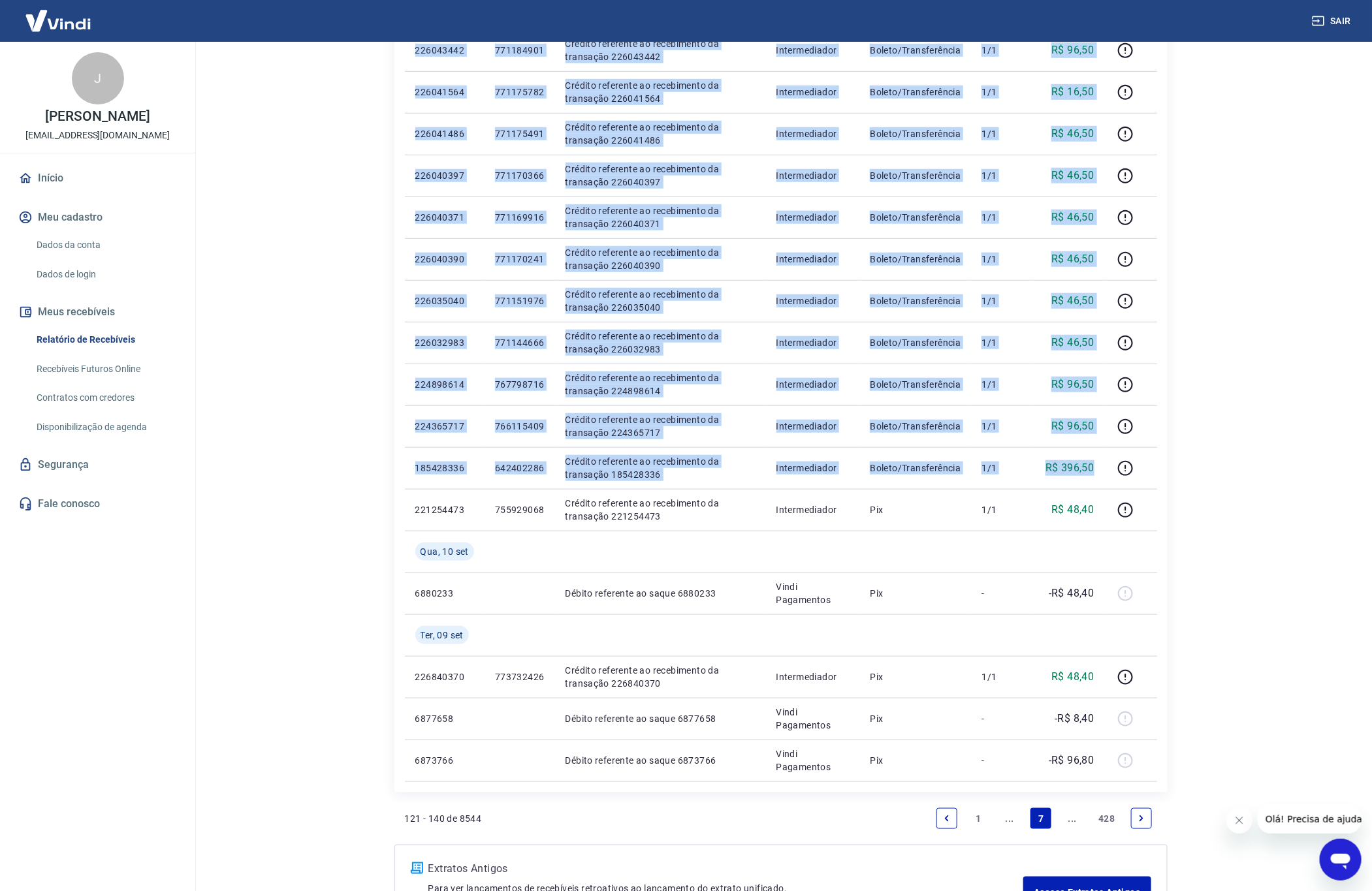
scroll to position [553, 0]
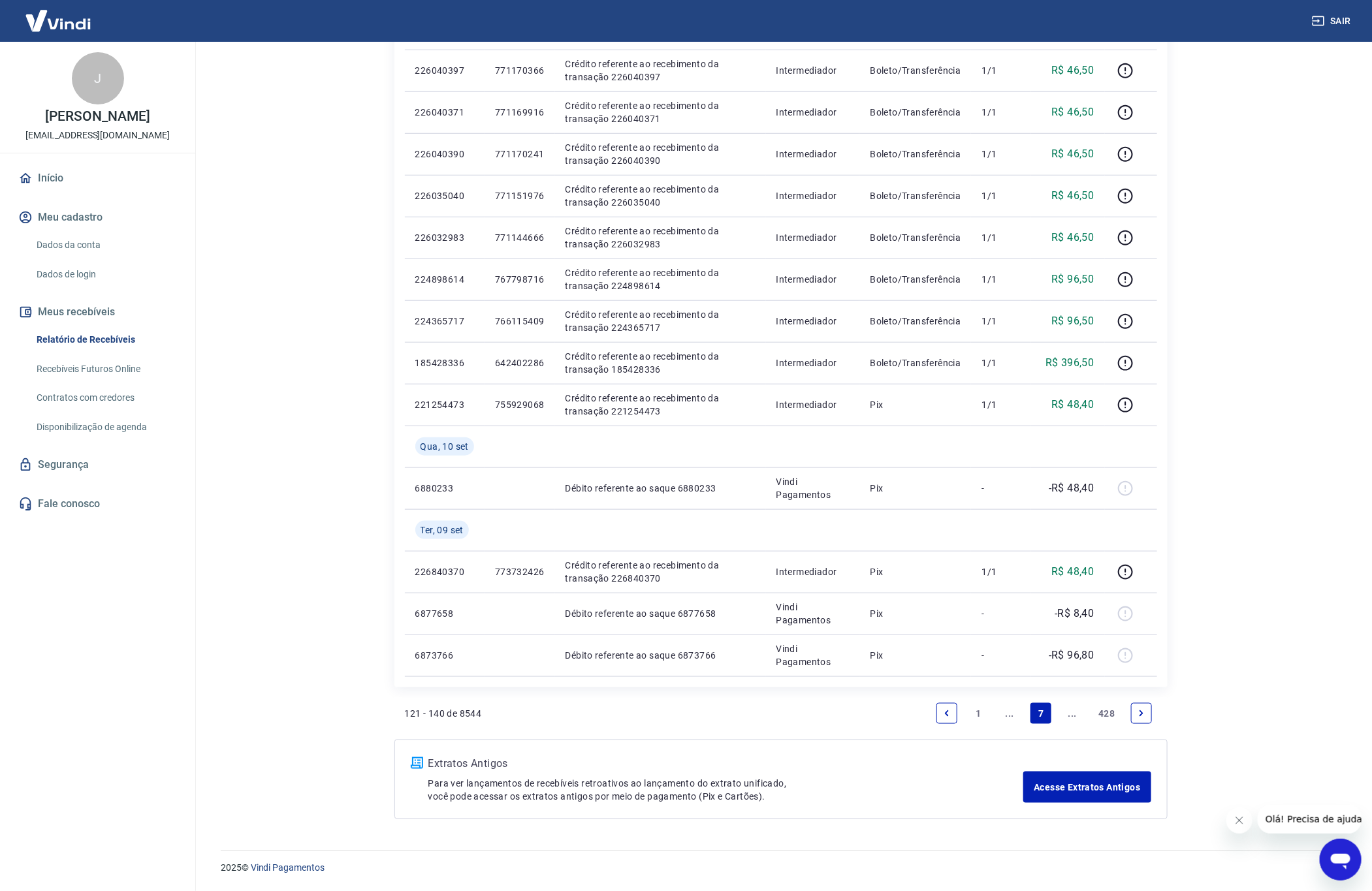
click at [943, 711] on icon "Previous page" at bounding box center [947, 714] width 9 height 9
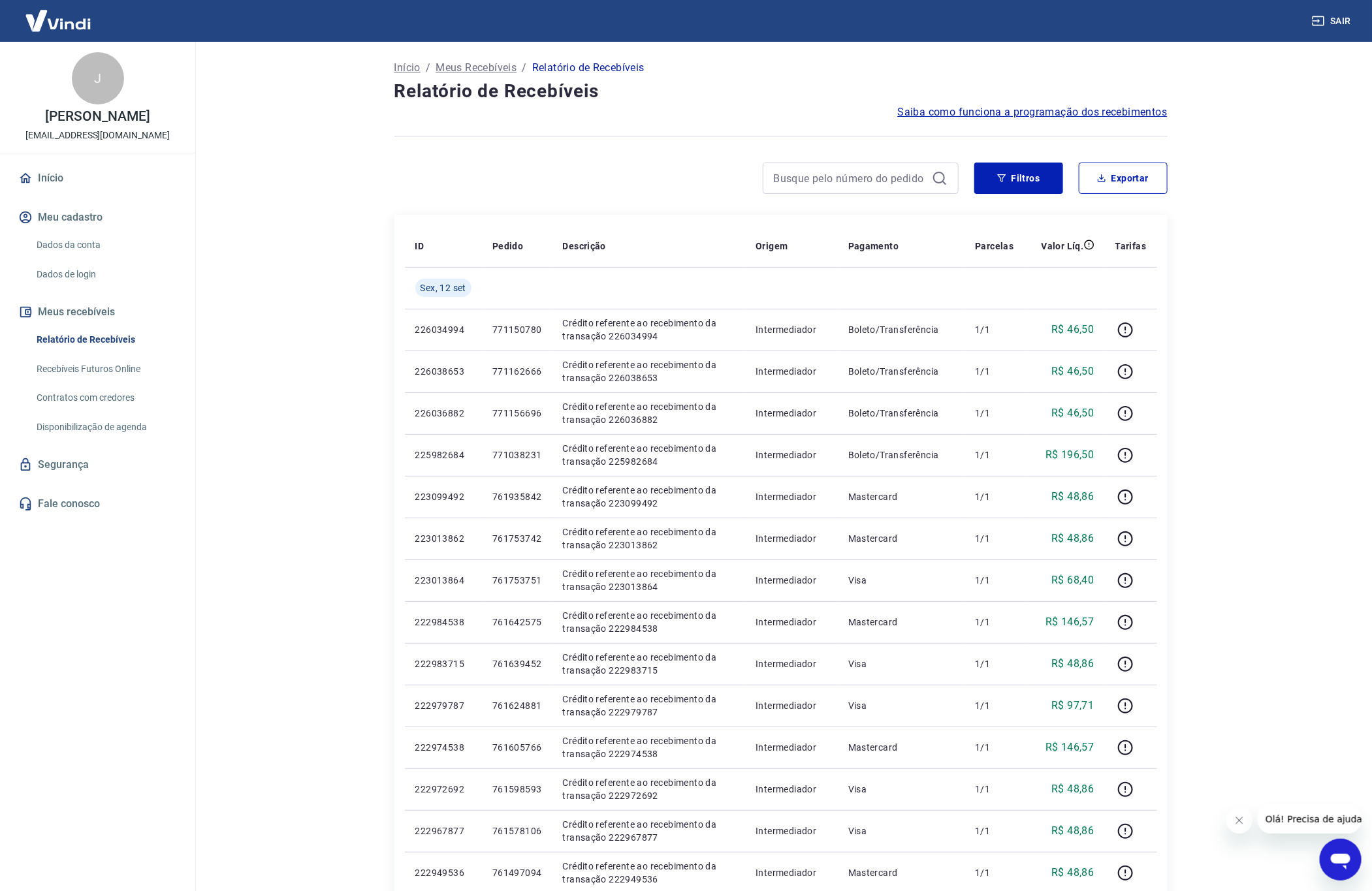
click at [1308, 285] on main "Início / Meus Recebíveis / Relatório de Recebíveis Relatório de Recebíveis Saib…" at bounding box center [781, 466] width 1182 height 849
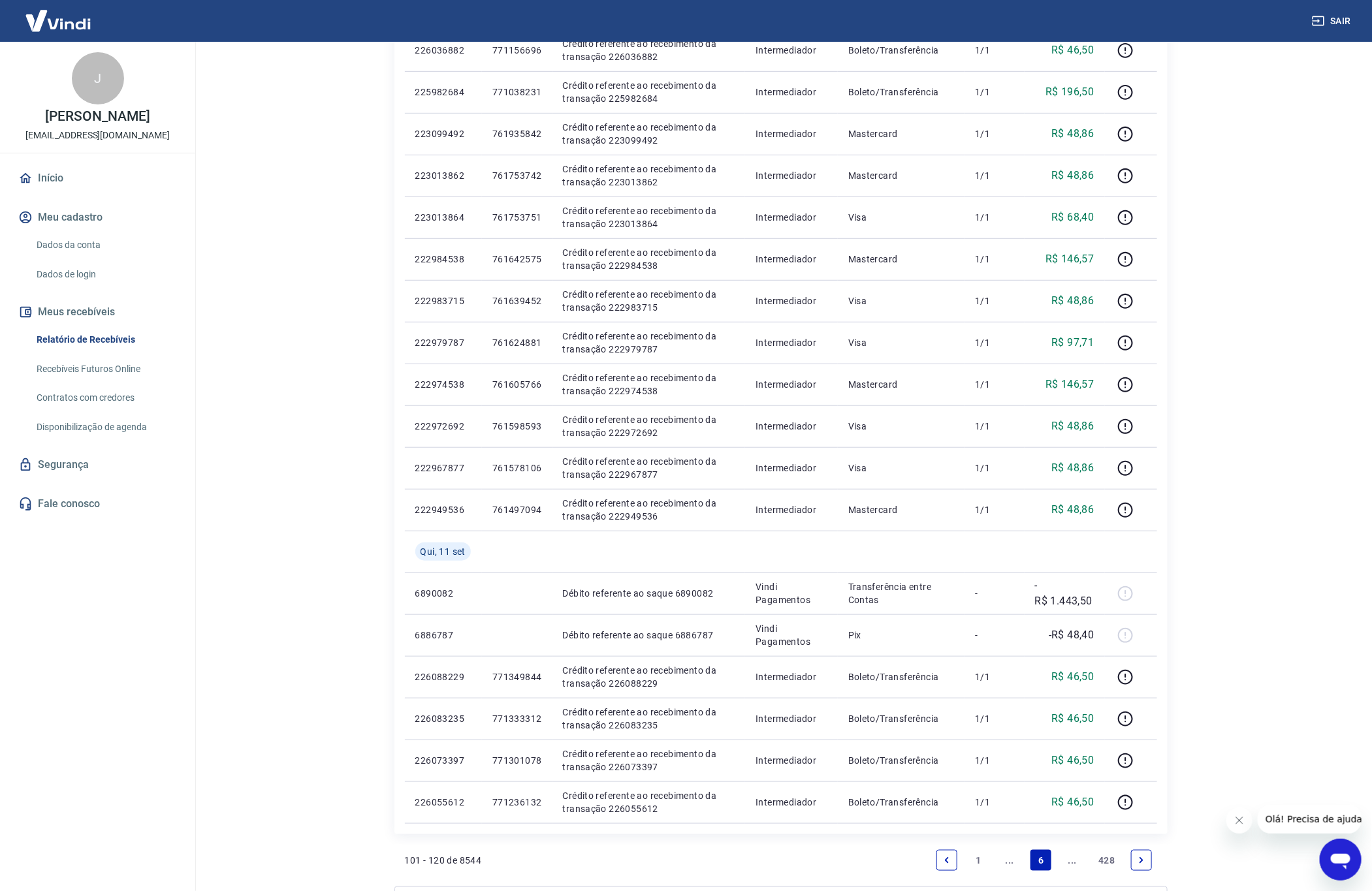
scroll to position [511, 0]
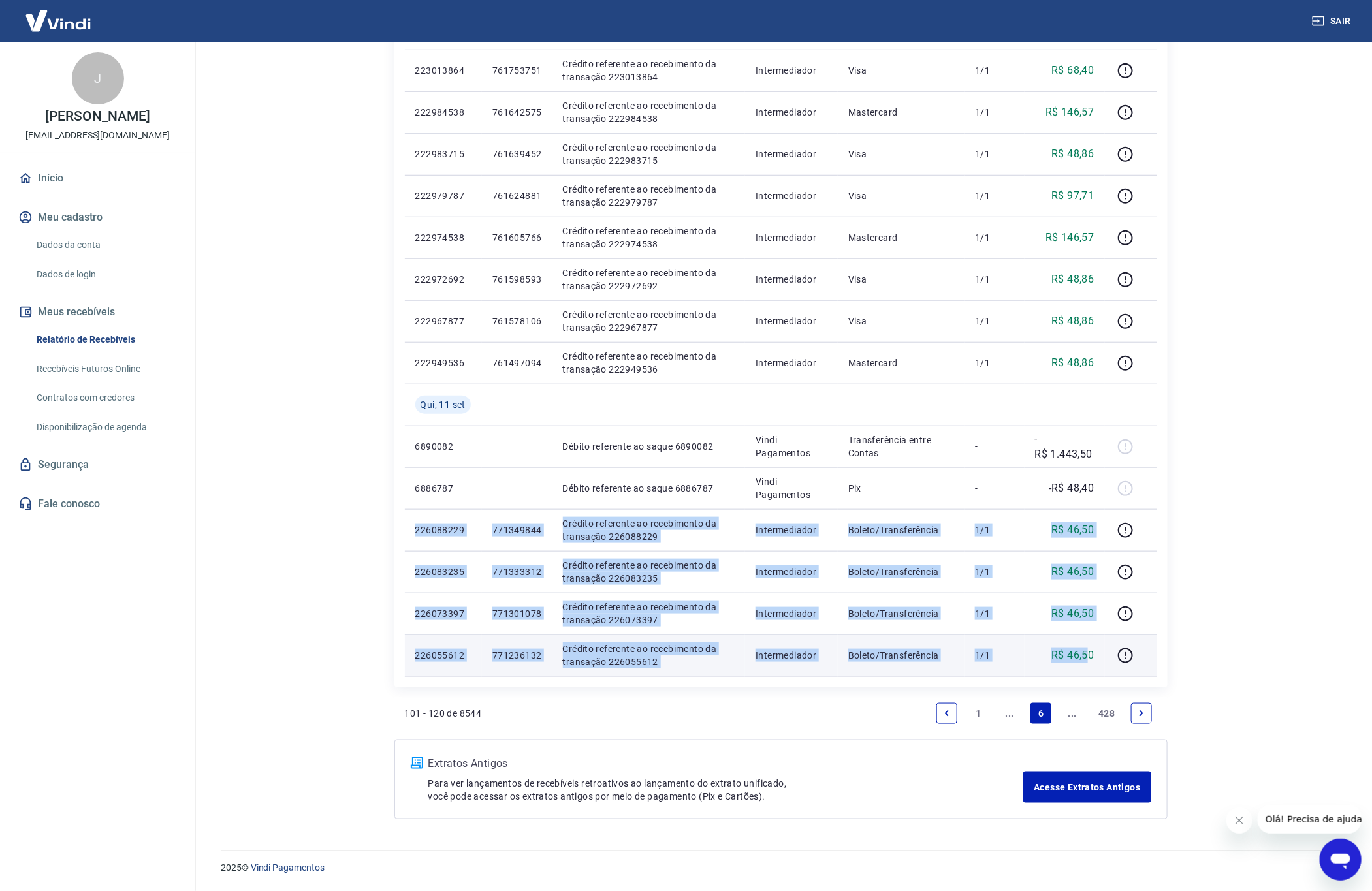
drag, startPoint x: 412, startPoint y: 530, endPoint x: 1090, endPoint y: 646, distance: 687.9
click at [1090, 646] on tbody "[DATE] 226034994 771150780 Crédito referente ao recebimento da transação 226034…" at bounding box center [781, 217] width 752 height 919
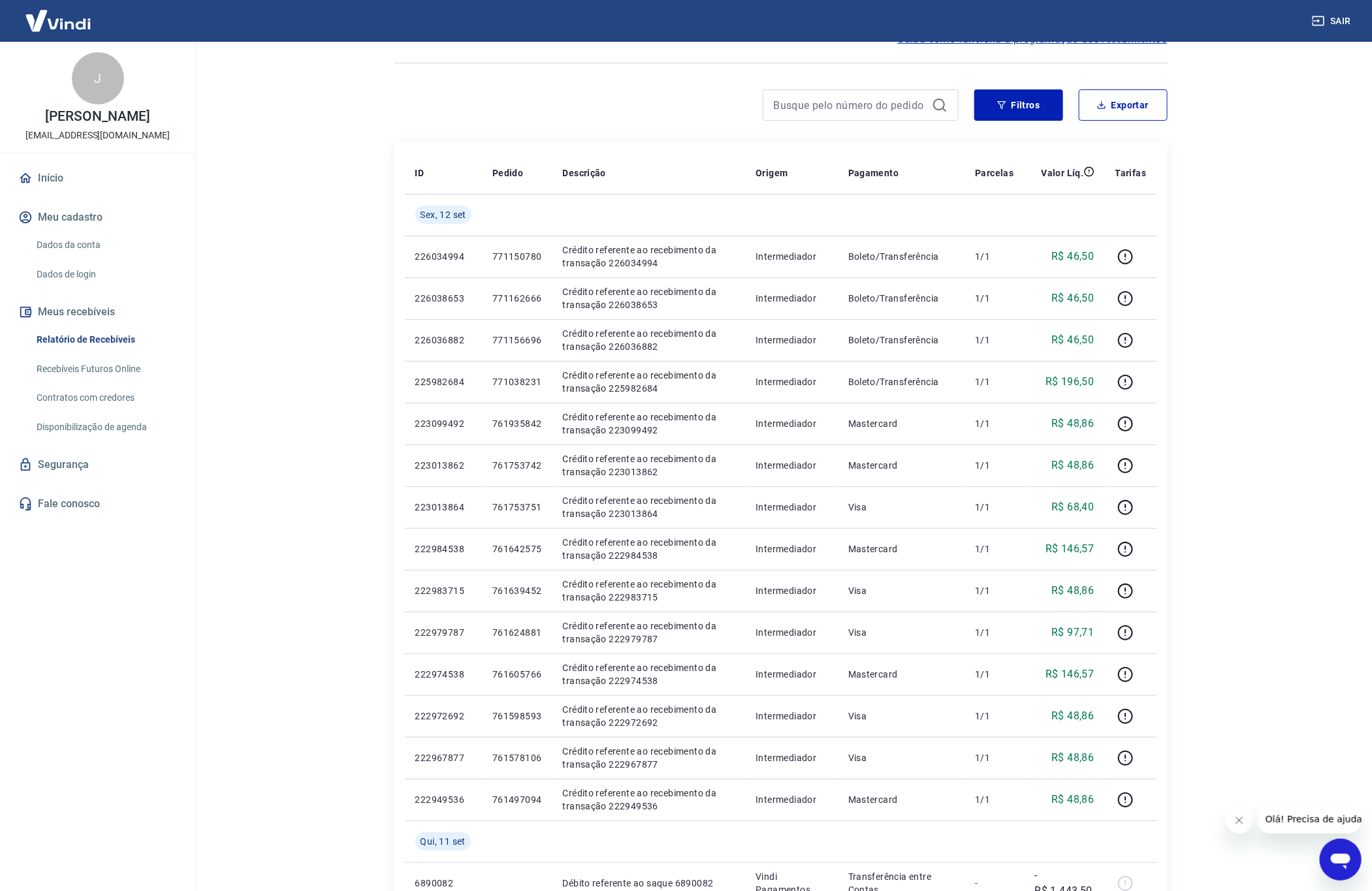
scroll to position [120, 0]
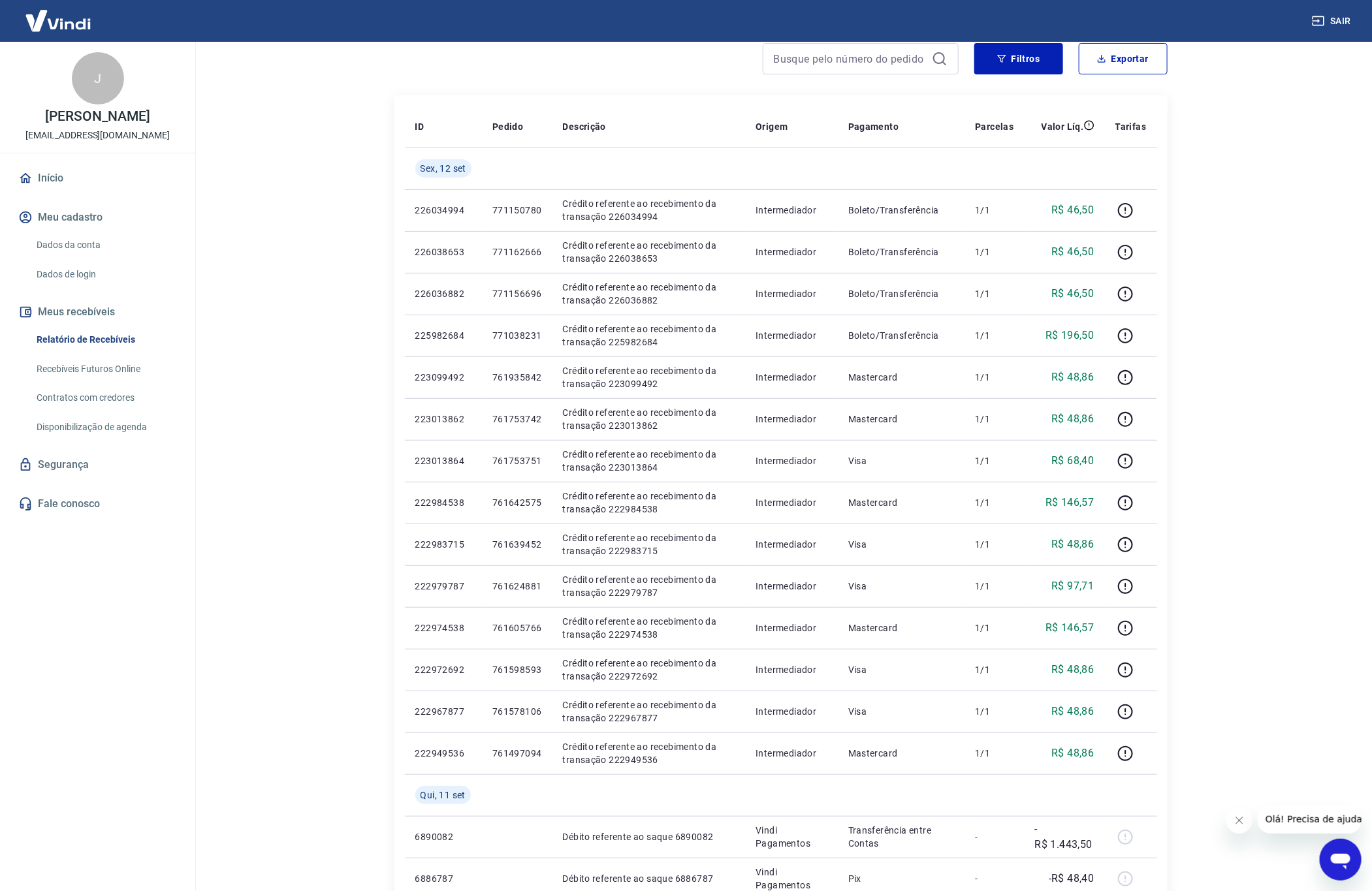
click at [1248, 242] on main "Início / Meus Recebíveis / Relatório de Recebíveis Relatório de Recebíveis Saib…" at bounding box center [781, 346] width 1182 height 849
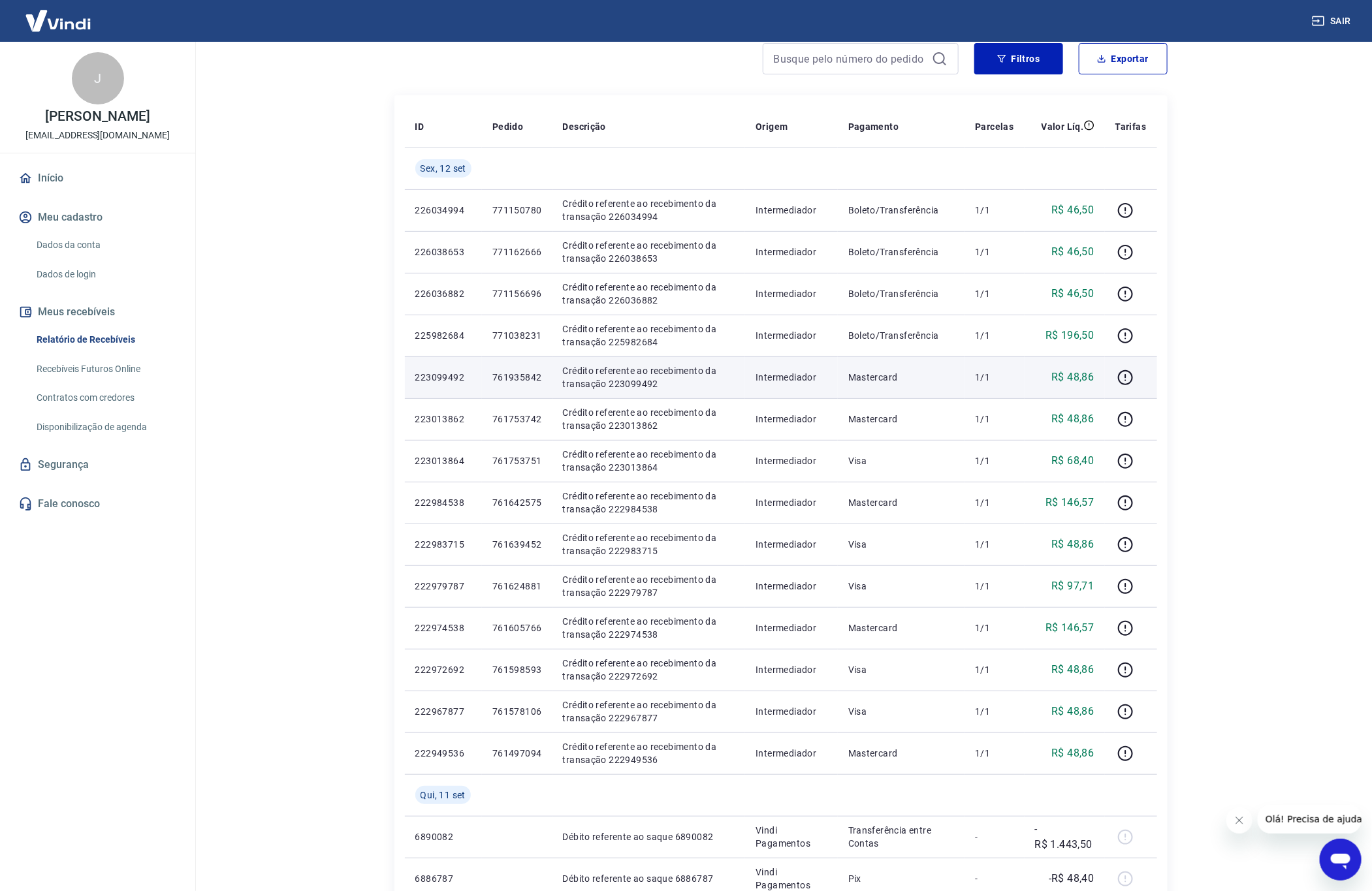
click at [1078, 379] on p "R$ 48,86" at bounding box center [1073, 377] width 42 height 16
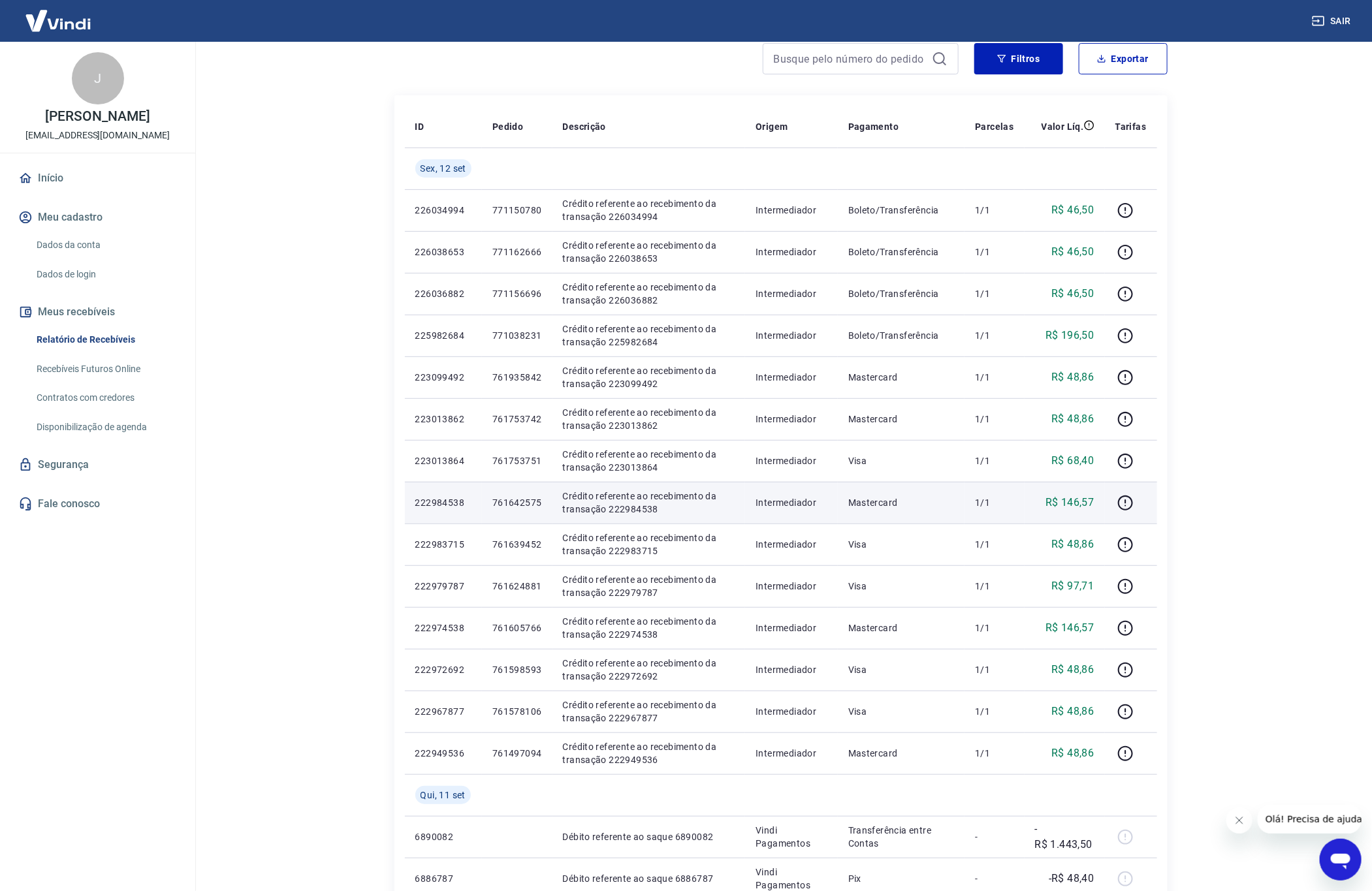
click at [1076, 502] on p "R$ 146,57" at bounding box center [1070, 502] width 49 height 16
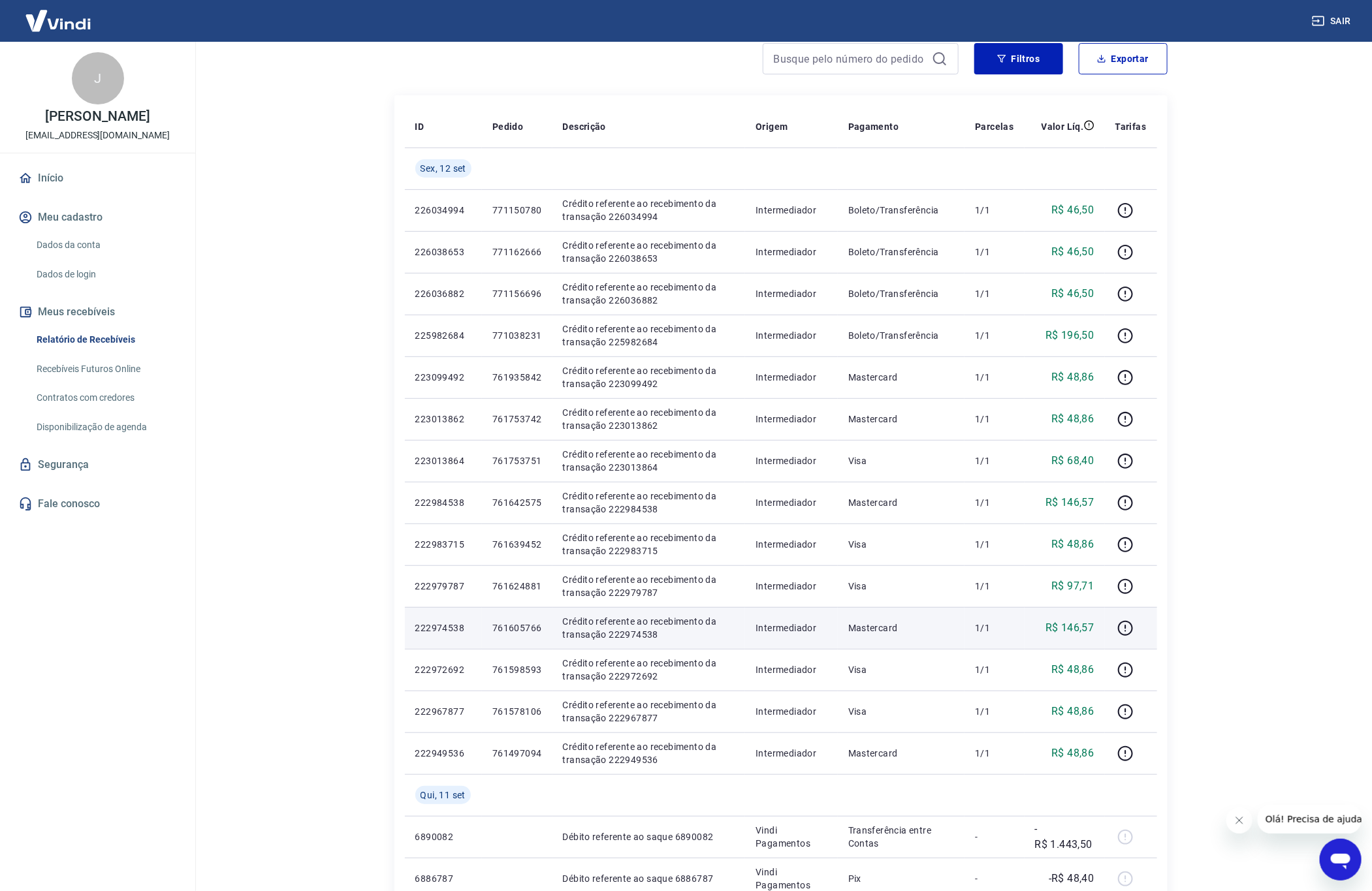
click at [1077, 629] on p "R$ 146,57" at bounding box center [1070, 627] width 49 height 16
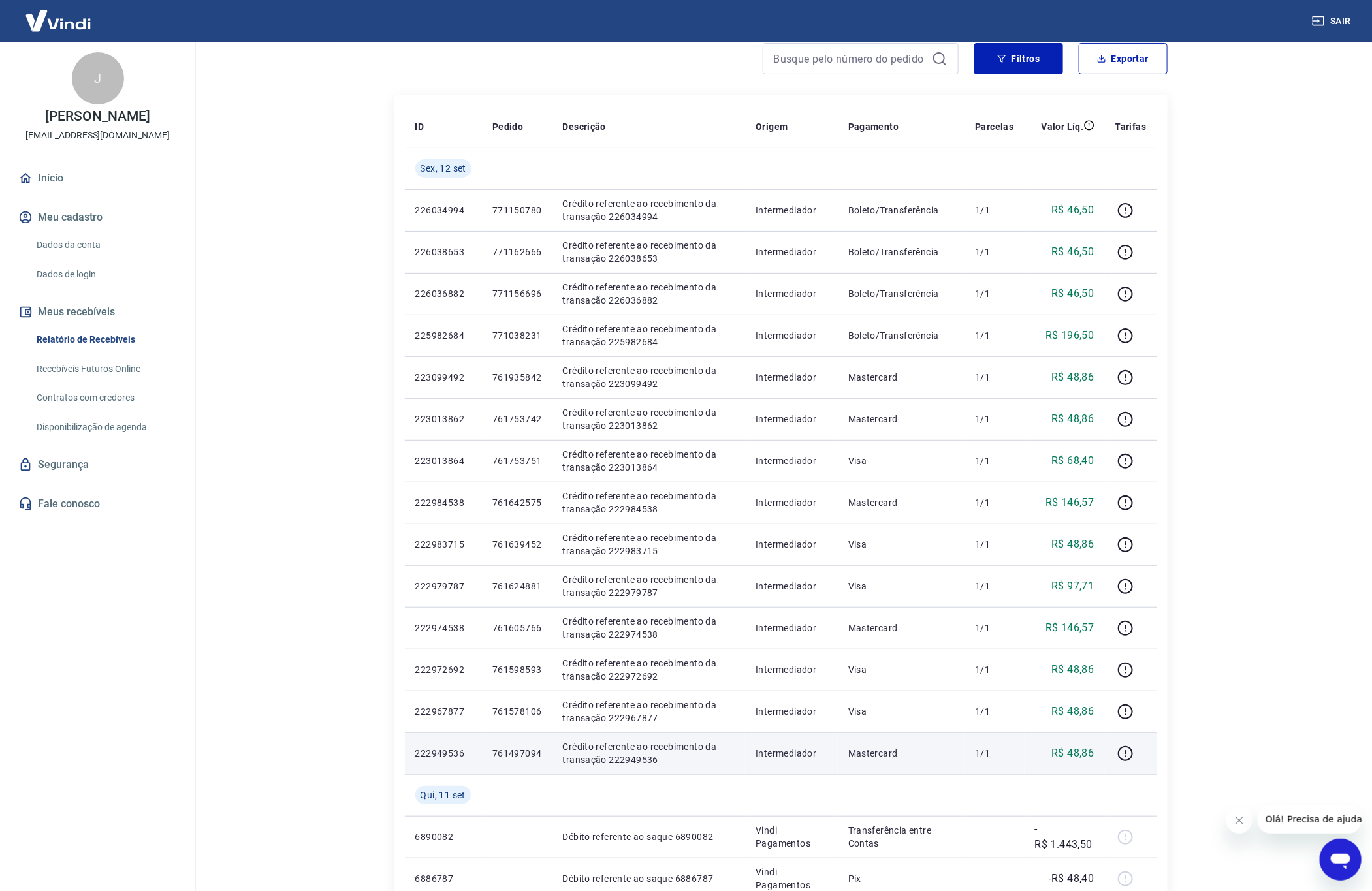
click at [1073, 748] on p "R$ 48,86" at bounding box center [1073, 753] width 42 height 16
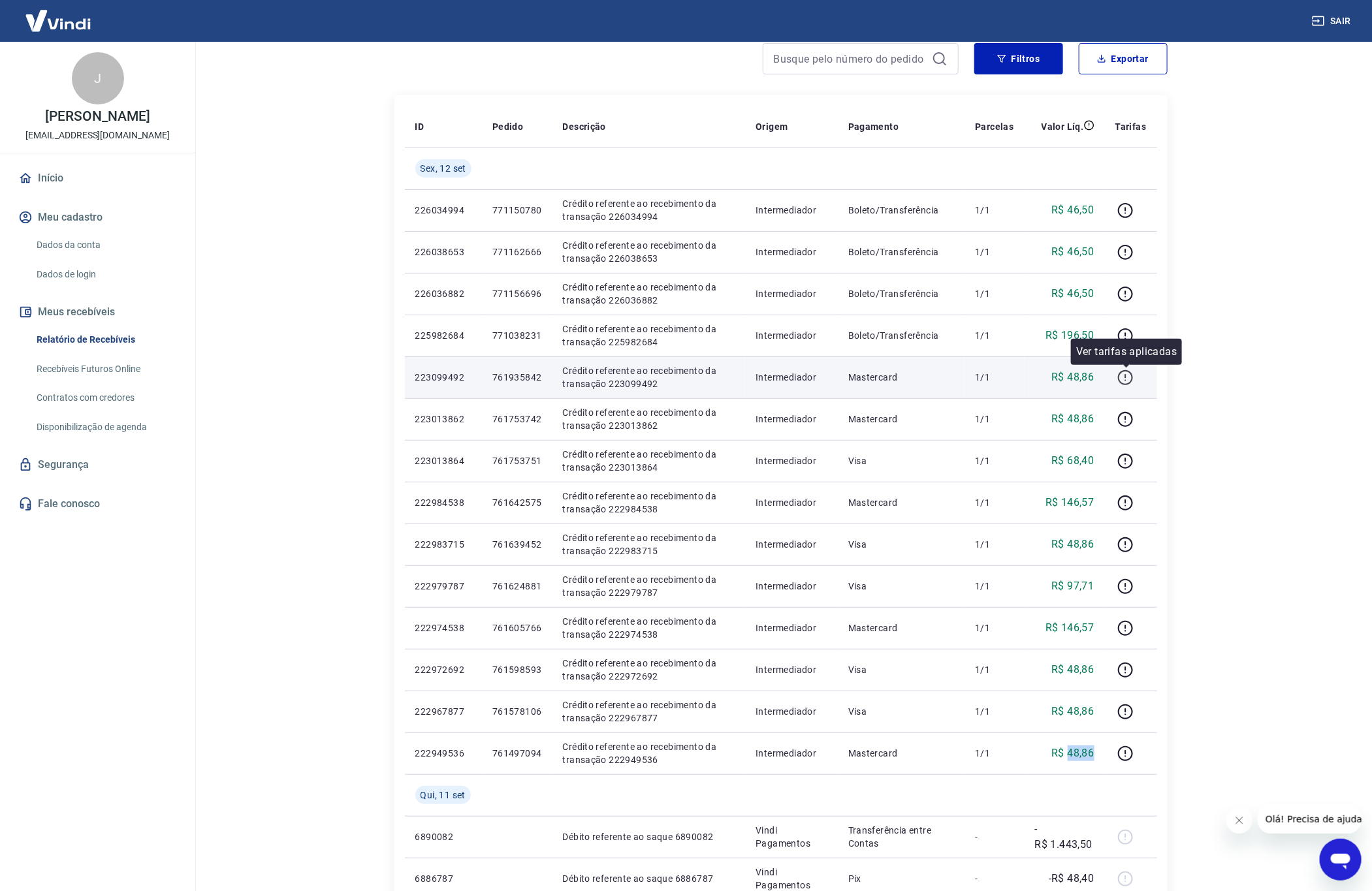
click at [1127, 374] on icon "button" at bounding box center [1126, 378] width 17 height 17
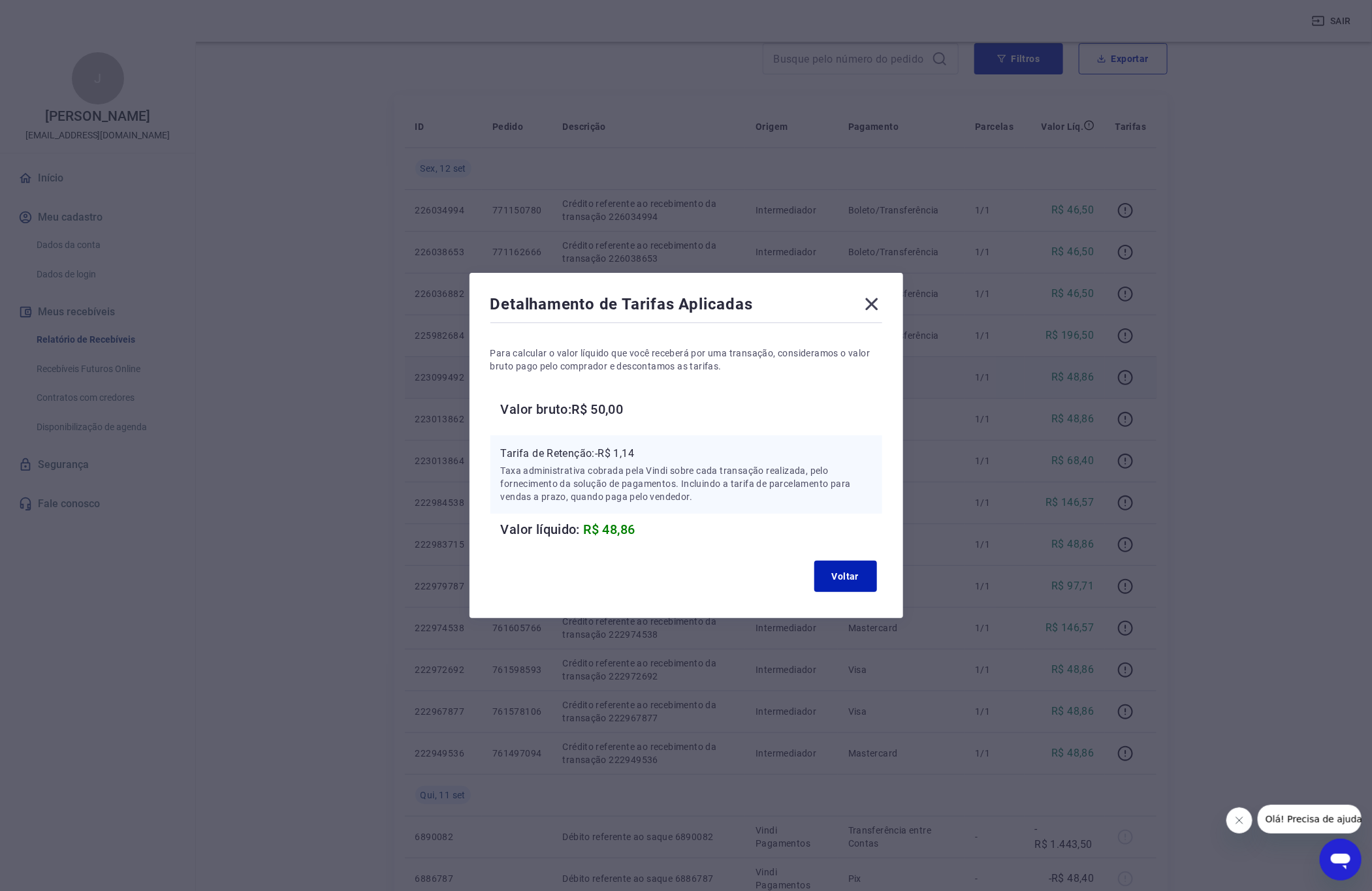
click at [637, 455] on p "Tarifa de Retenção: -R$ 1,14" at bounding box center [686, 453] width 371 height 16
click at [882, 294] on icon at bounding box center [872, 305] width 21 height 21
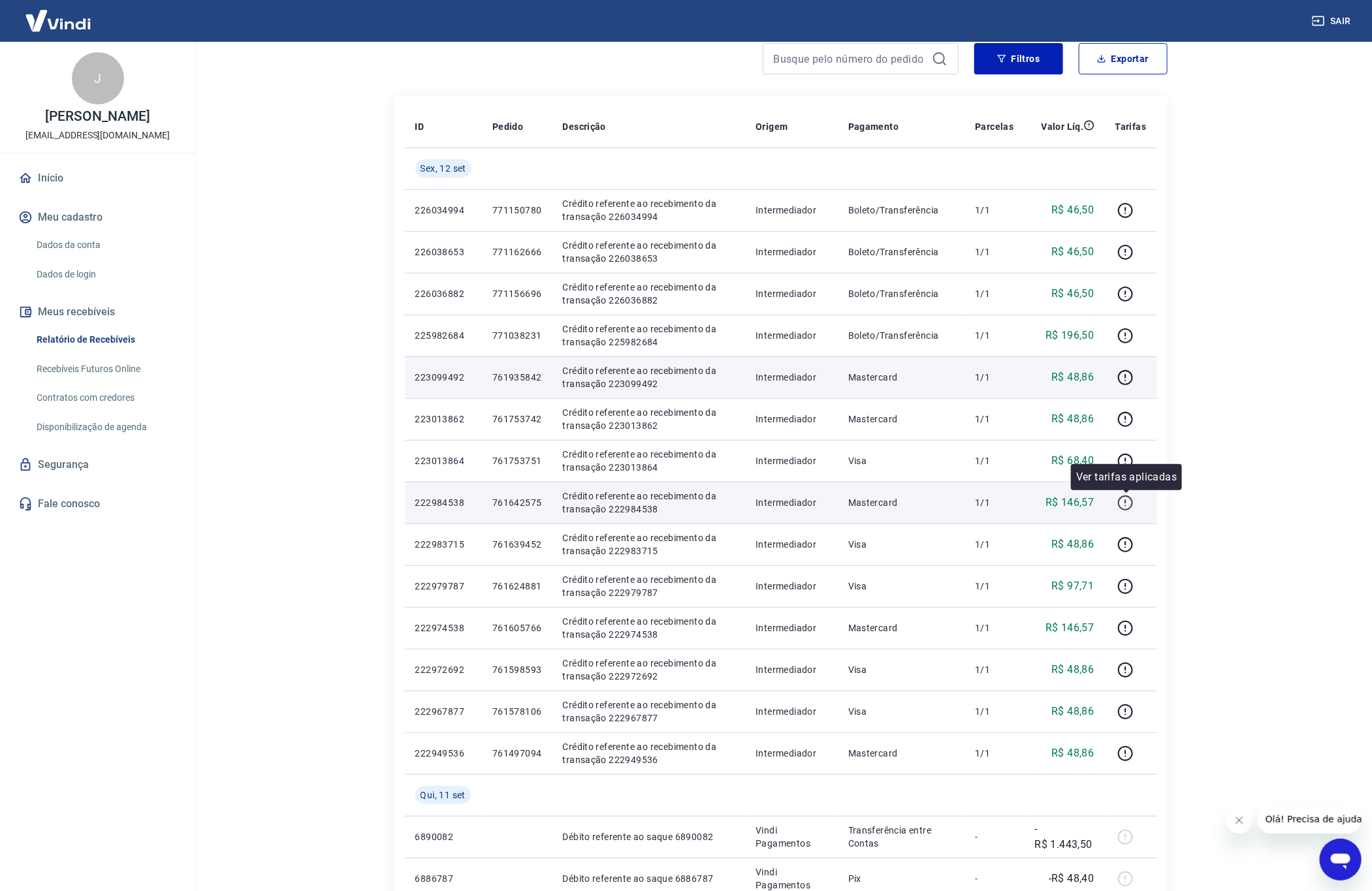
click at [1117, 499] on button "button" at bounding box center [1126, 503] width 21 height 21
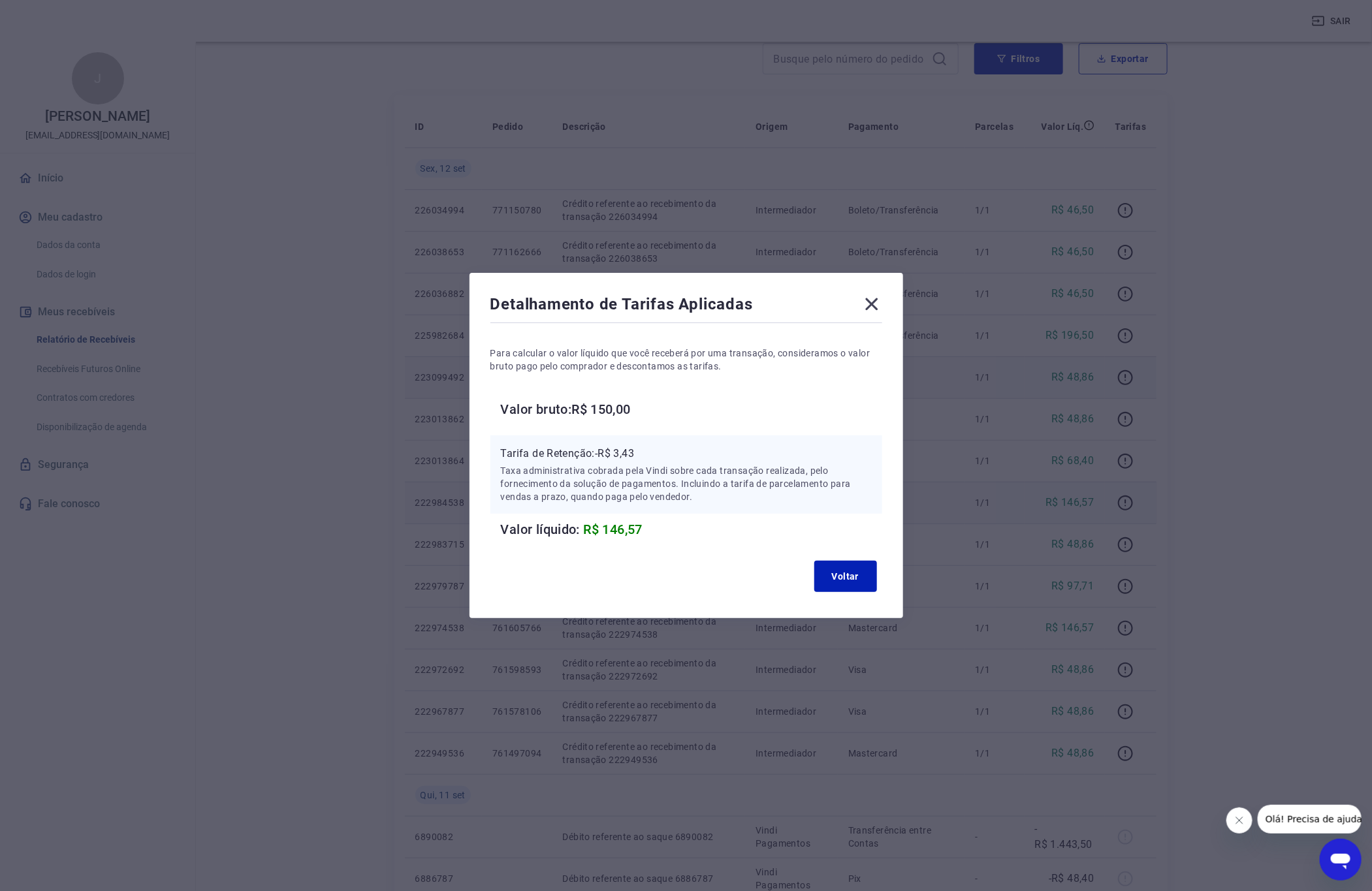
click at [631, 450] on p "Tarifa de Retenção: -R$ 3,43" at bounding box center [686, 453] width 371 height 16
click at [882, 302] on icon at bounding box center [872, 305] width 21 height 21
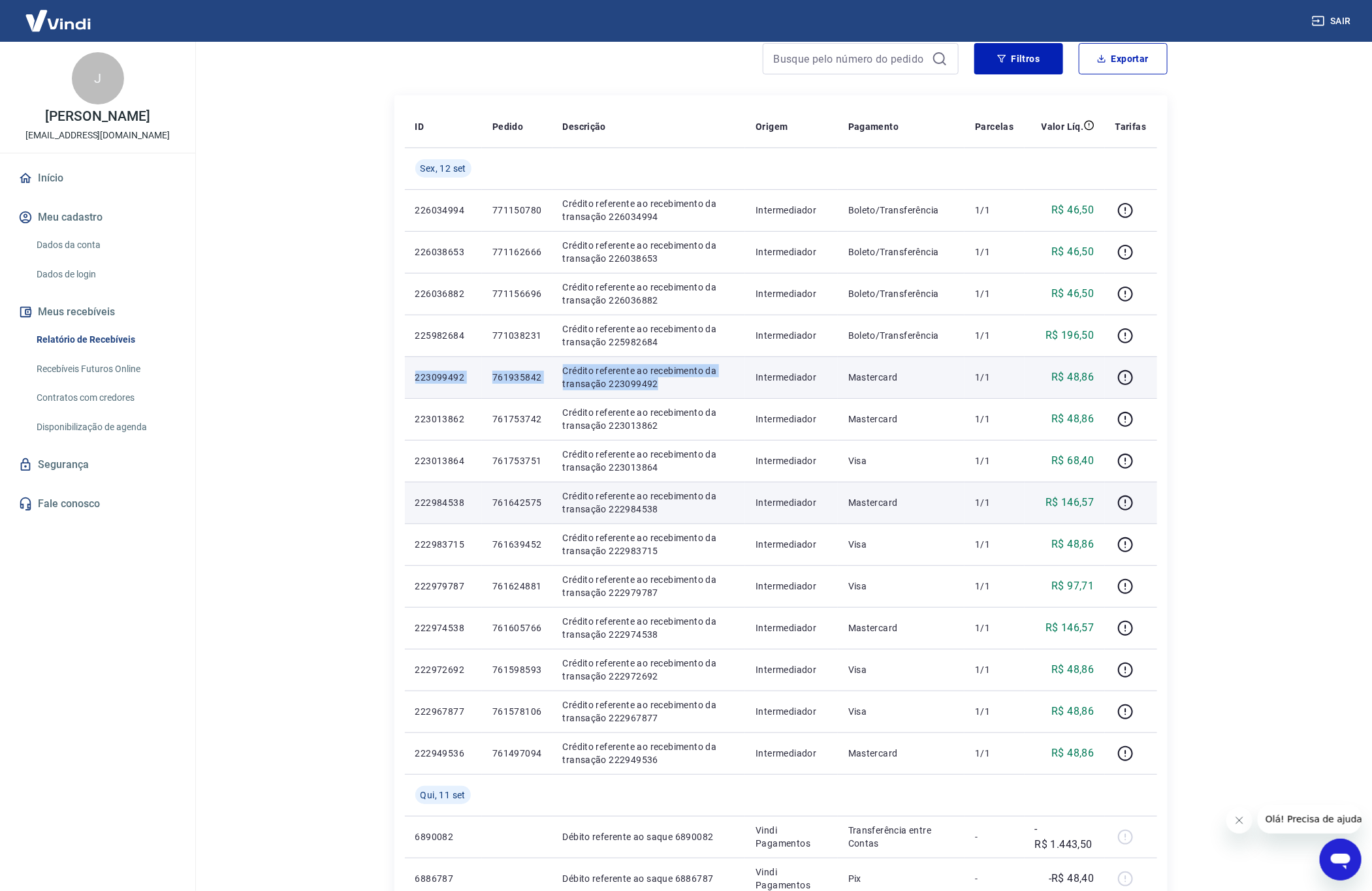
drag, startPoint x: 415, startPoint y: 379, endPoint x: 655, endPoint y: 383, distance: 240.0
click at [655, 383] on tr "223099492 761935842 Crédito referente ao recebimento da transação 223099492 Int…" at bounding box center [781, 377] width 752 height 42
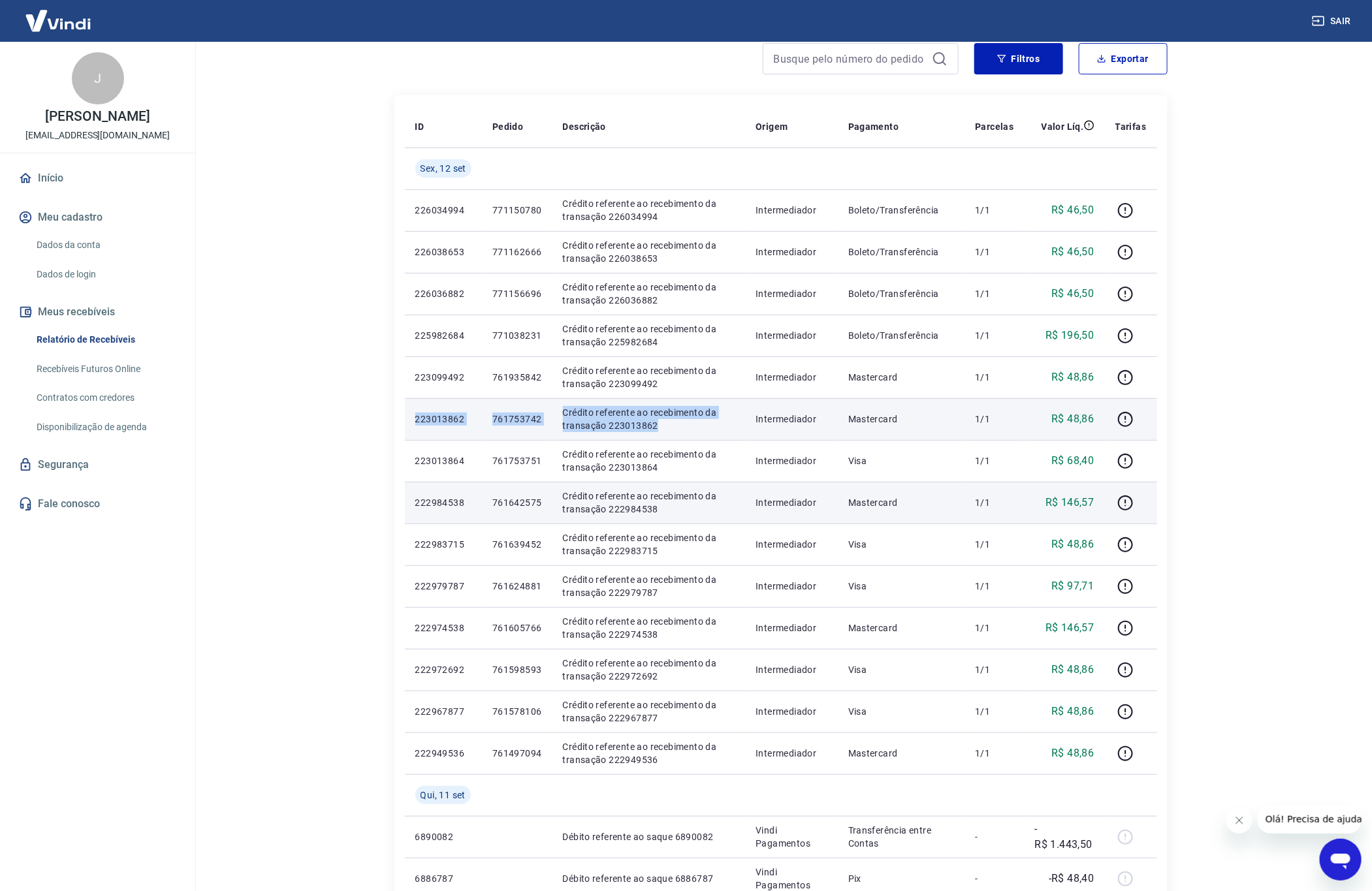
drag, startPoint x: 412, startPoint y: 421, endPoint x: 661, endPoint y: 422, distance: 249.0
click at [661, 422] on tr "223013862 761753742 Crédito referente ao recebimento da transação 223013862 Int…" at bounding box center [781, 418] width 752 height 42
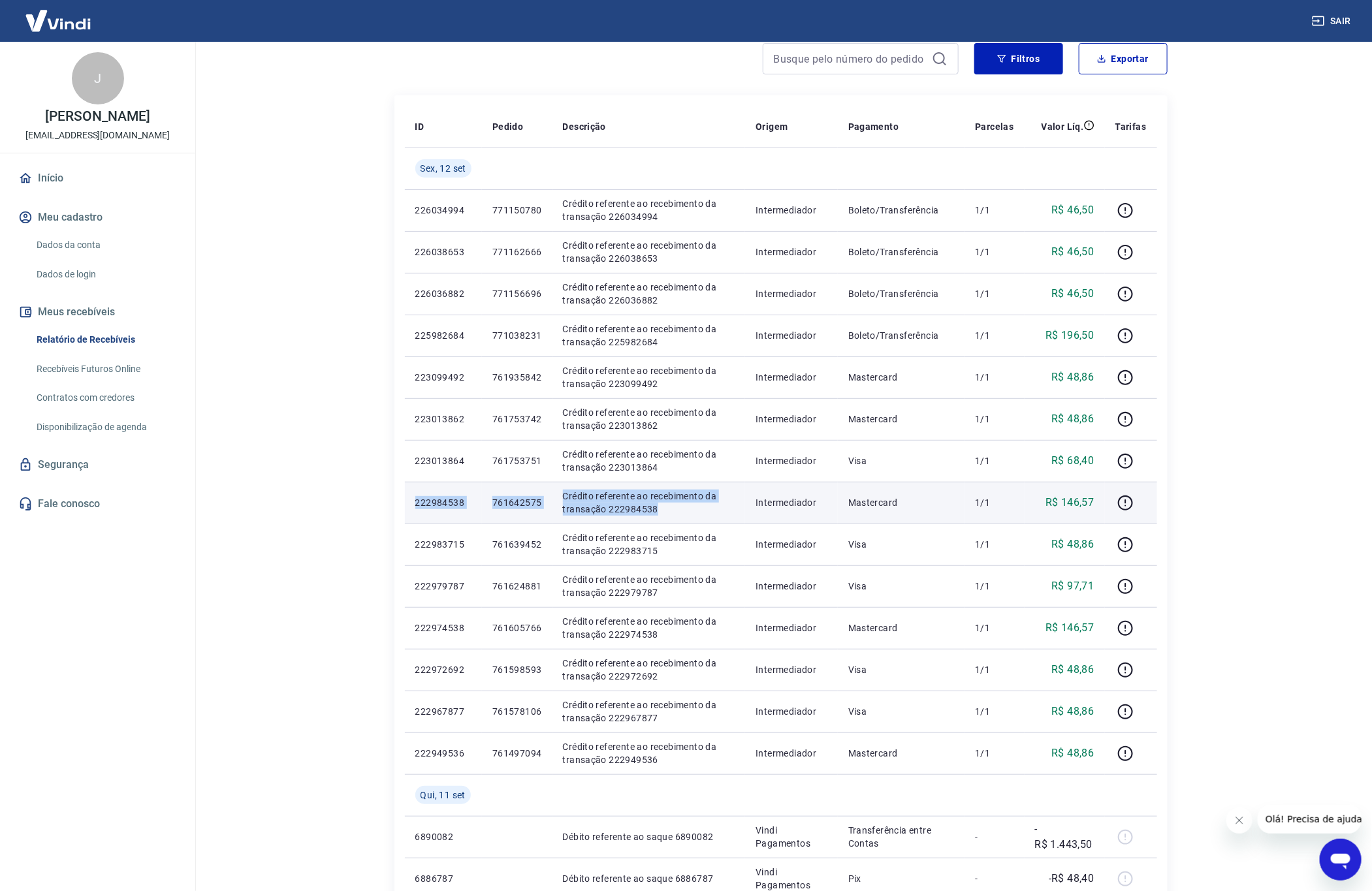
drag, startPoint x: 415, startPoint y: 502, endPoint x: 664, endPoint y: 505, distance: 249.0
click at [664, 505] on tr "222984538 761642575 Crédito referente ao recebimento da transação 222984538 Int…" at bounding box center [781, 502] width 752 height 42
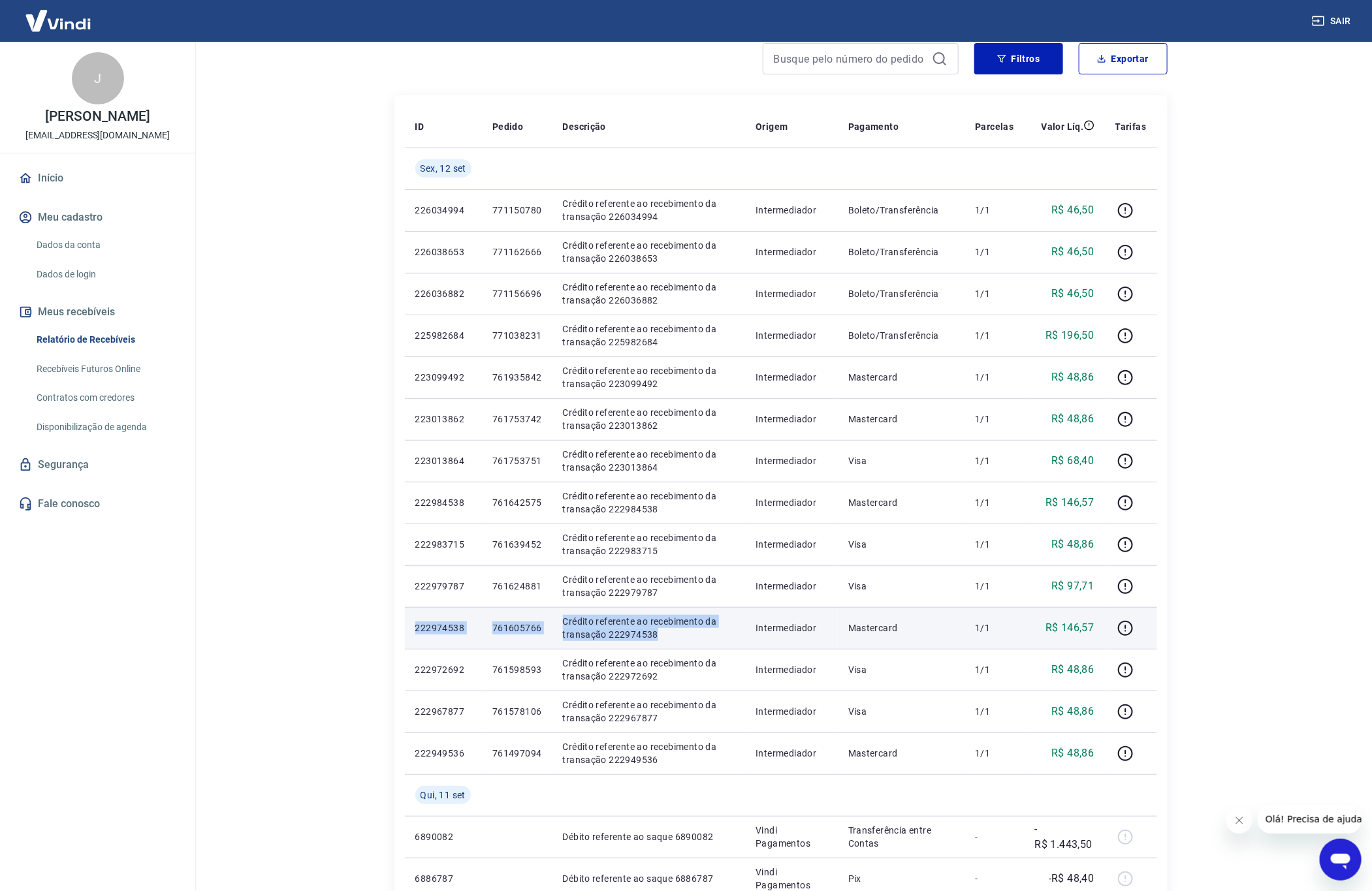
drag, startPoint x: 414, startPoint y: 627, endPoint x: 663, endPoint y: 637, distance: 249.2
click at [663, 637] on tr "222974538 761605766 Crédito referente ao recebimento da transação 222974538 Int…" at bounding box center [781, 627] width 752 height 42
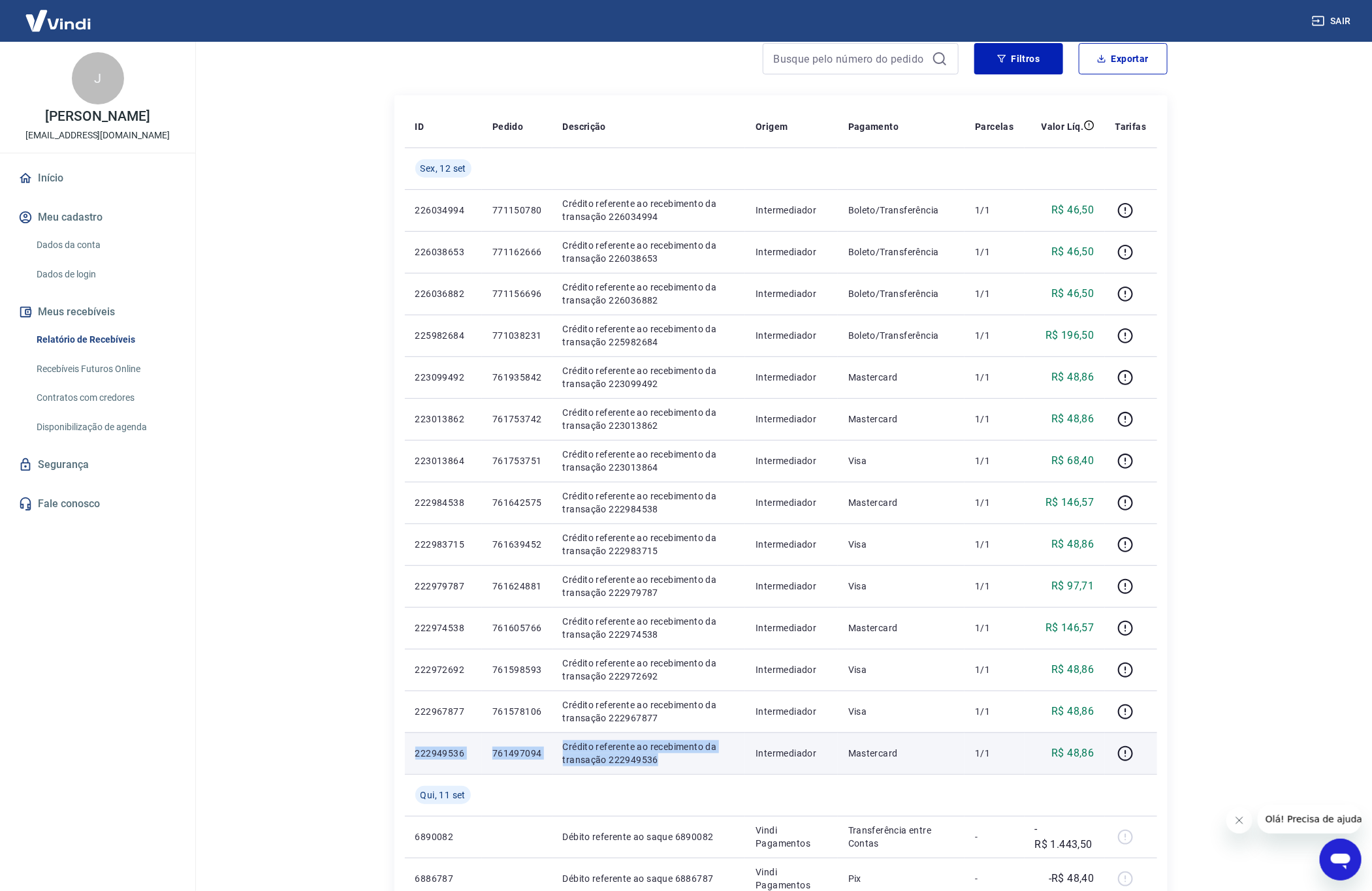
drag, startPoint x: 412, startPoint y: 752, endPoint x: 657, endPoint y: 758, distance: 245.1
click at [657, 758] on tr "222949536 761497094 Crédito referente ao recebimento da transação 222949536 Int…" at bounding box center [781, 753] width 752 height 42
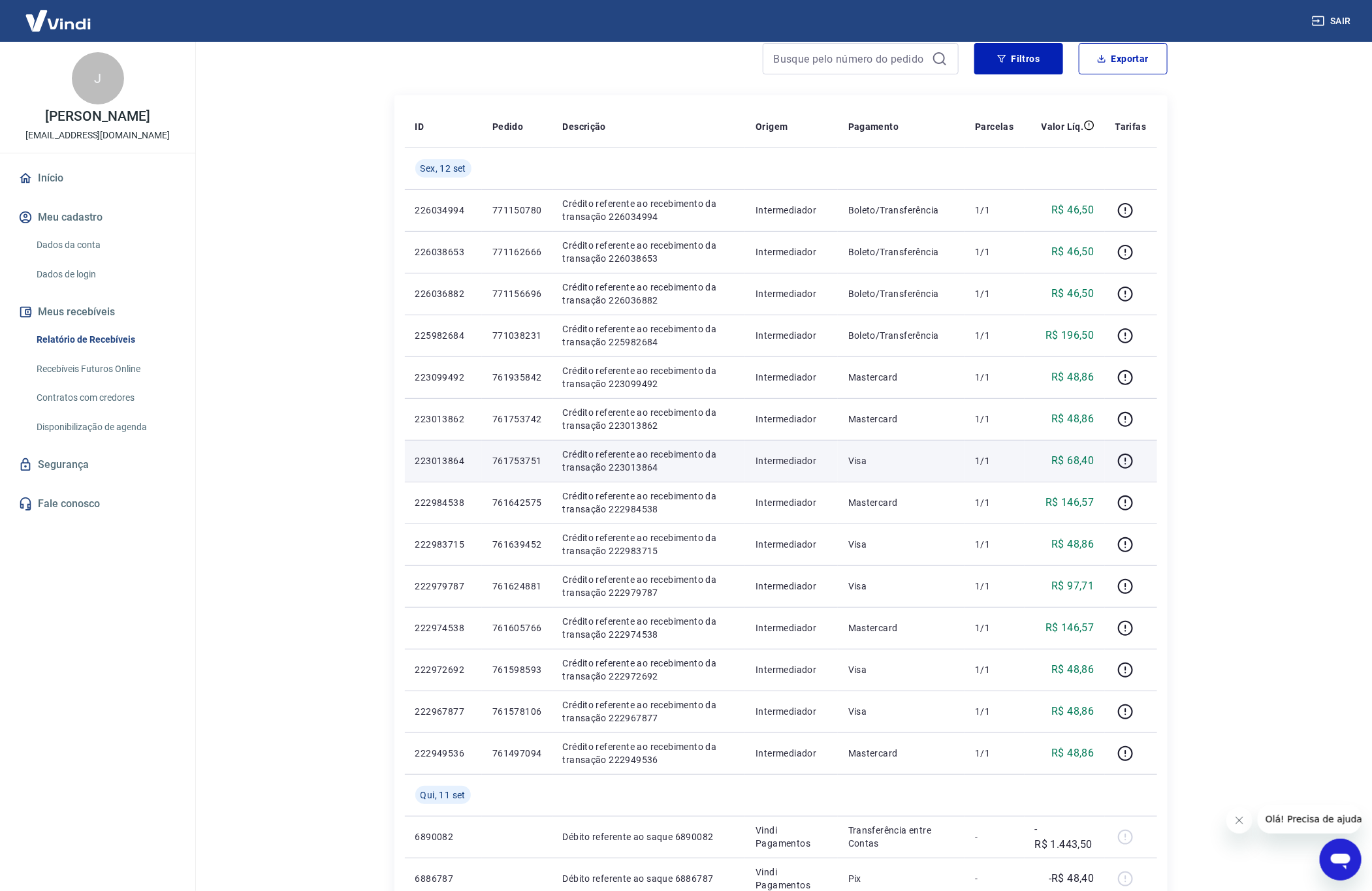
click at [1077, 459] on p "R$ 68,40" at bounding box center [1073, 461] width 42 height 16
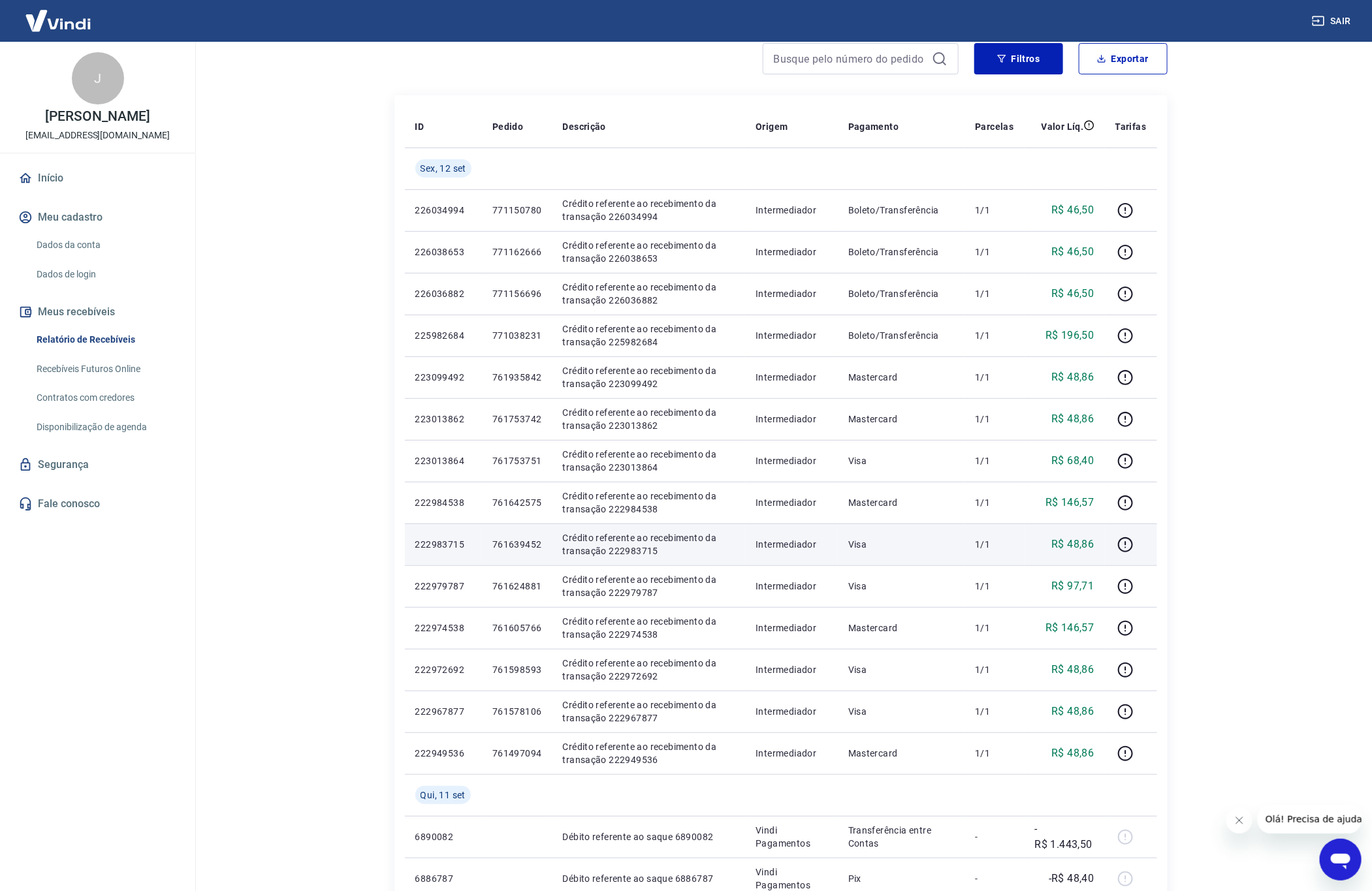
click at [1079, 543] on p "R$ 48,86" at bounding box center [1073, 544] width 42 height 16
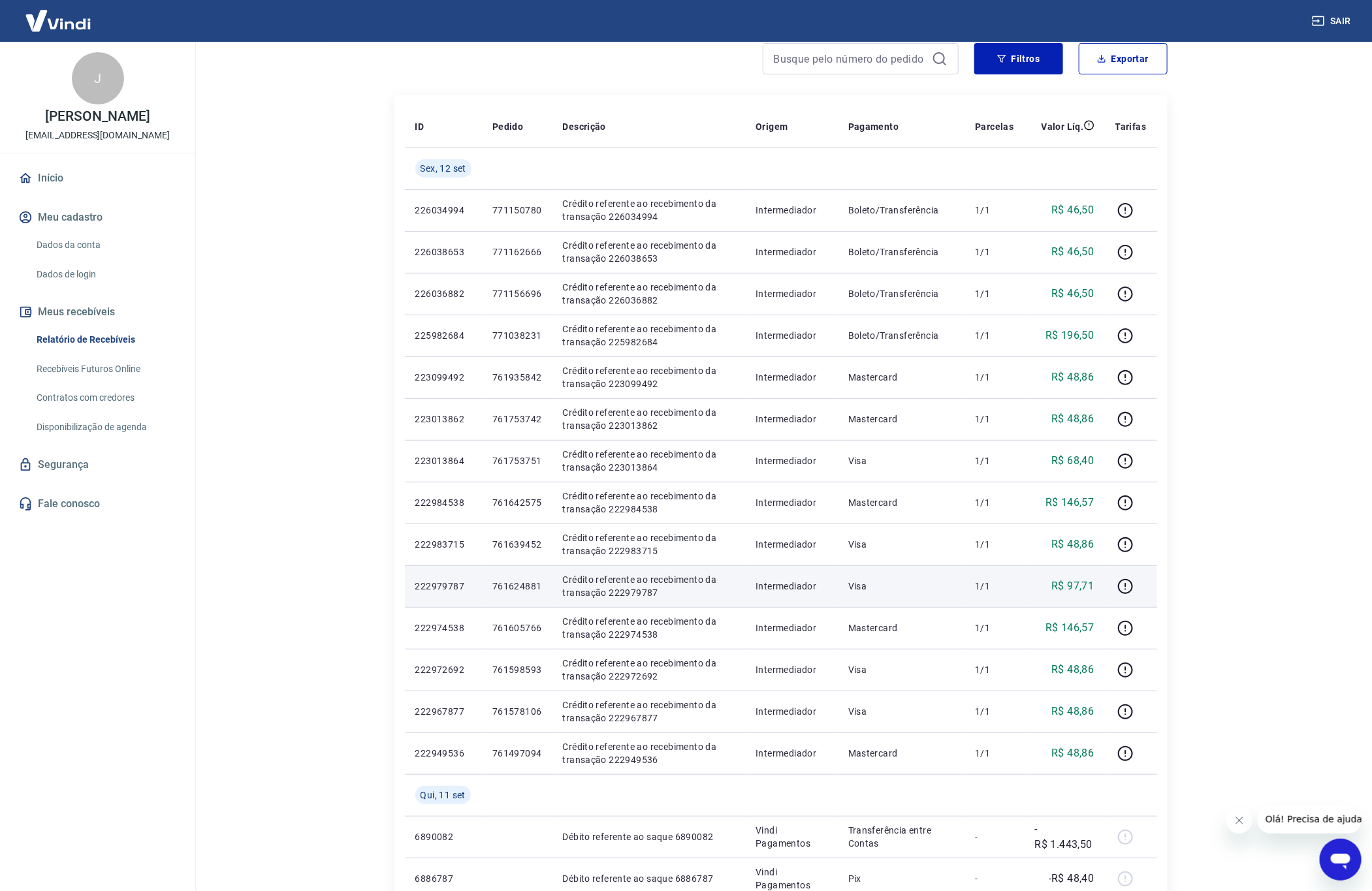
click at [1082, 586] on p "R$ 97,71" at bounding box center [1073, 586] width 42 height 16
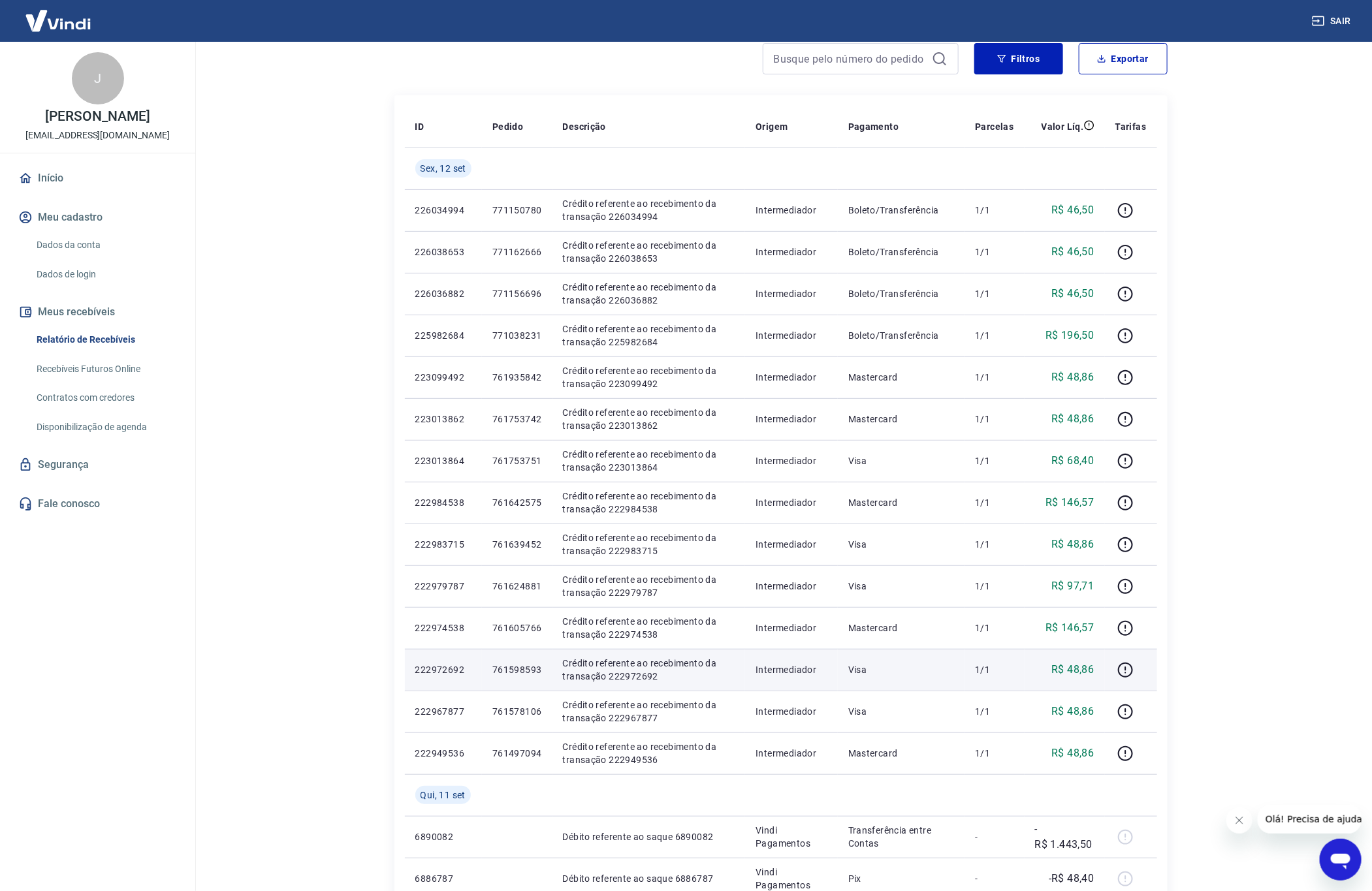
click at [1080, 664] on p "R$ 48,86" at bounding box center [1073, 670] width 42 height 16
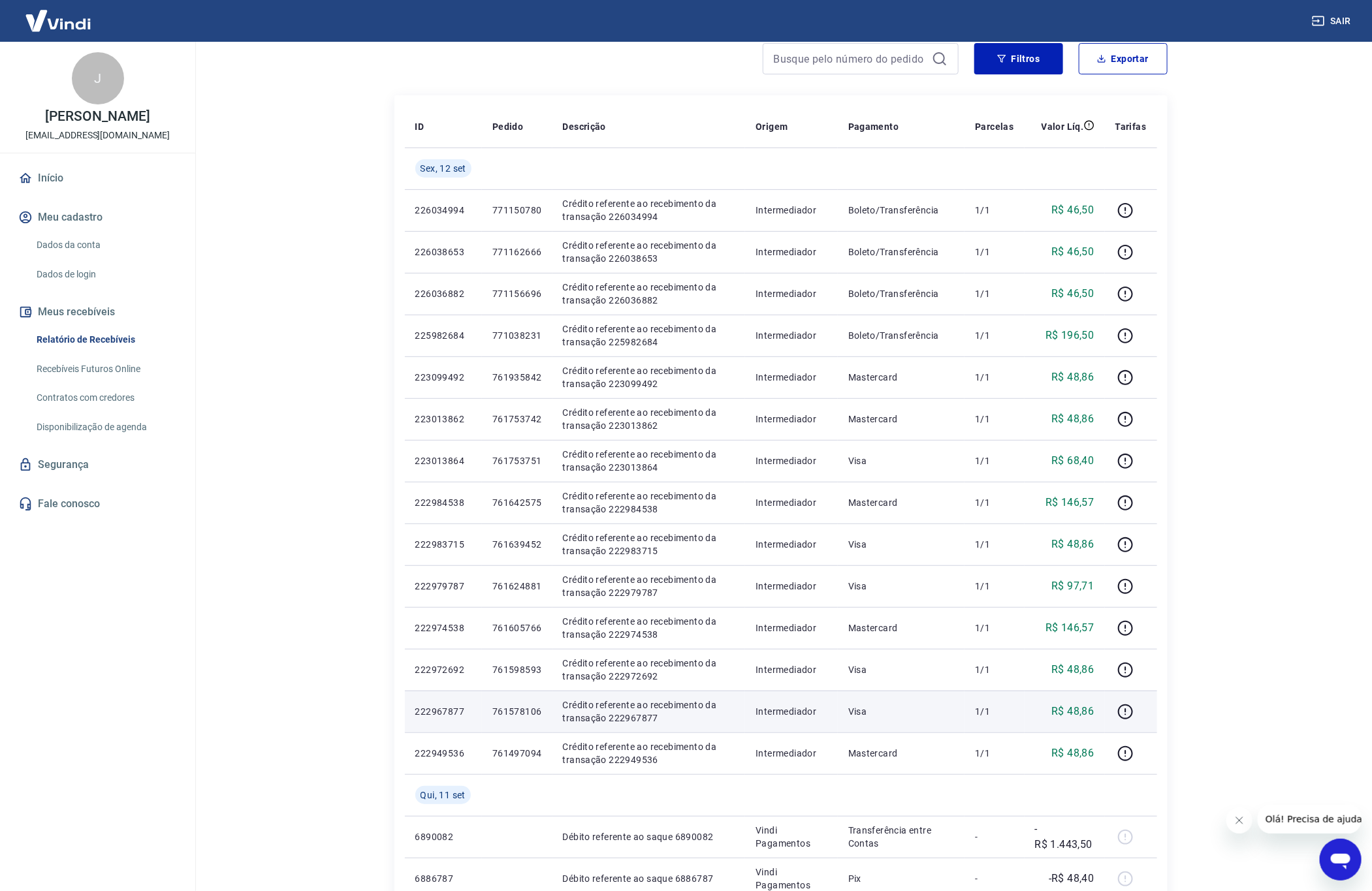
click at [1070, 711] on p "R$ 48,86" at bounding box center [1073, 711] width 42 height 16
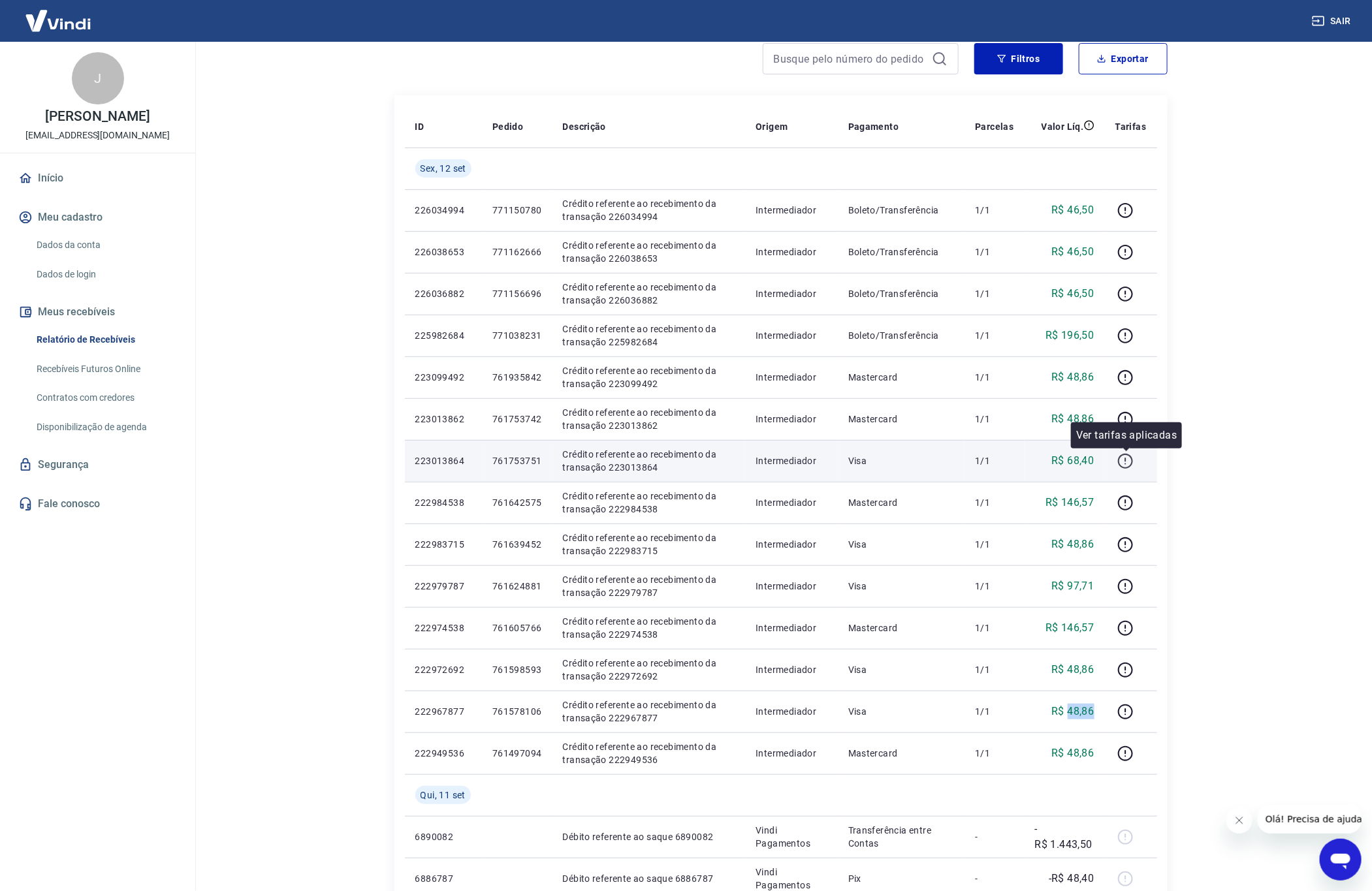
click at [1124, 461] on icon "button" at bounding box center [1126, 461] width 17 height 17
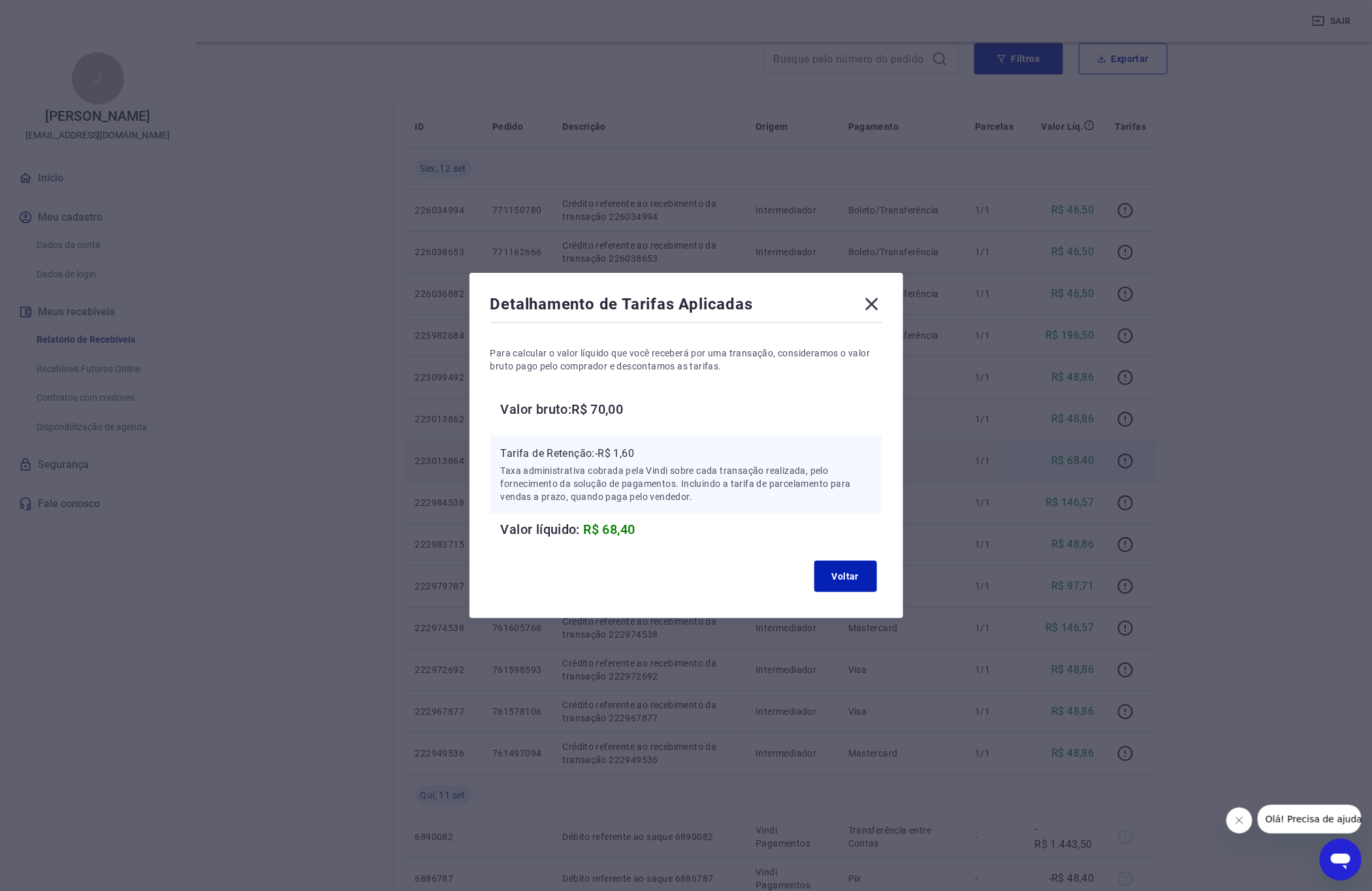
click at [631, 449] on p "Tarifa de Retenção: -R$ 1,60" at bounding box center [686, 453] width 371 height 16
click at [878, 300] on icon at bounding box center [871, 305] width 12 height 12
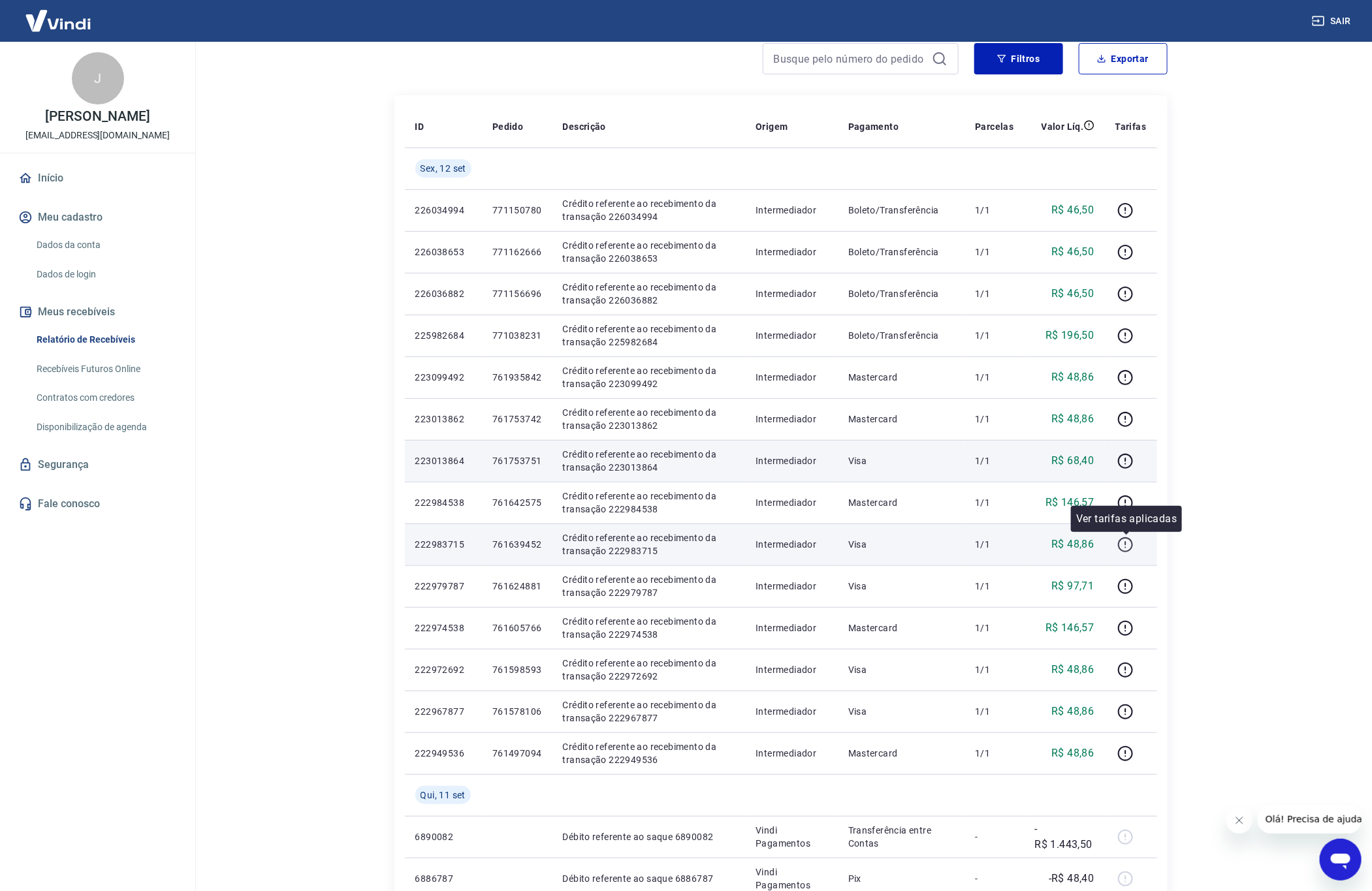
click at [1131, 552] on icon "button" at bounding box center [1126, 545] width 17 height 17
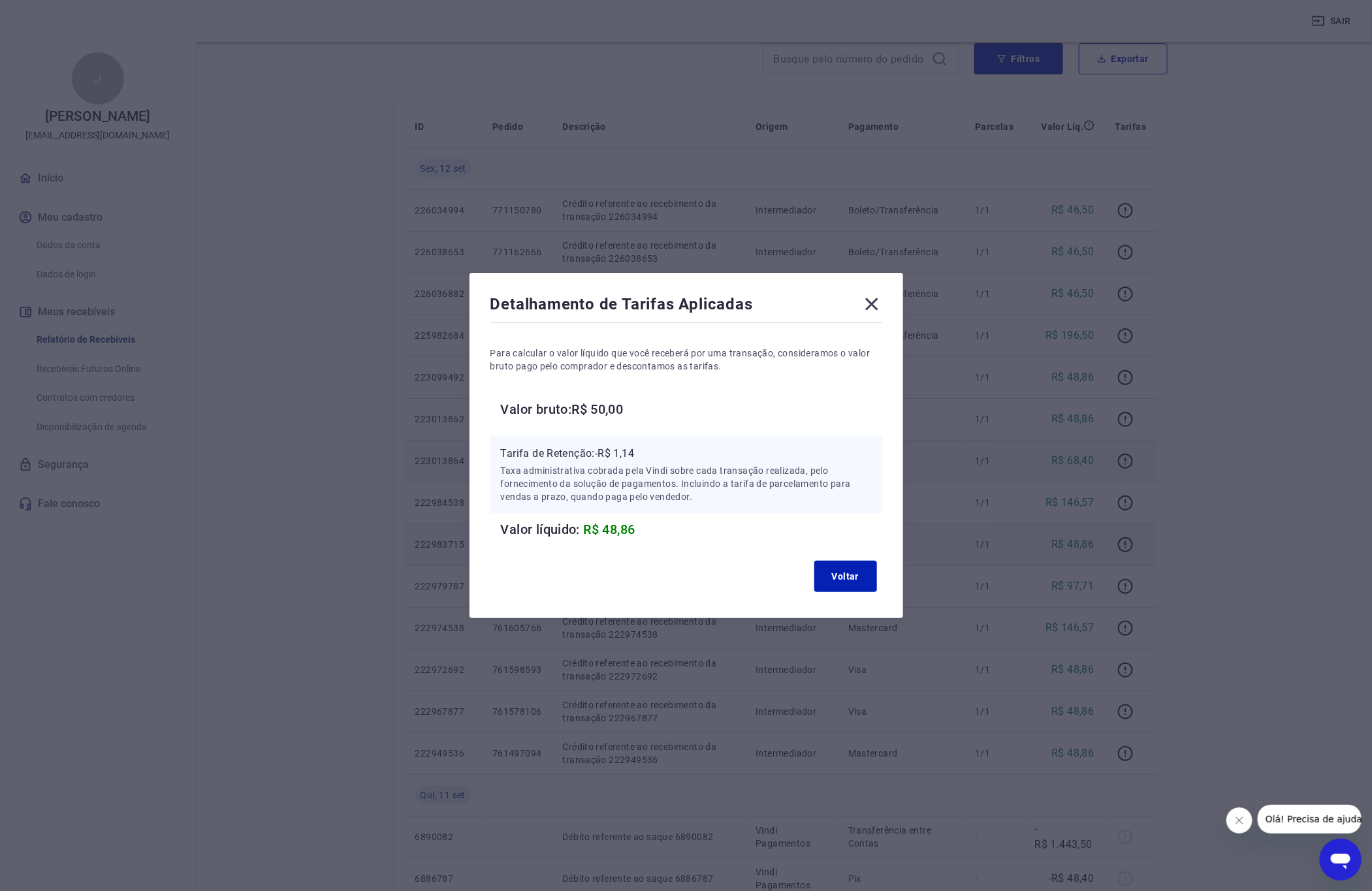
click at [634, 449] on p "Tarifa de Retenção: -R$ 1,14" at bounding box center [686, 453] width 371 height 16
click at [878, 299] on icon at bounding box center [871, 305] width 12 height 12
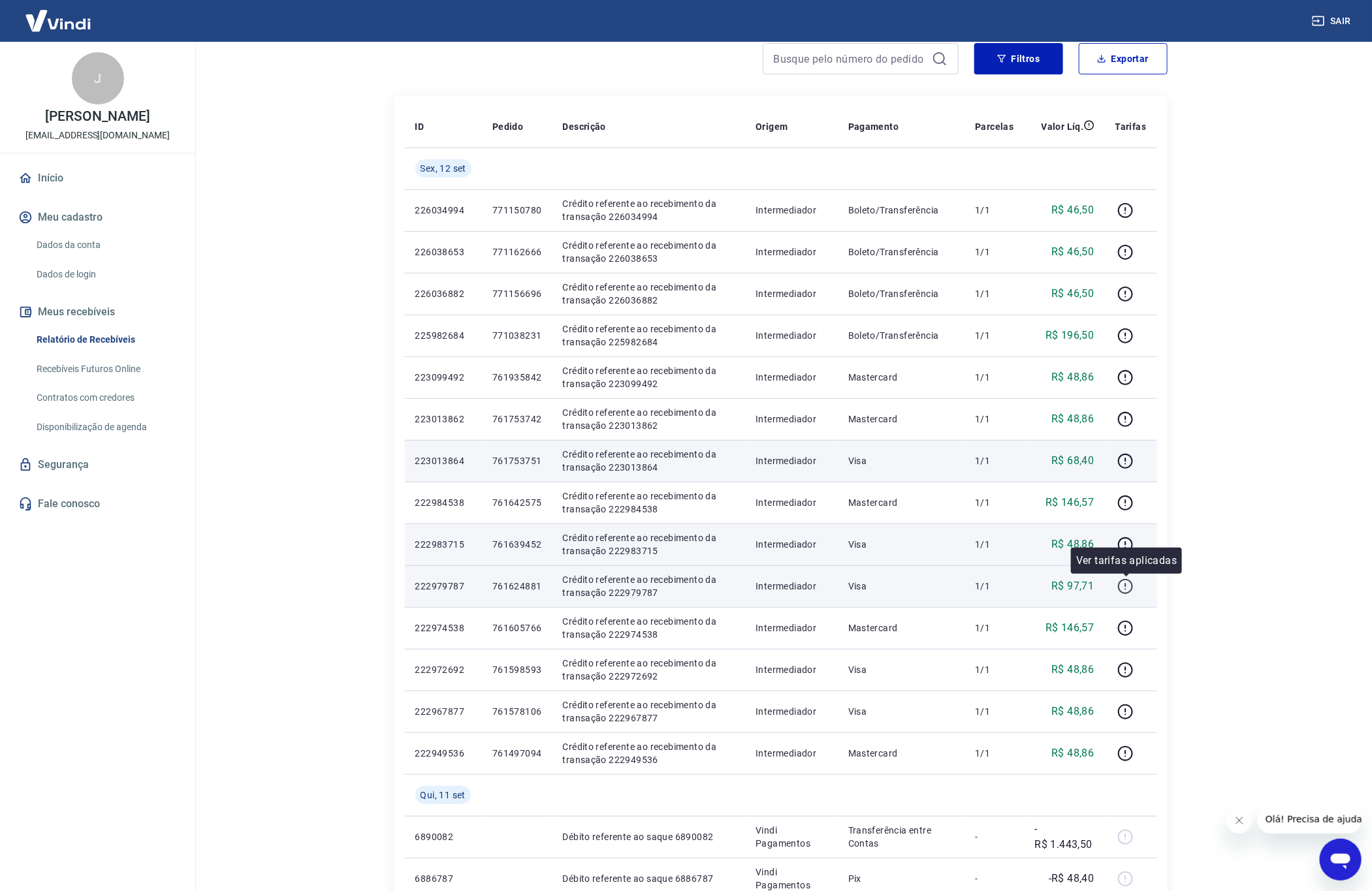
click at [1129, 588] on icon "button" at bounding box center [1126, 586] width 17 height 17
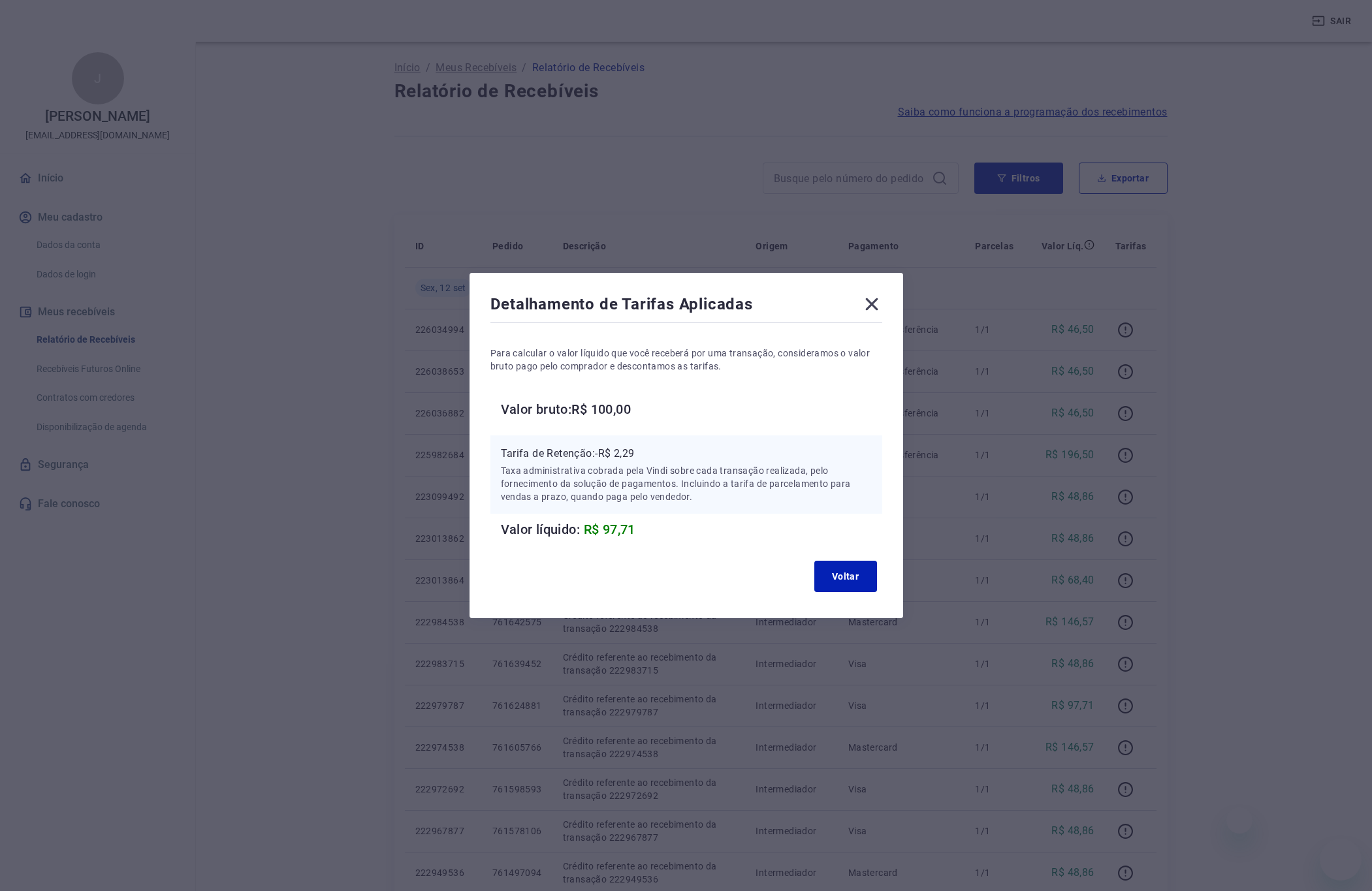
click at [637, 449] on p "Tarifa de Retenção: -R$ 2,29" at bounding box center [686, 453] width 371 height 16
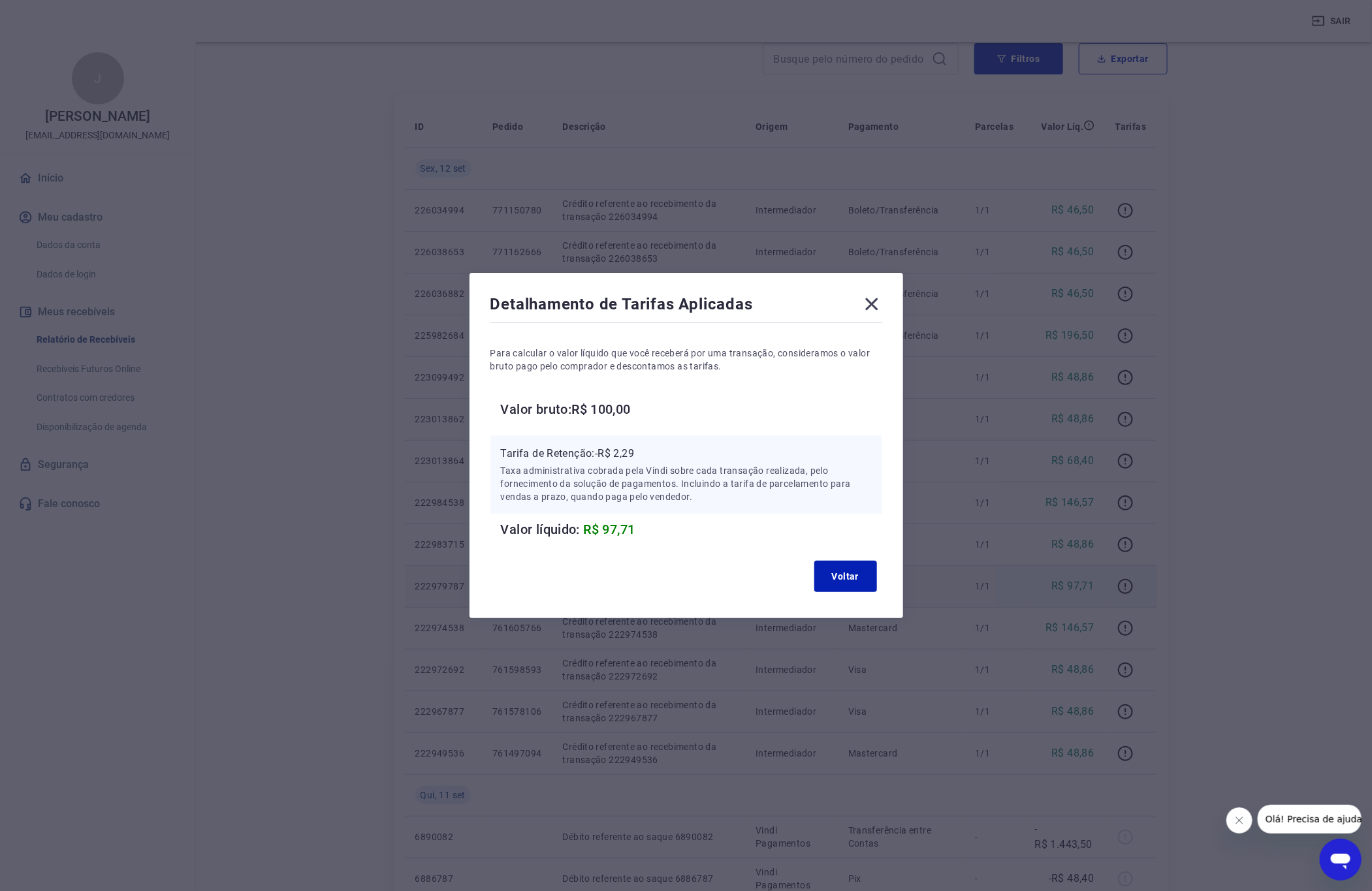
click at [876, 302] on icon at bounding box center [871, 305] width 12 height 12
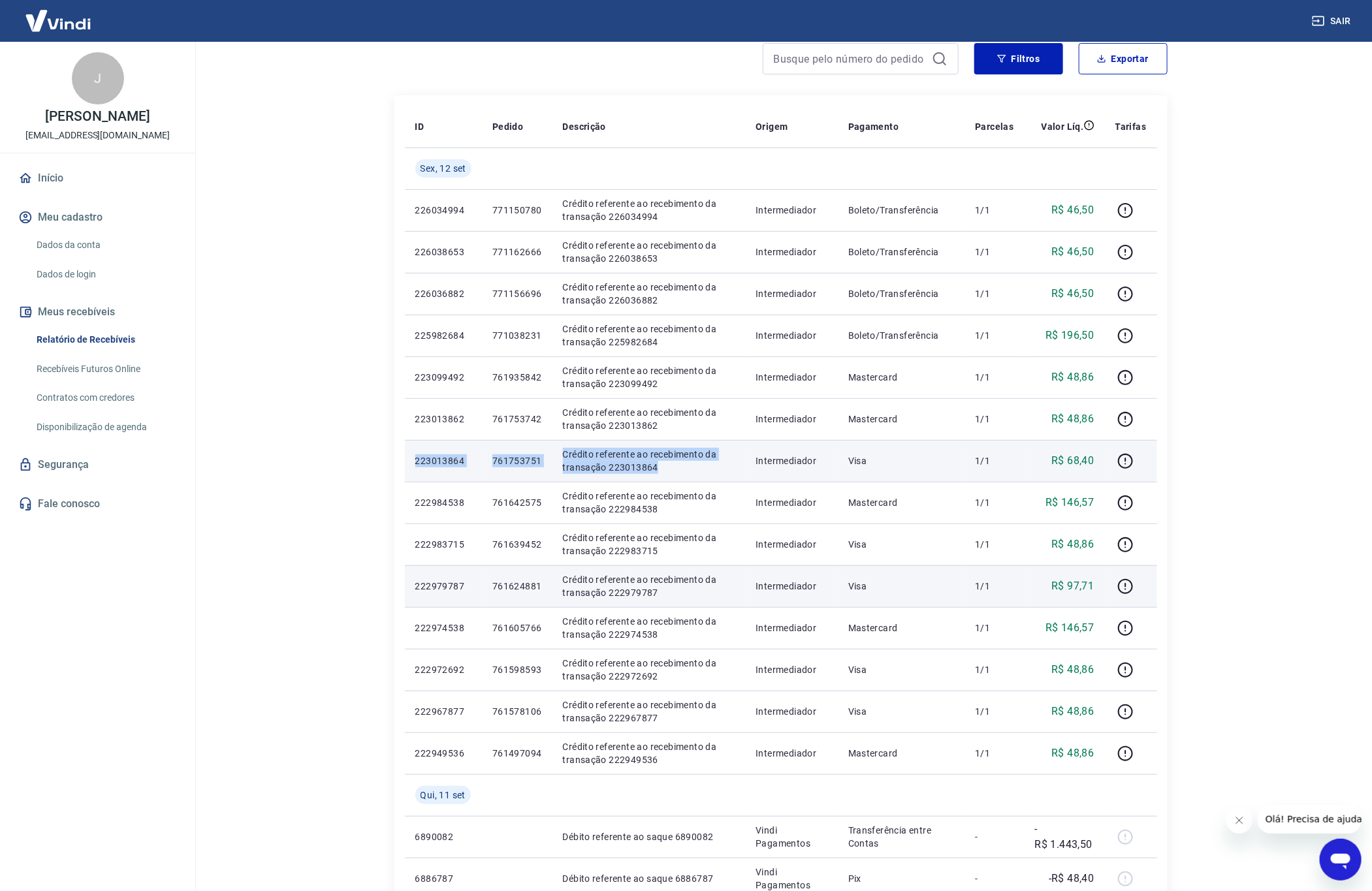
copy tr "223013864 761753751 Crédito referente ao recebimento da transação 223013864"
drag, startPoint x: 410, startPoint y: 462, endPoint x: 663, endPoint y: 471, distance: 253.2
click at [663, 471] on tr "223013864 761753751 Crédito referente ao recebimento da transação 223013864 Int…" at bounding box center [781, 461] width 752 height 42
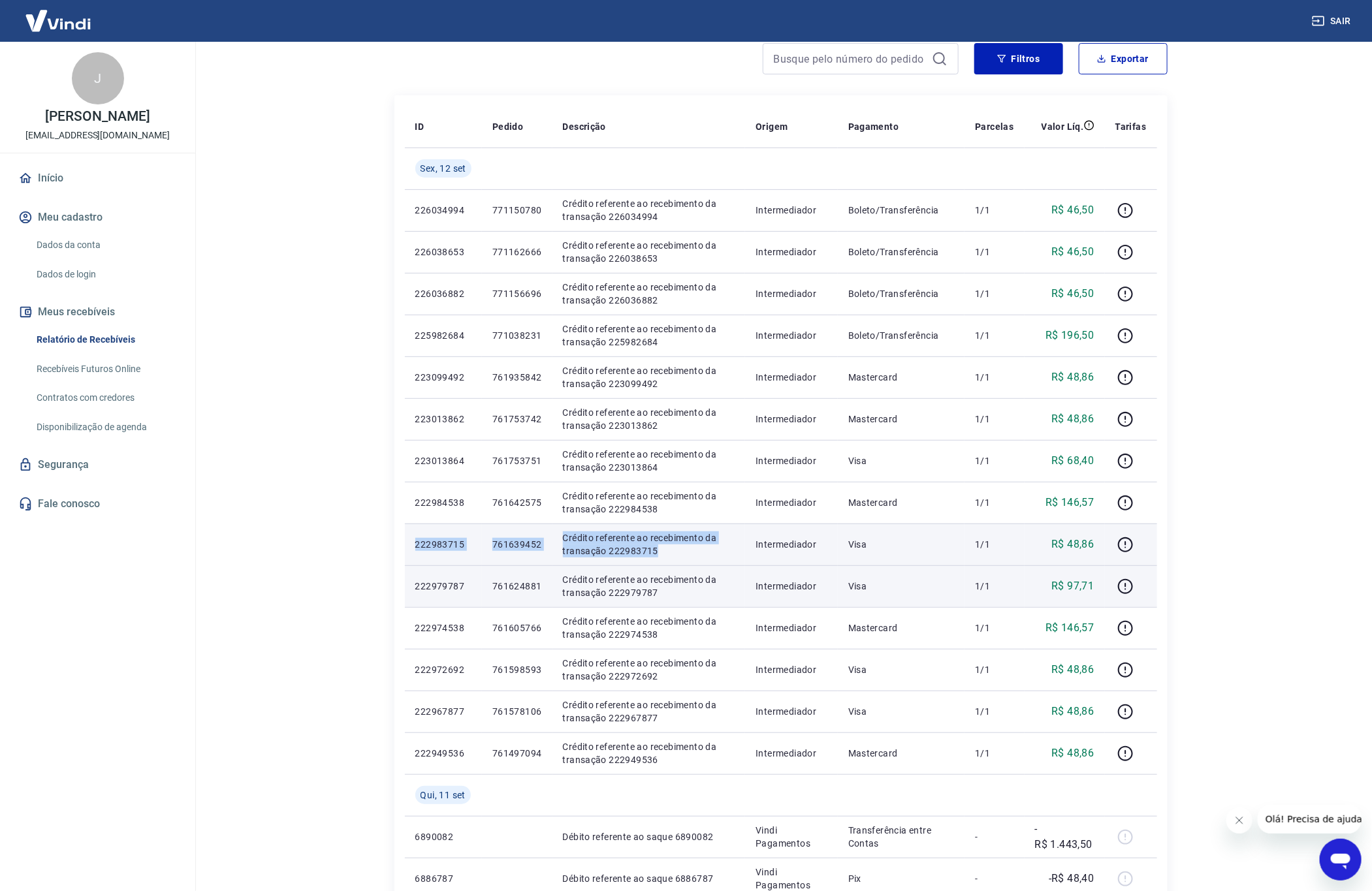
copy tr "222983715 761639452 Crédito referente ao recebimento da transação 222983715"
drag, startPoint x: 408, startPoint y: 545, endPoint x: 661, endPoint y: 549, distance: 253.0
click at [661, 549] on tr "222983715 761639452 Crédito referente ao recebimento da transação 222983715 Int…" at bounding box center [781, 544] width 752 height 42
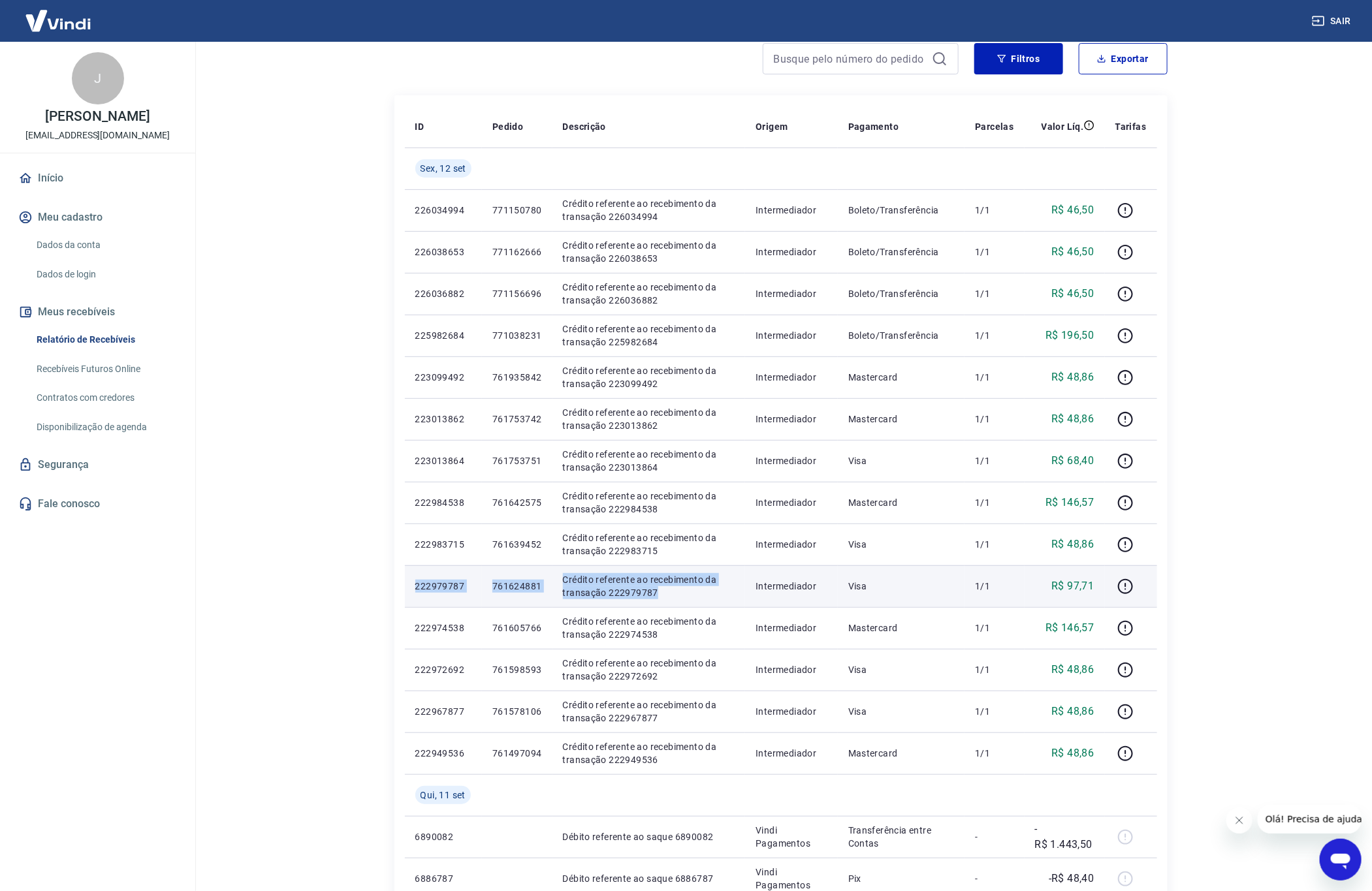
copy tr "222979787 761624881 Crédito referente ao recebimento da transação 222979787"
drag, startPoint x: 414, startPoint y: 586, endPoint x: 663, endPoint y: 594, distance: 249.1
click at [663, 594] on tr "222979787 761624881 Crédito referente ao recebimento da transação 222979787 Int…" at bounding box center [781, 586] width 752 height 42
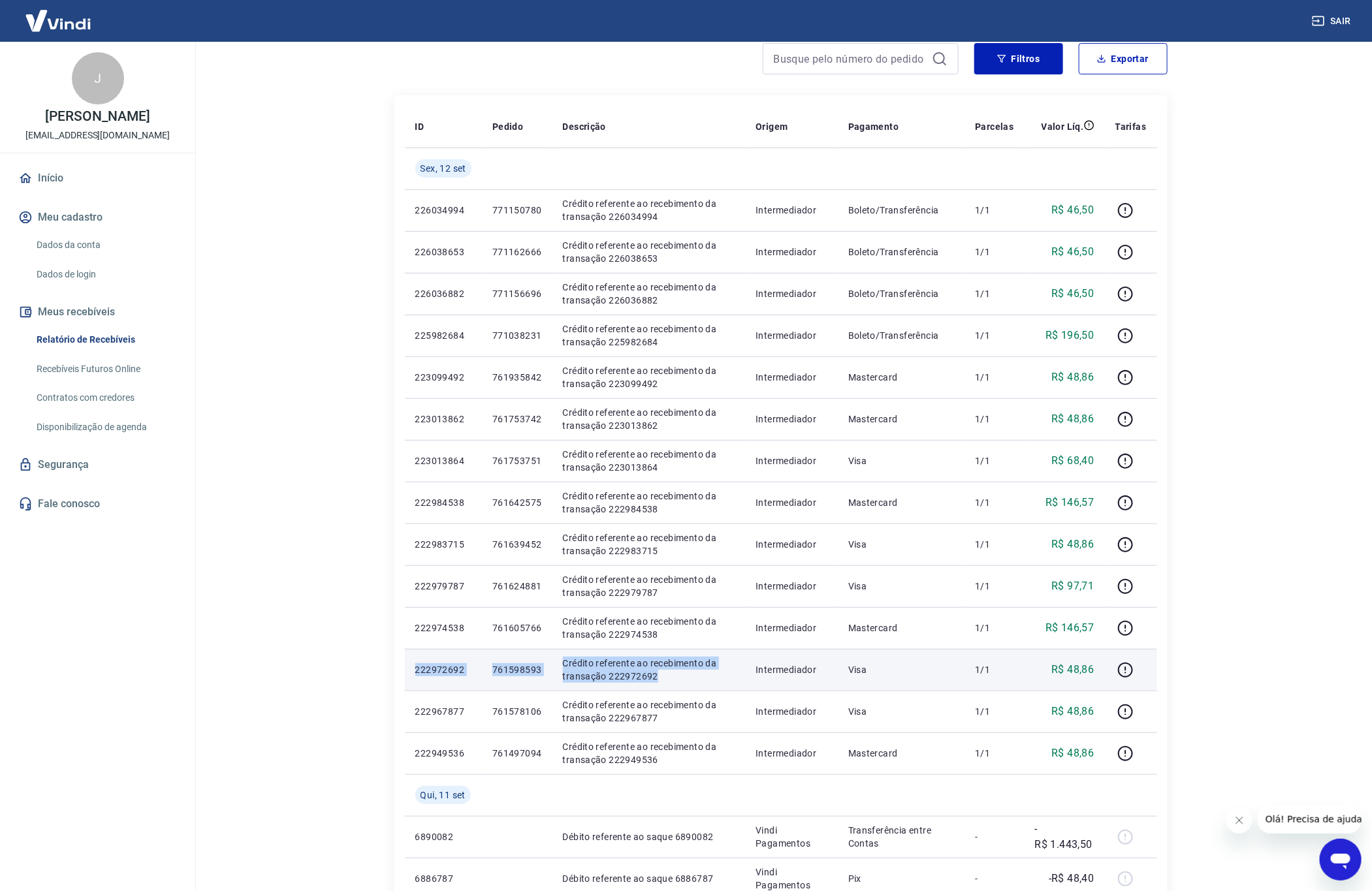
copy tr "222972692 761598593 Crédito referente ao recebimento da transação 222972692"
drag, startPoint x: 414, startPoint y: 670, endPoint x: 668, endPoint y: 671, distance: 254.0
click at [668, 671] on tr "222972692 761598593 Crédito referente ao recebimento da transação 222972692 Int…" at bounding box center [781, 669] width 752 height 42
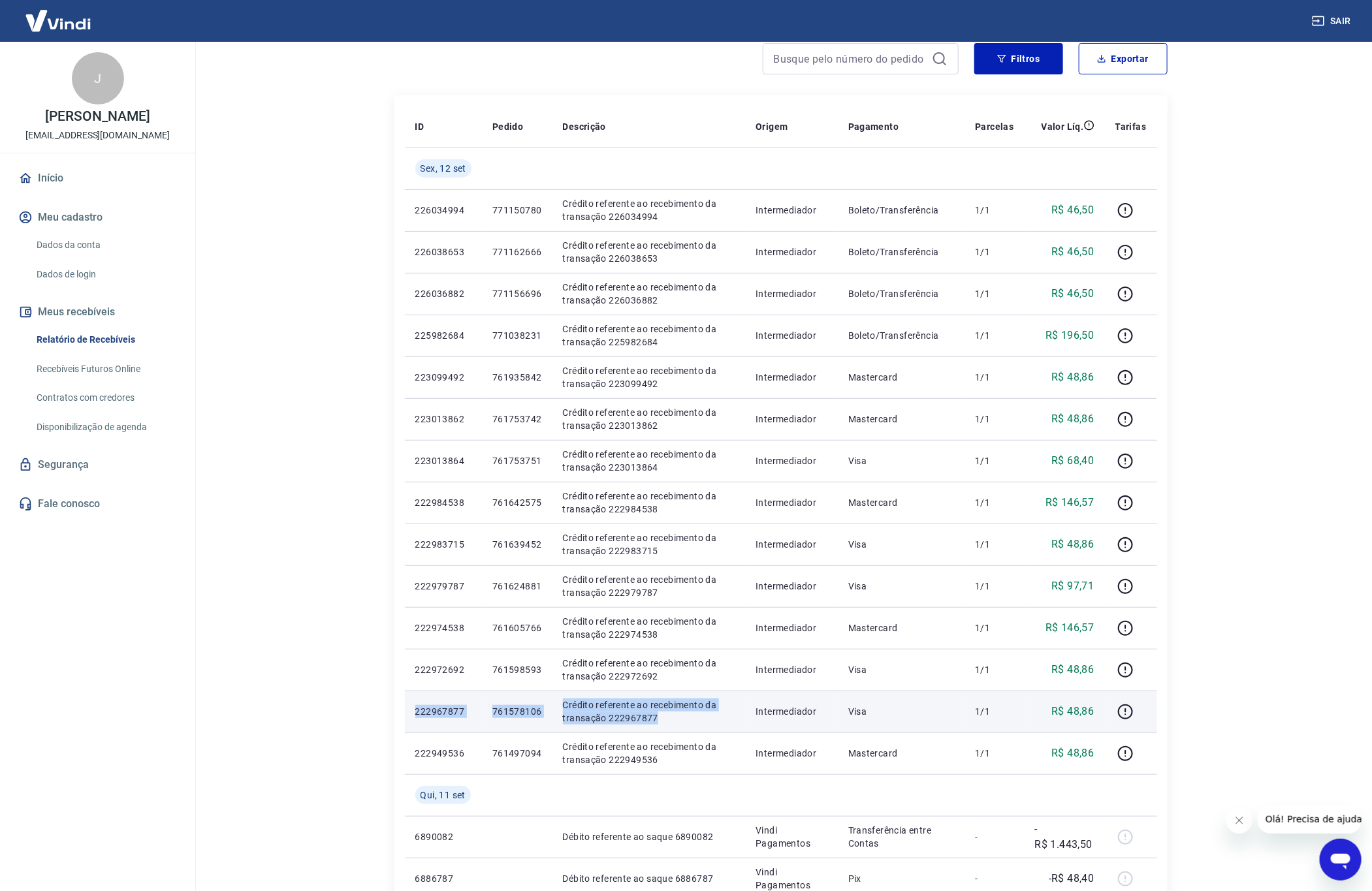
copy tr "222967877 761578106 Crédito referente ao recebimento da transação 222967877"
drag, startPoint x: 415, startPoint y: 711, endPoint x: 665, endPoint y: 715, distance: 250.0
click at [665, 715] on tr "222967877 761578106 Crédito referente ao recebimento da transação 222967877 Int…" at bounding box center [781, 711] width 752 height 42
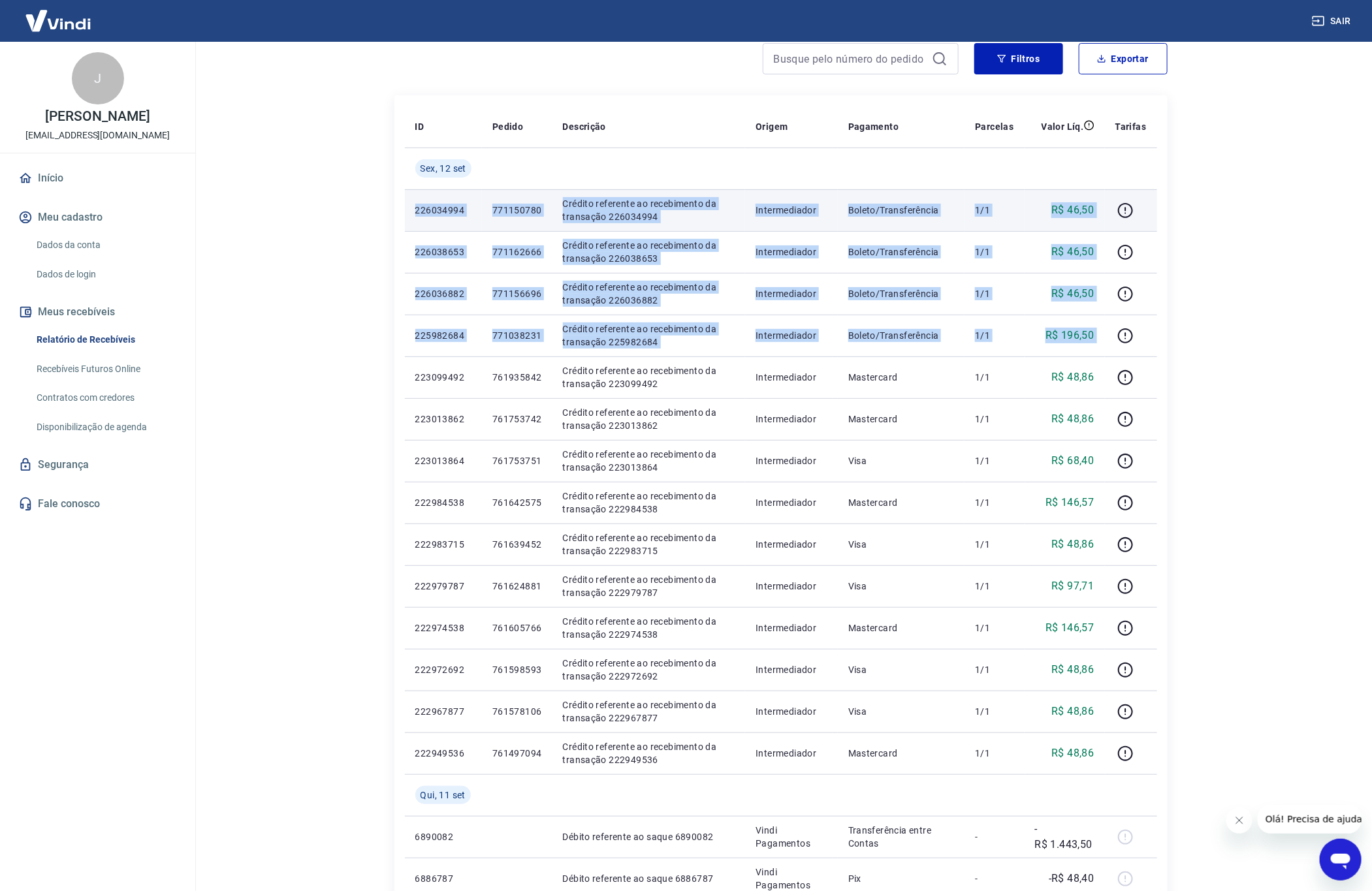
drag, startPoint x: 1105, startPoint y: 339, endPoint x: 404, endPoint y: 208, distance: 713.1
click at [405, 208] on tbody "[DATE] 226034994 771150780 Crédito referente ao recebimento da transação 226034…" at bounding box center [781, 607] width 752 height 919
copy tbody "226034994 771150780 Crédito referente ao recebimento da transação 226034994 Int…"
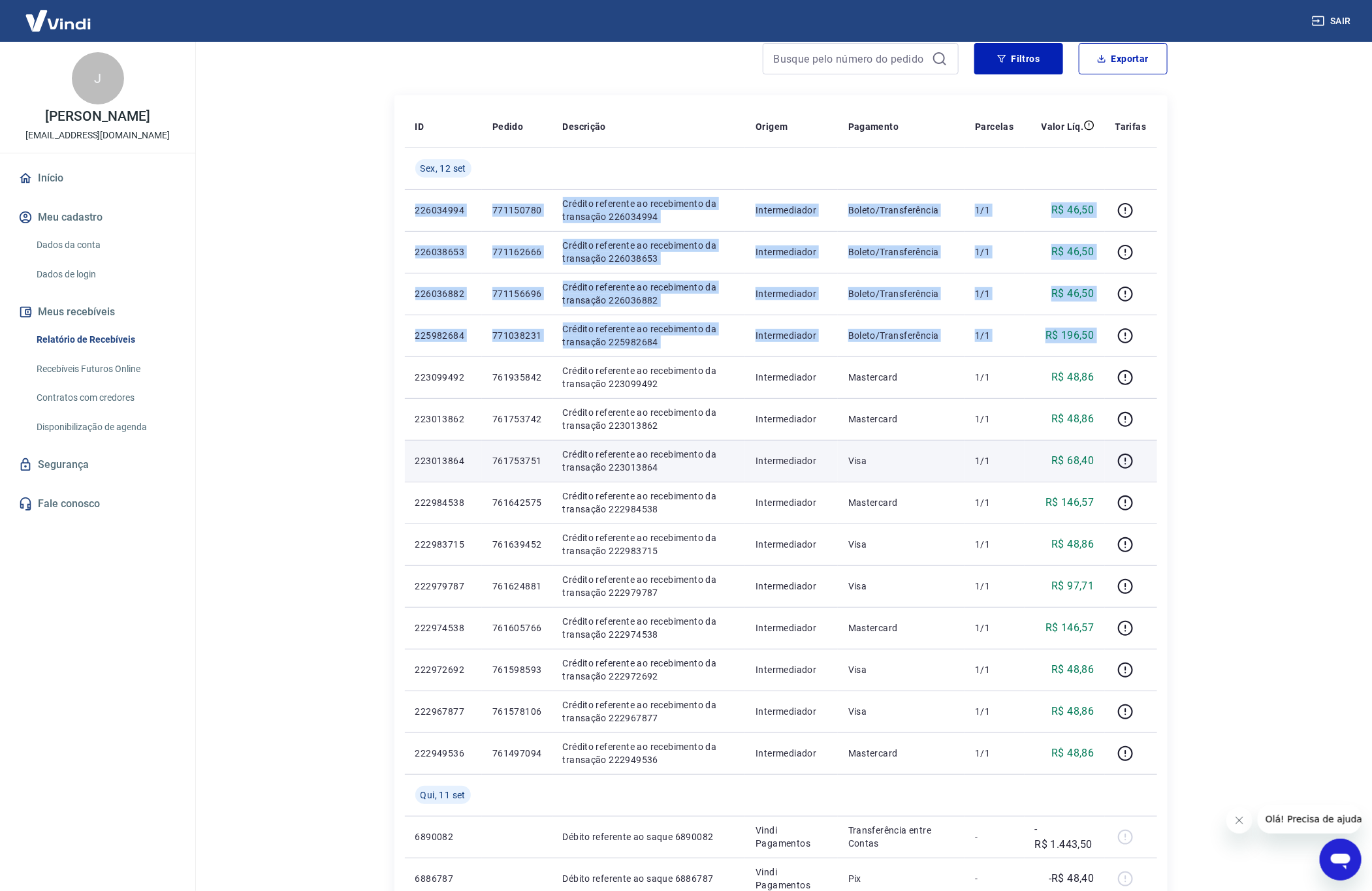
scroll to position [511, 0]
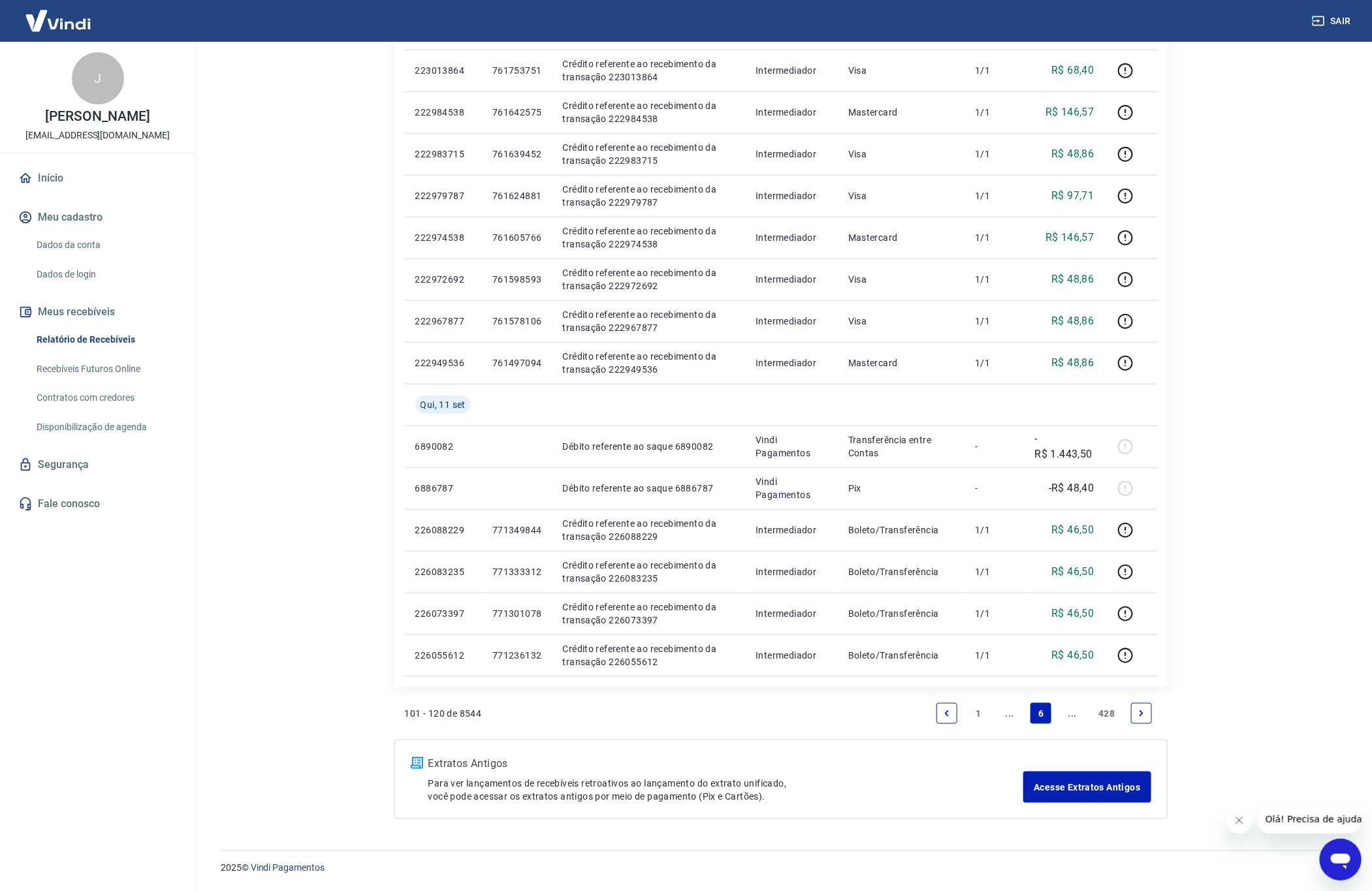
click at [942, 715] on icon "Previous page" at bounding box center [947, 714] width 9 height 9
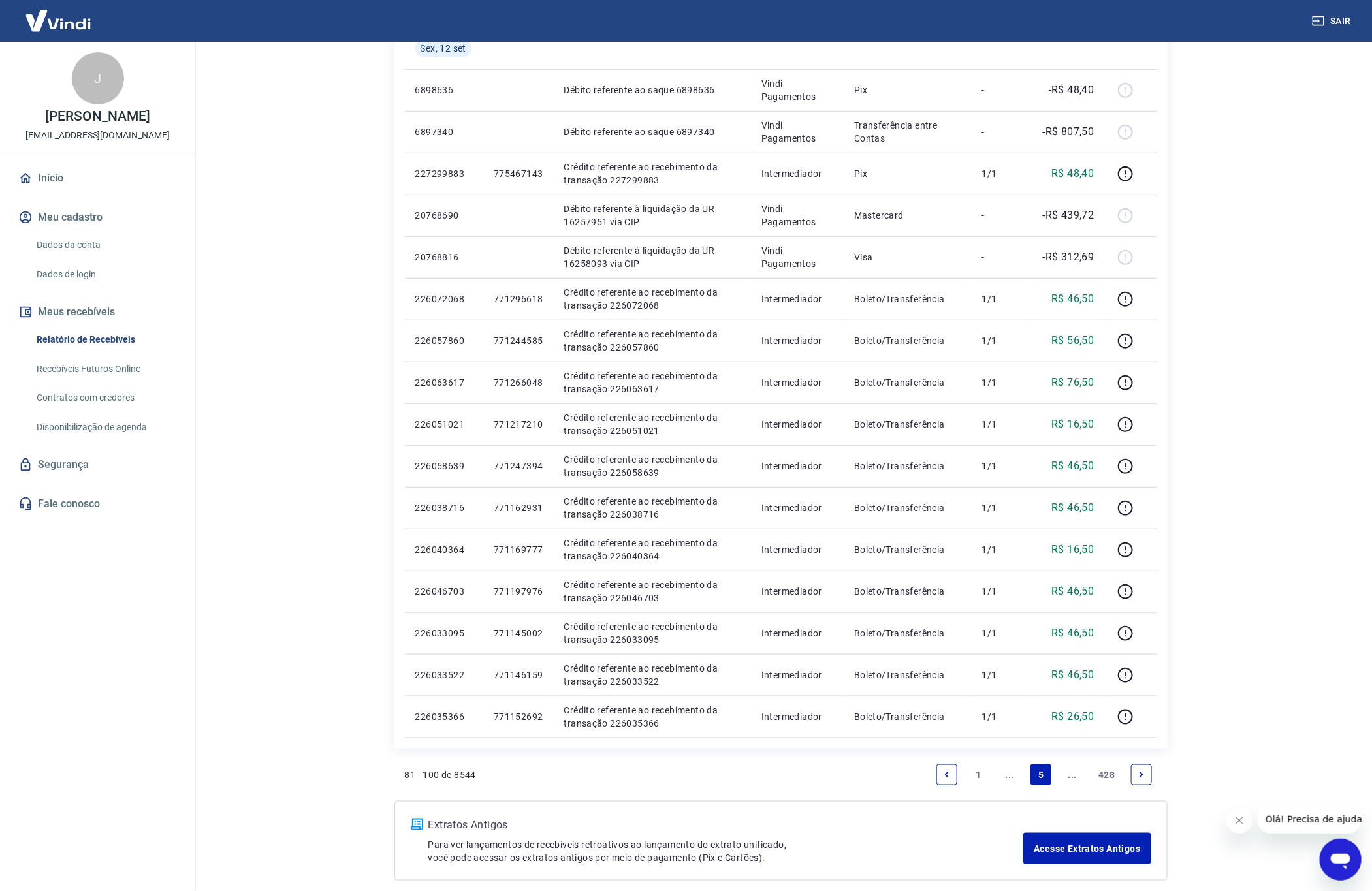
scroll to position [511, 0]
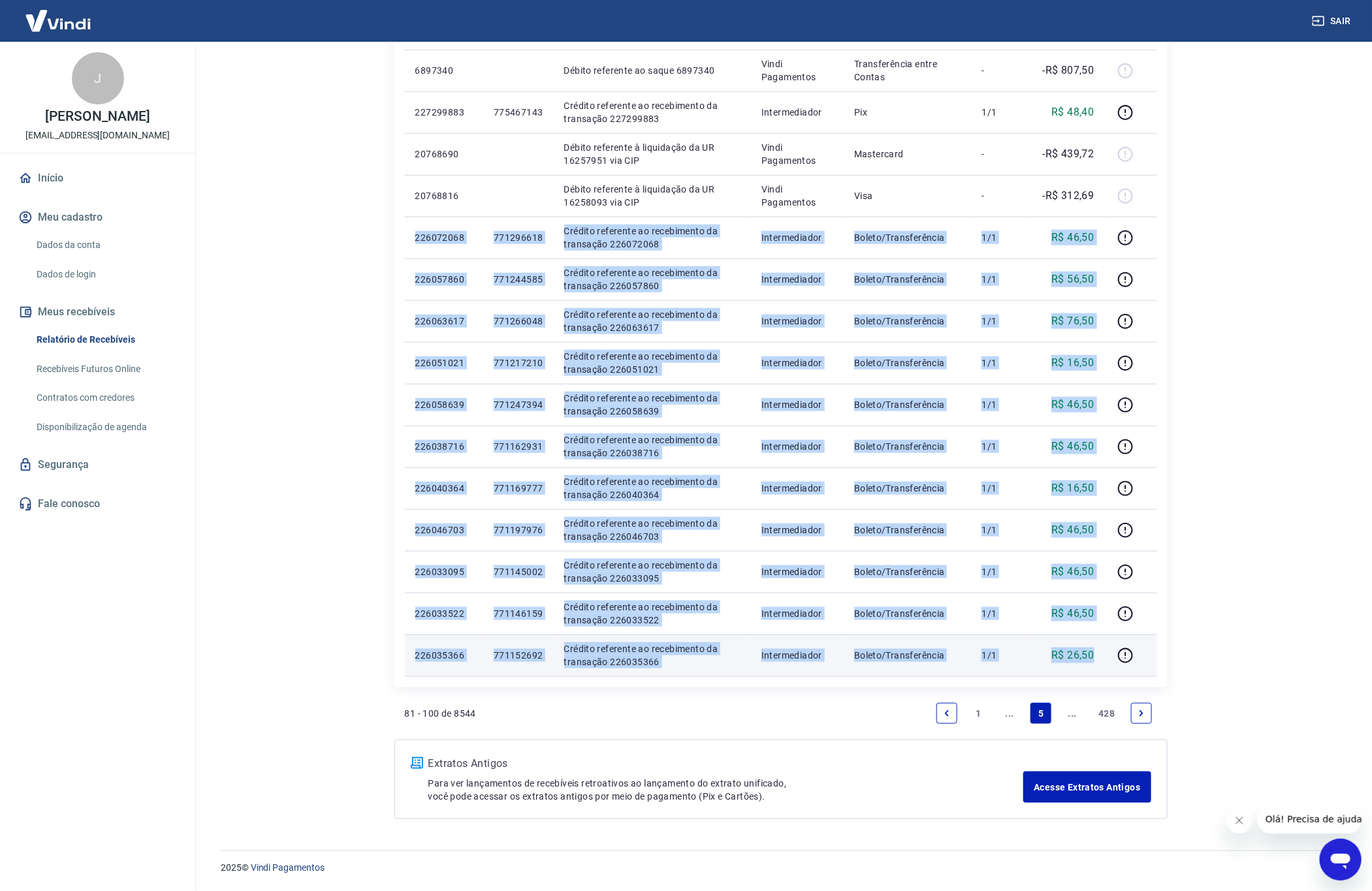
copy tbody "226072068 771296618 Crédito referente ao recebimento da transação 226072068 Int…"
drag, startPoint x: 413, startPoint y: 242, endPoint x: 1096, endPoint y: 660, distance: 800.8
click at [1096, 660] on tbody "Sáb, 13 set 226034302 771149098 Crédito referente ao recebimento da transação 2…" at bounding box center [781, 217] width 752 height 919
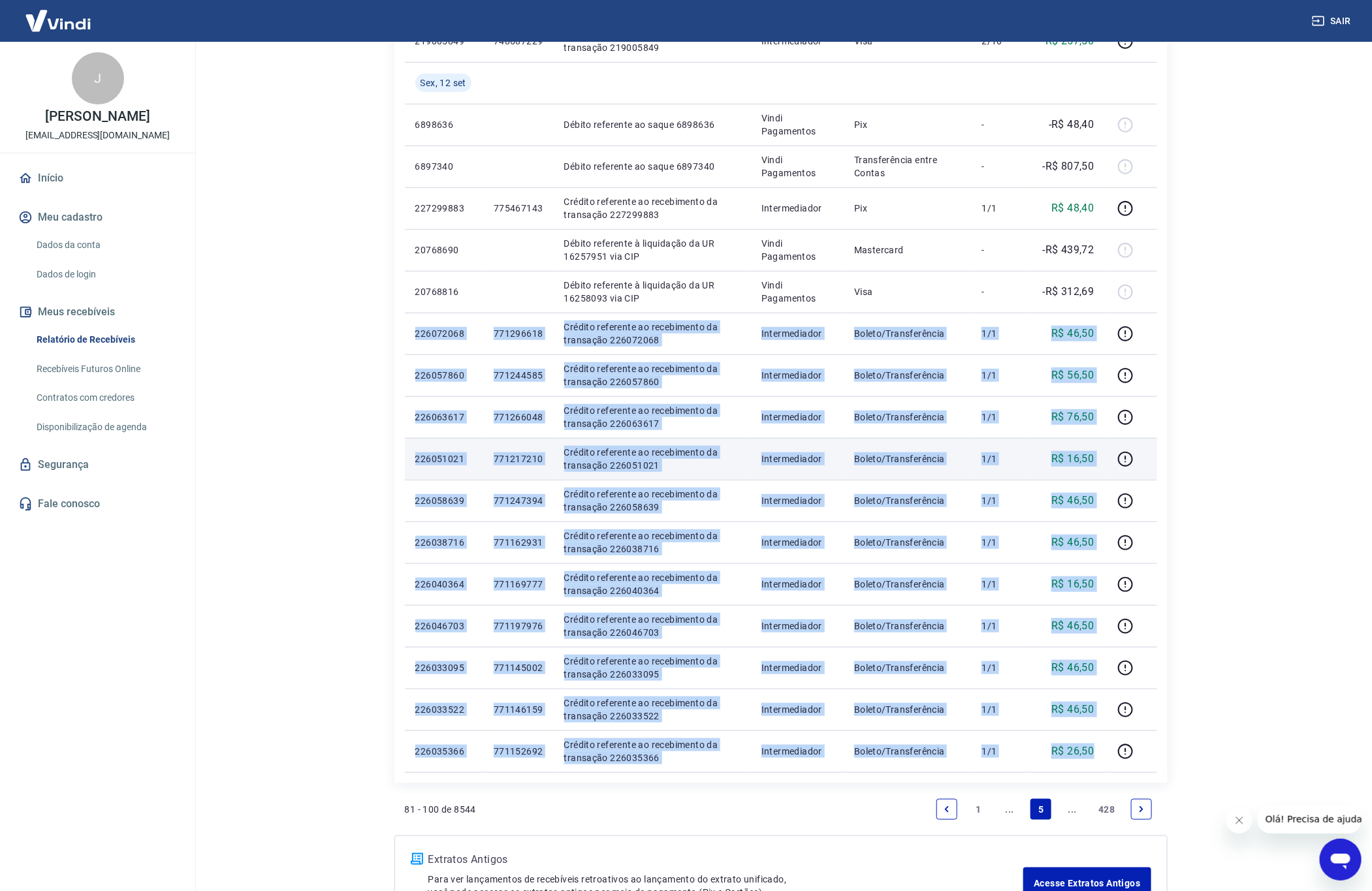
scroll to position [413, 0]
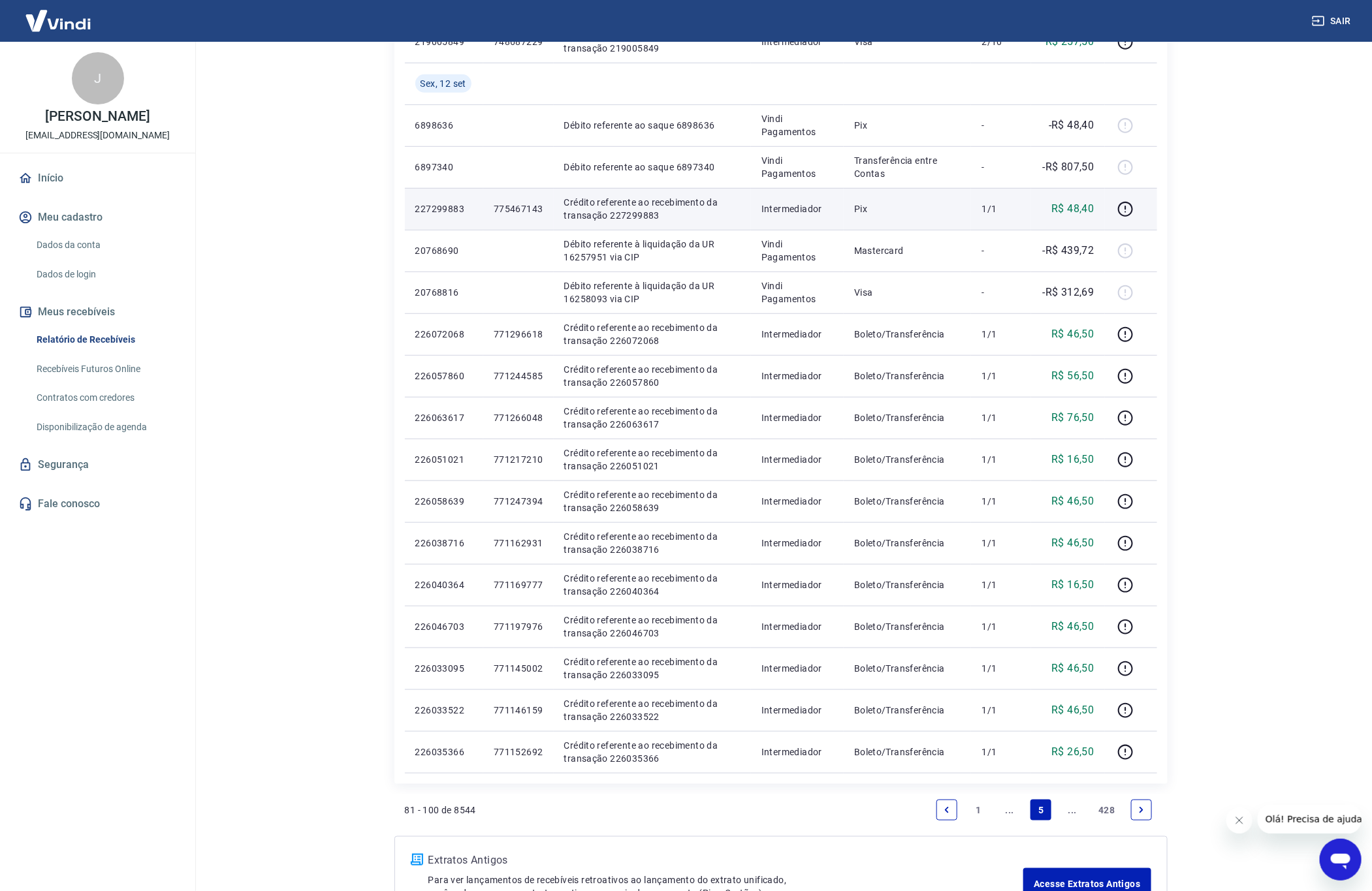
click at [1077, 202] on p "R$ 48,40" at bounding box center [1073, 208] width 42 height 16
copy p "48,40"
copy tr "227299883 775467143 Crédito referente ao recebimento da transação 227299883"
drag, startPoint x: 412, startPoint y: 210, endPoint x: 676, endPoint y: 216, distance: 264.1
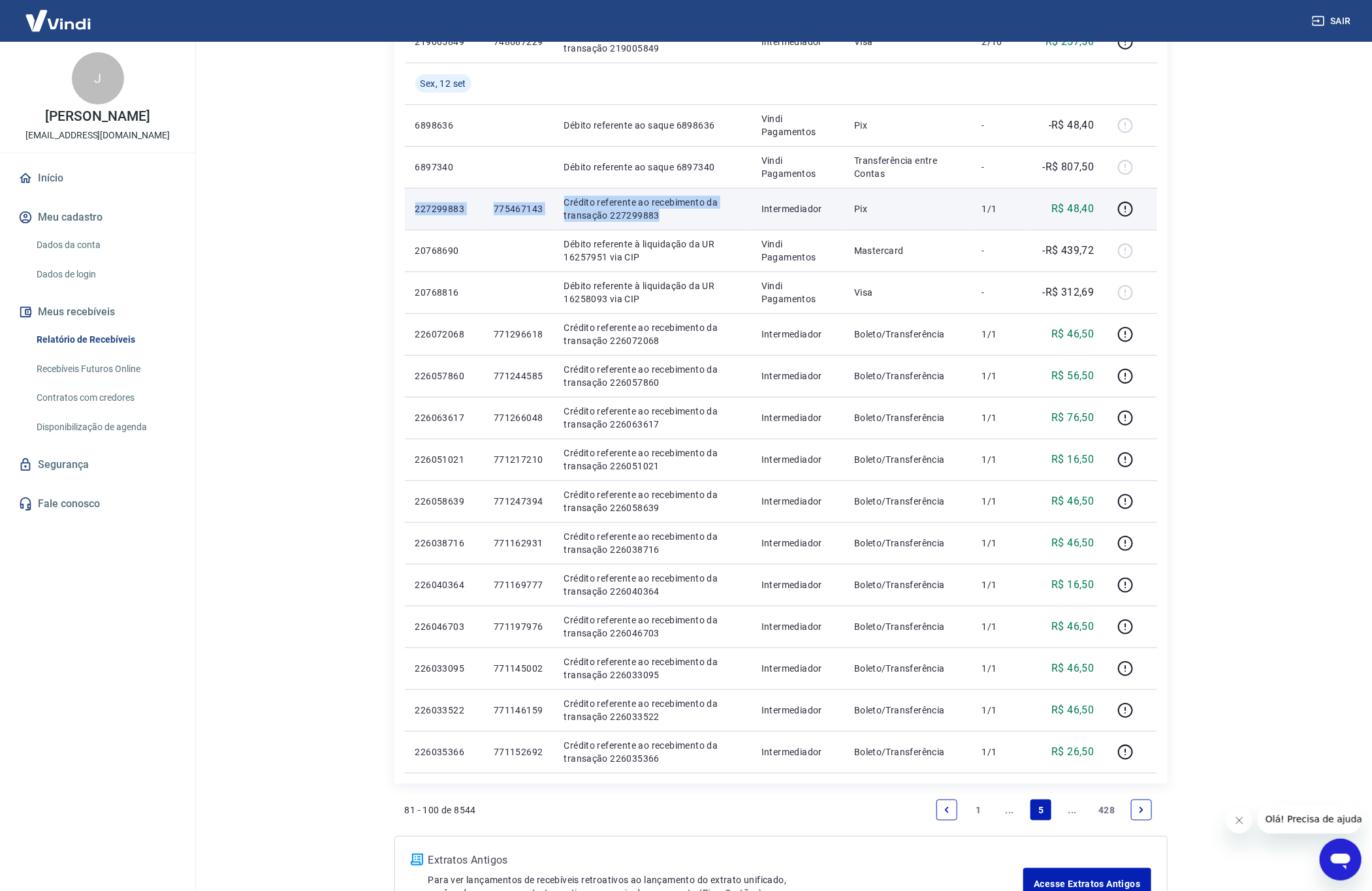
click at [676, 216] on tr "227299883 775467143 Crédito referente ao recebimento da transação 227299883 Int…" at bounding box center [781, 208] width 752 height 42
